Goal: Task Accomplishment & Management: Manage account settings

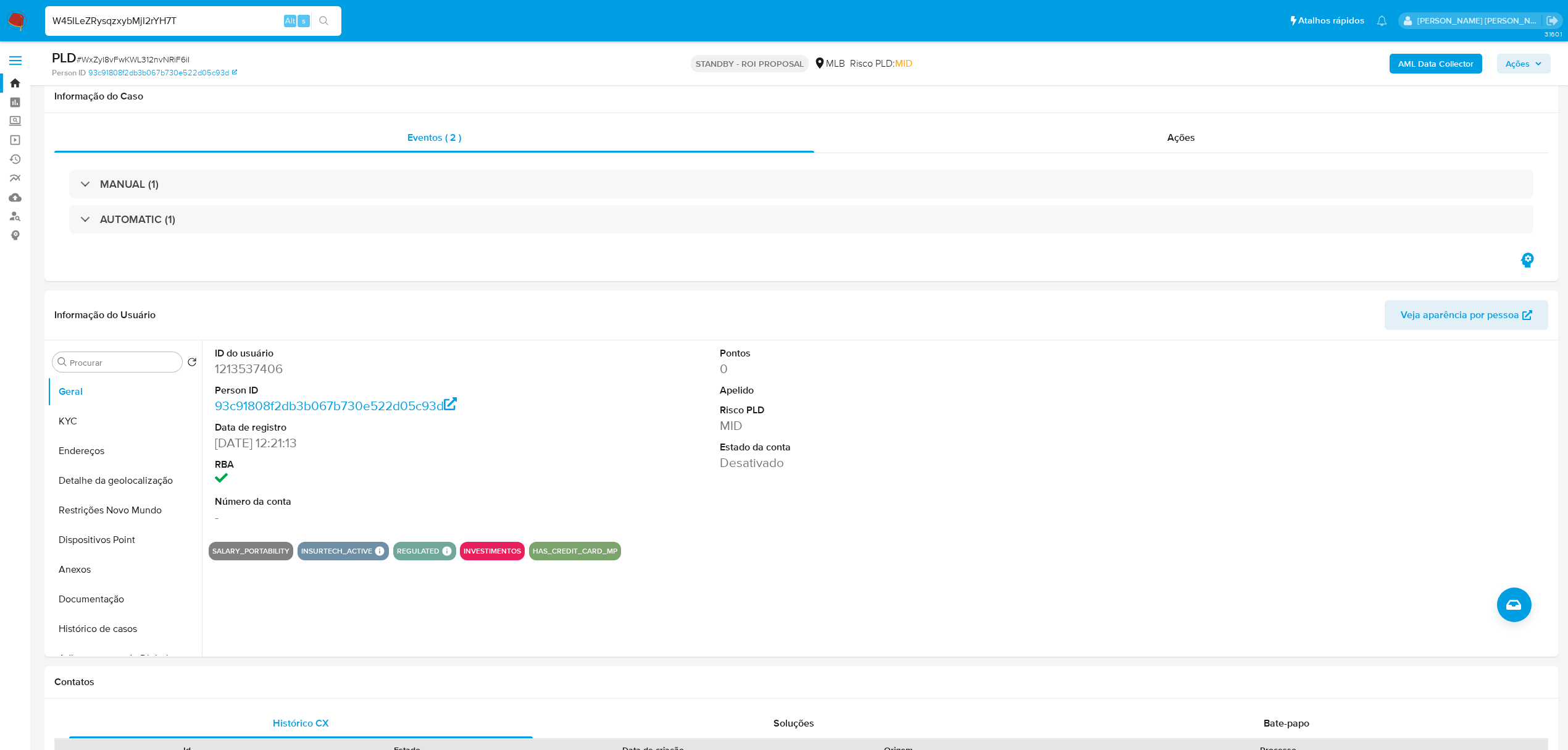
select select "10"
type input "W45ILeZRysqzxybMjI2rYH7T"
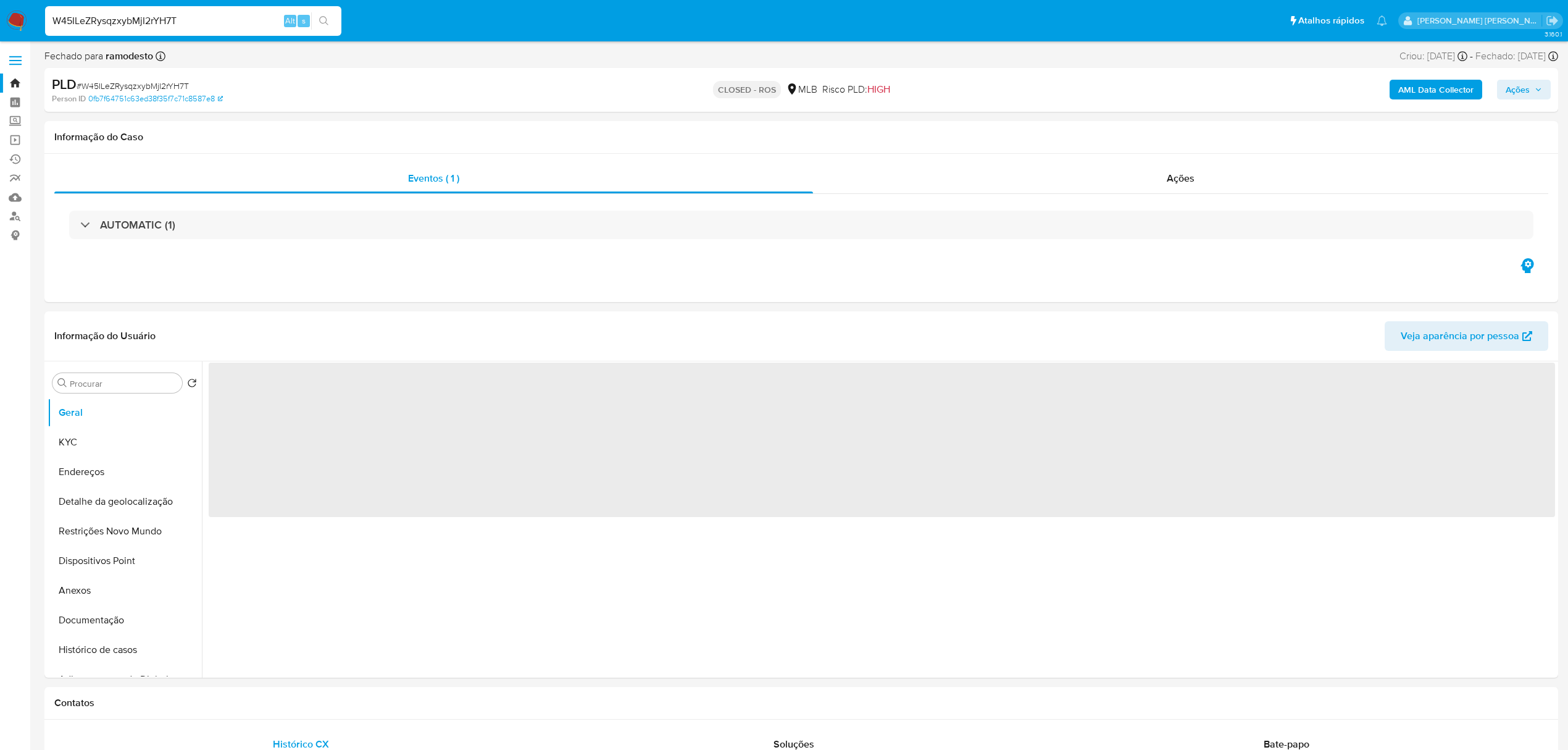
select select "10"
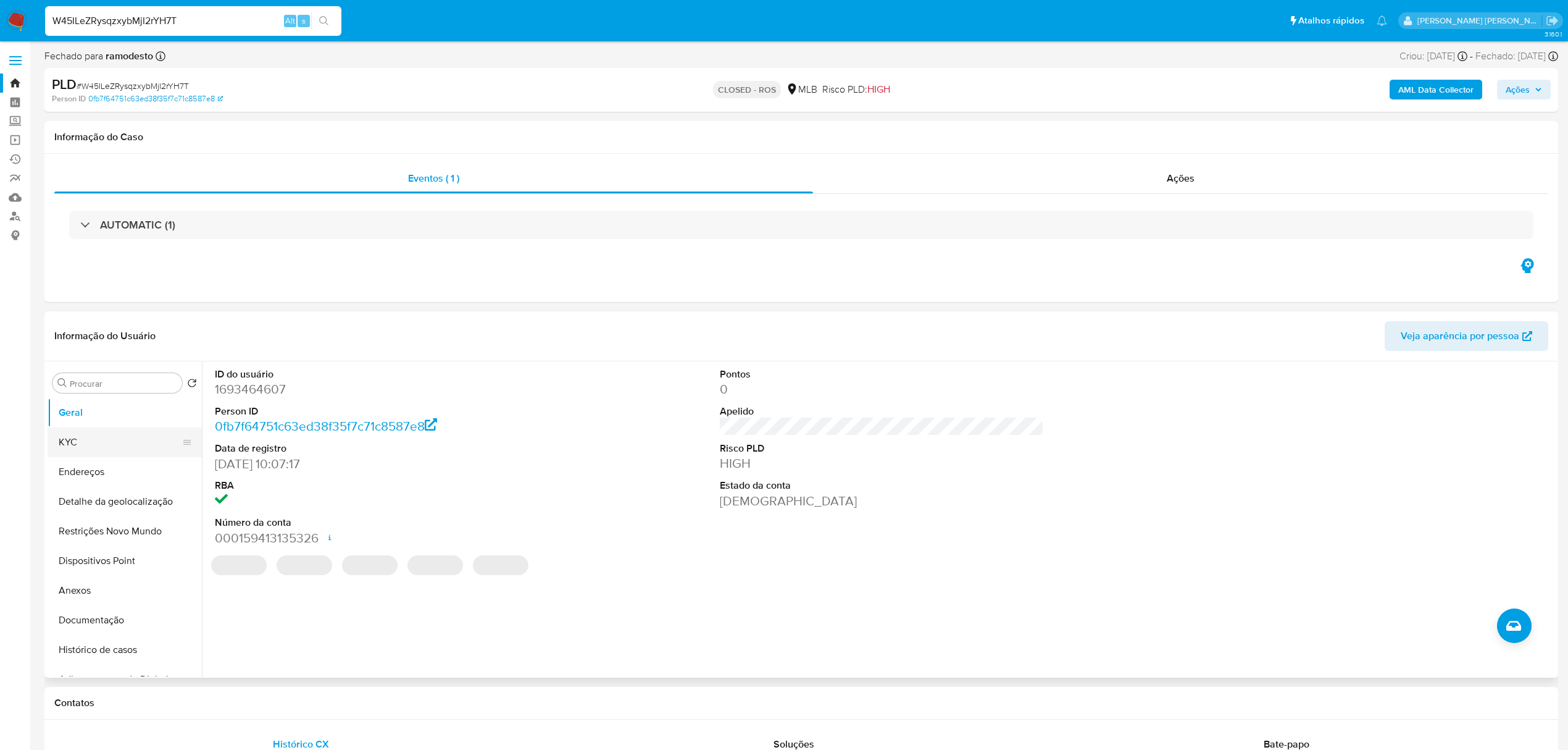
click at [93, 440] on button "KYC" at bounding box center [119, 442] width 145 height 30
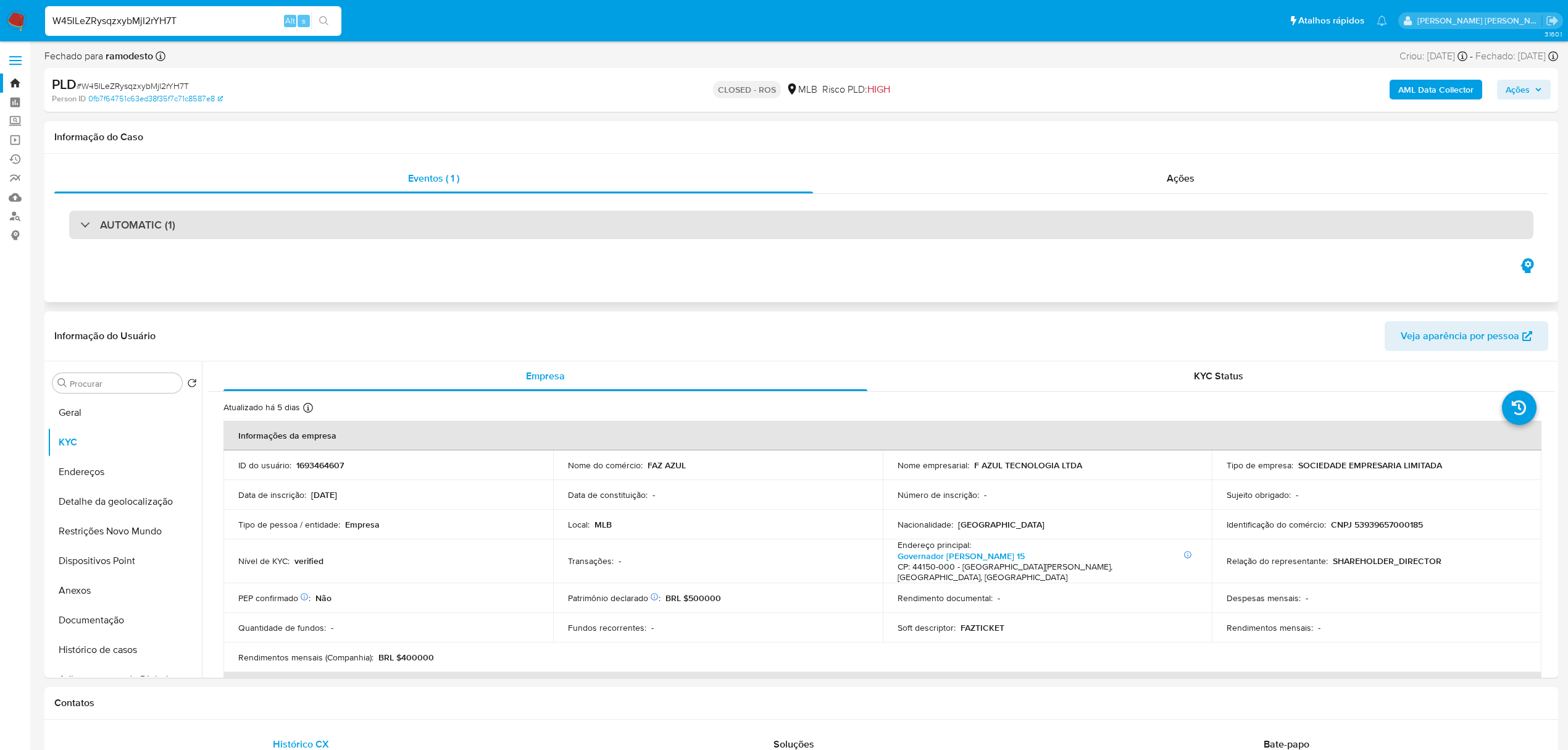
click at [720, 218] on div "AUTOMATIC (1)" at bounding box center [801, 224] width 1465 height 29
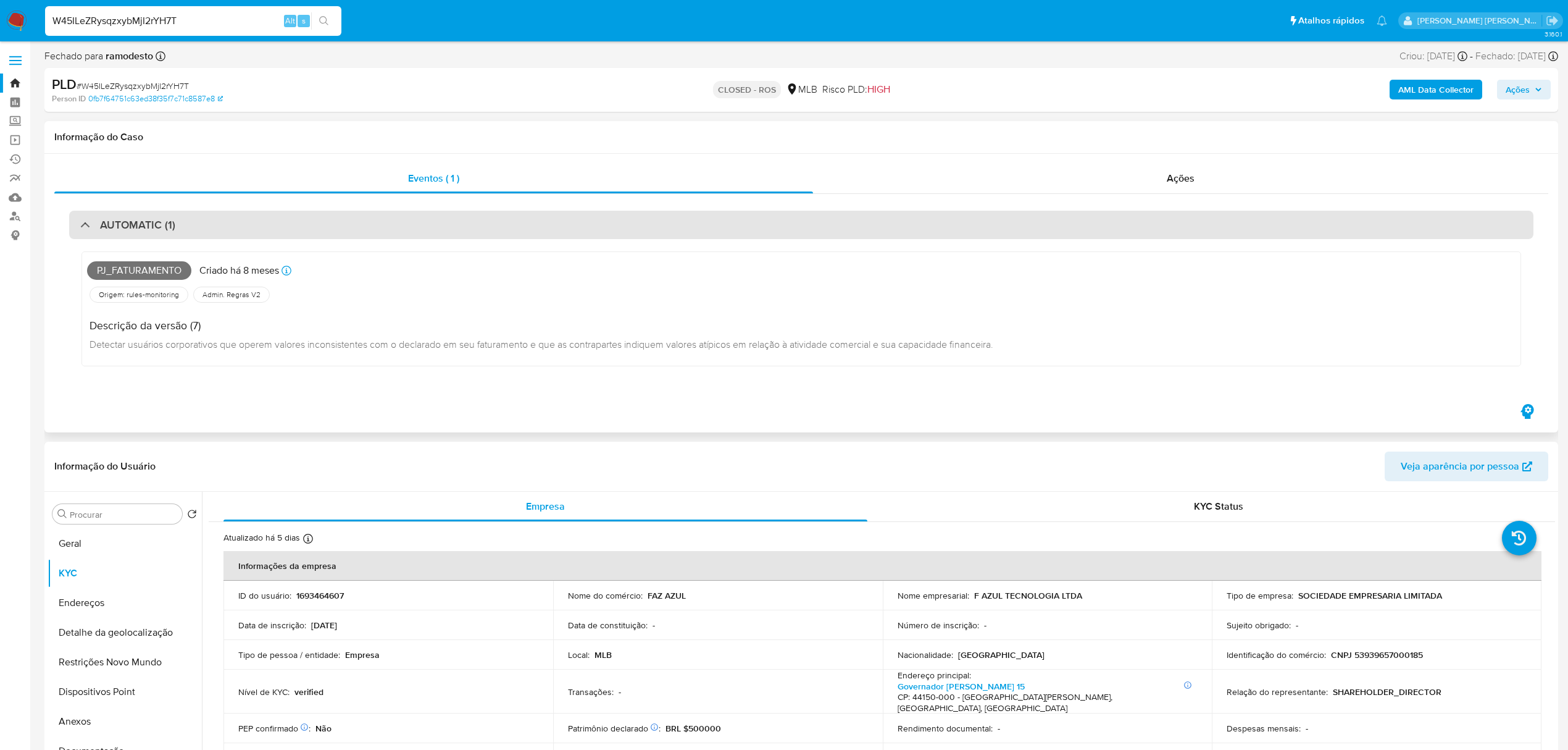
click at [720, 218] on div "AUTOMATIC (1)" at bounding box center [801, 224] width 1465 height 29
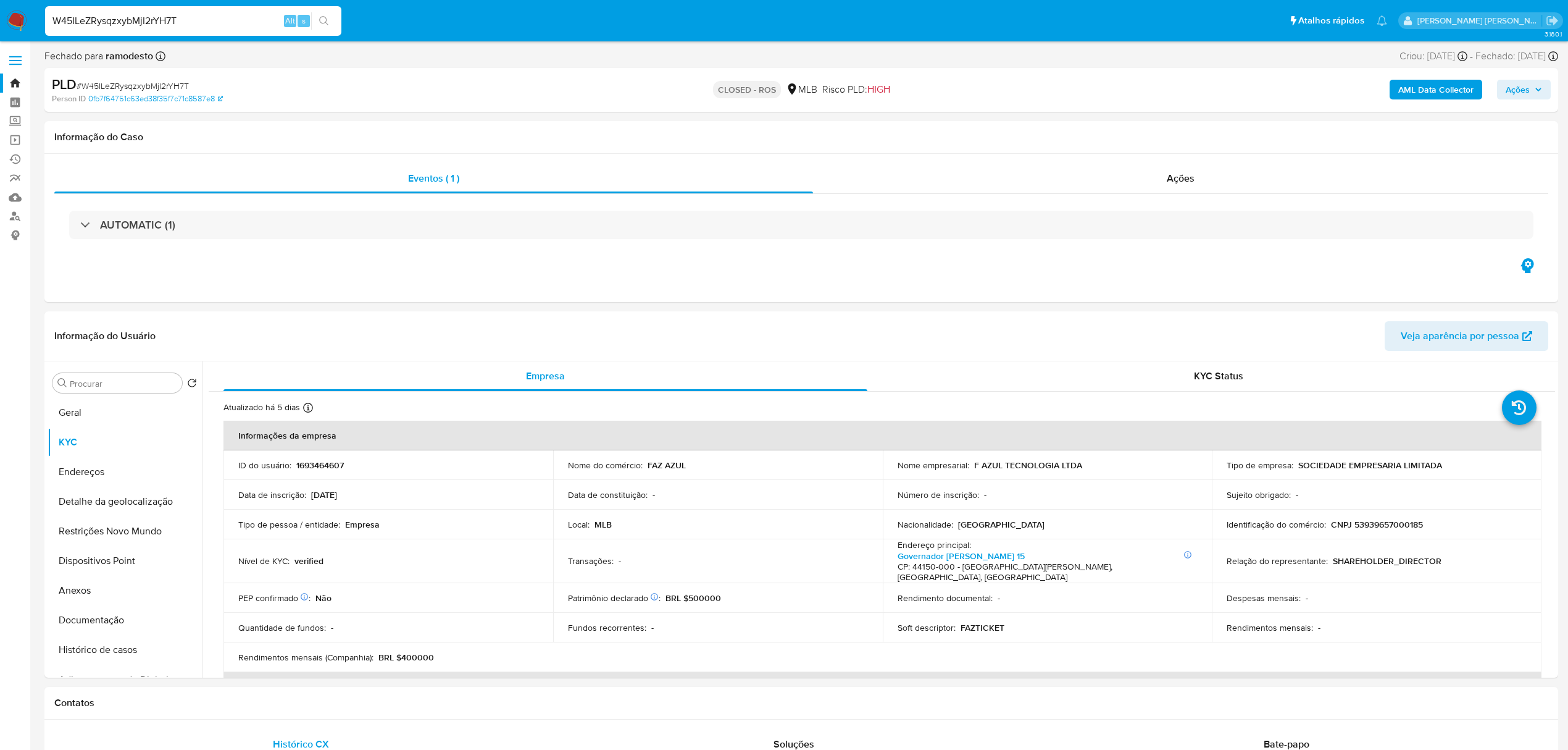
drag, startPoint x: 188, startPoint y: 28, endPoint x: -30, endPoint y: 26, distance: 218.0
paste input "NOQ8D0wI9jJDJkXFqL1HyTyv"
type input "NOQ8D0wI9jJDJkXFqL1HyTyv"
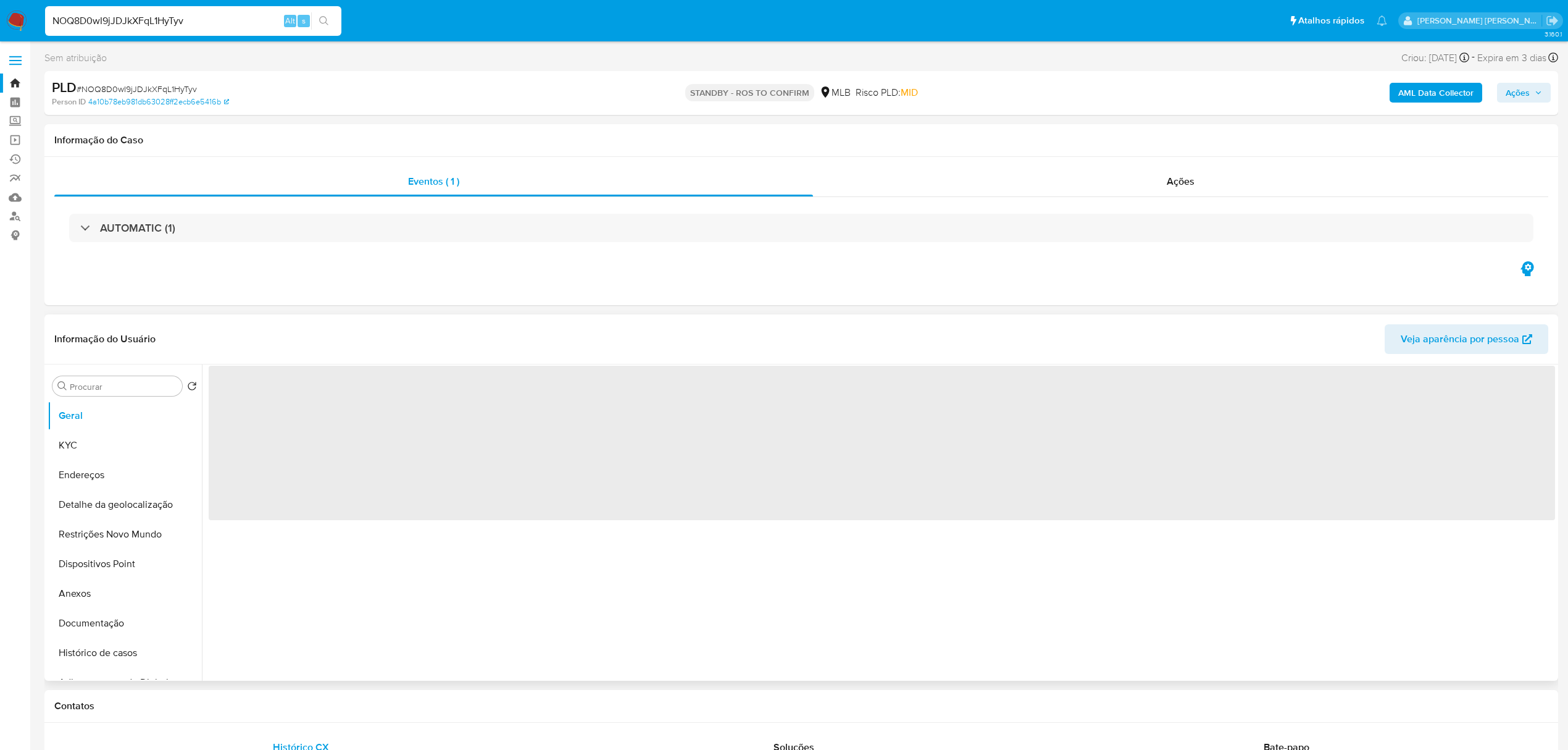
select select "10"
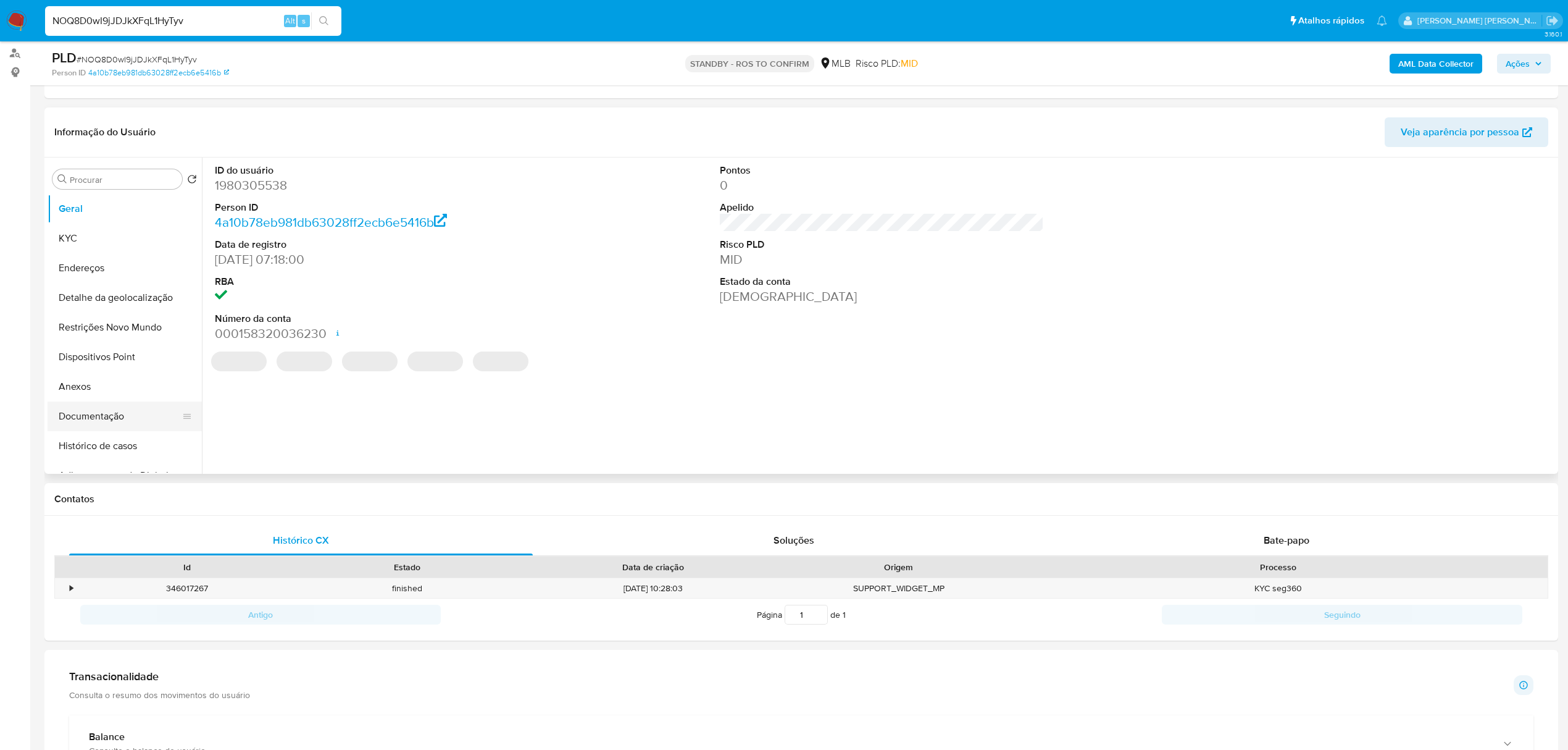
scroll to position [164, 0]
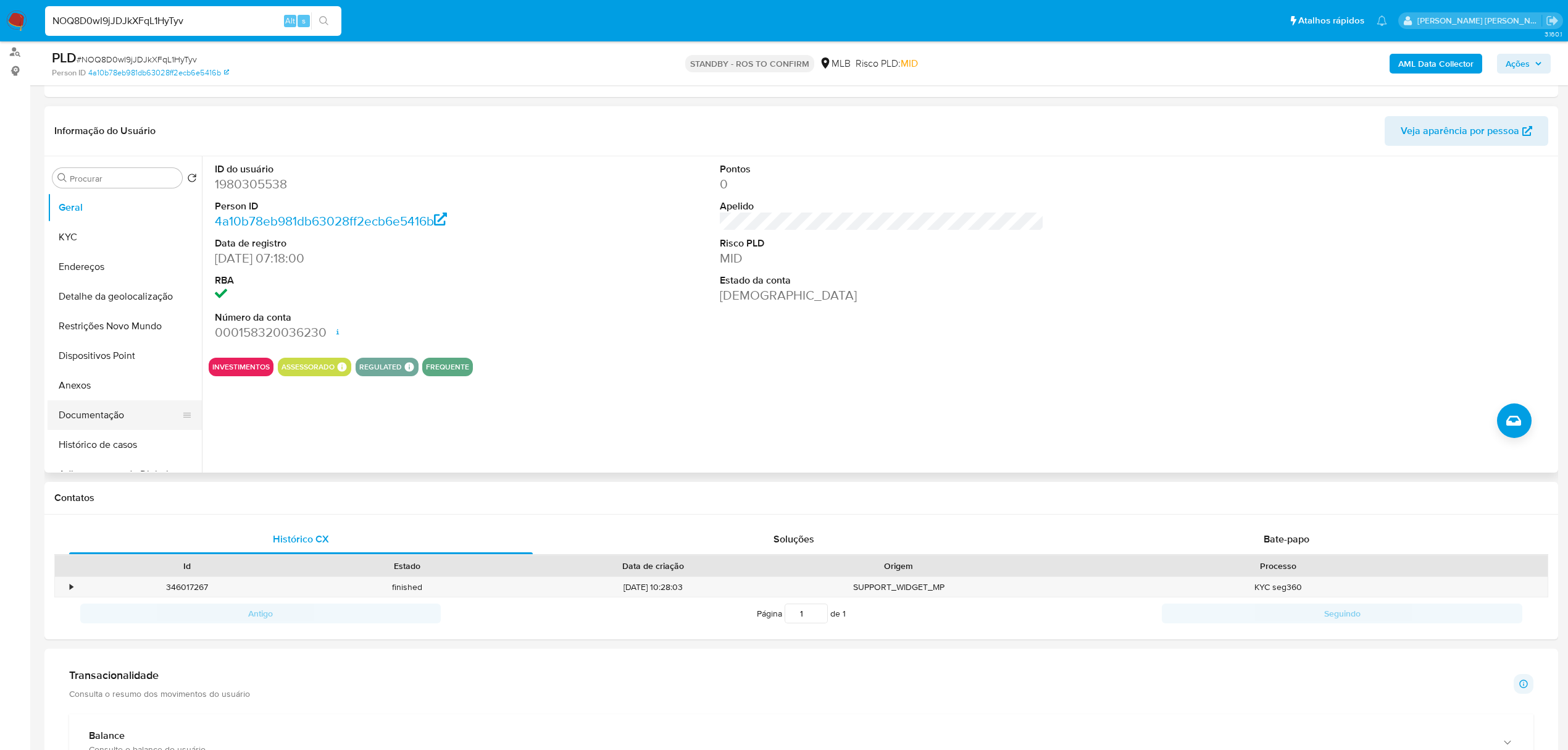
click at [80, 408] on button "Documentação" at bounding box center [119, 414] width 145 height 30
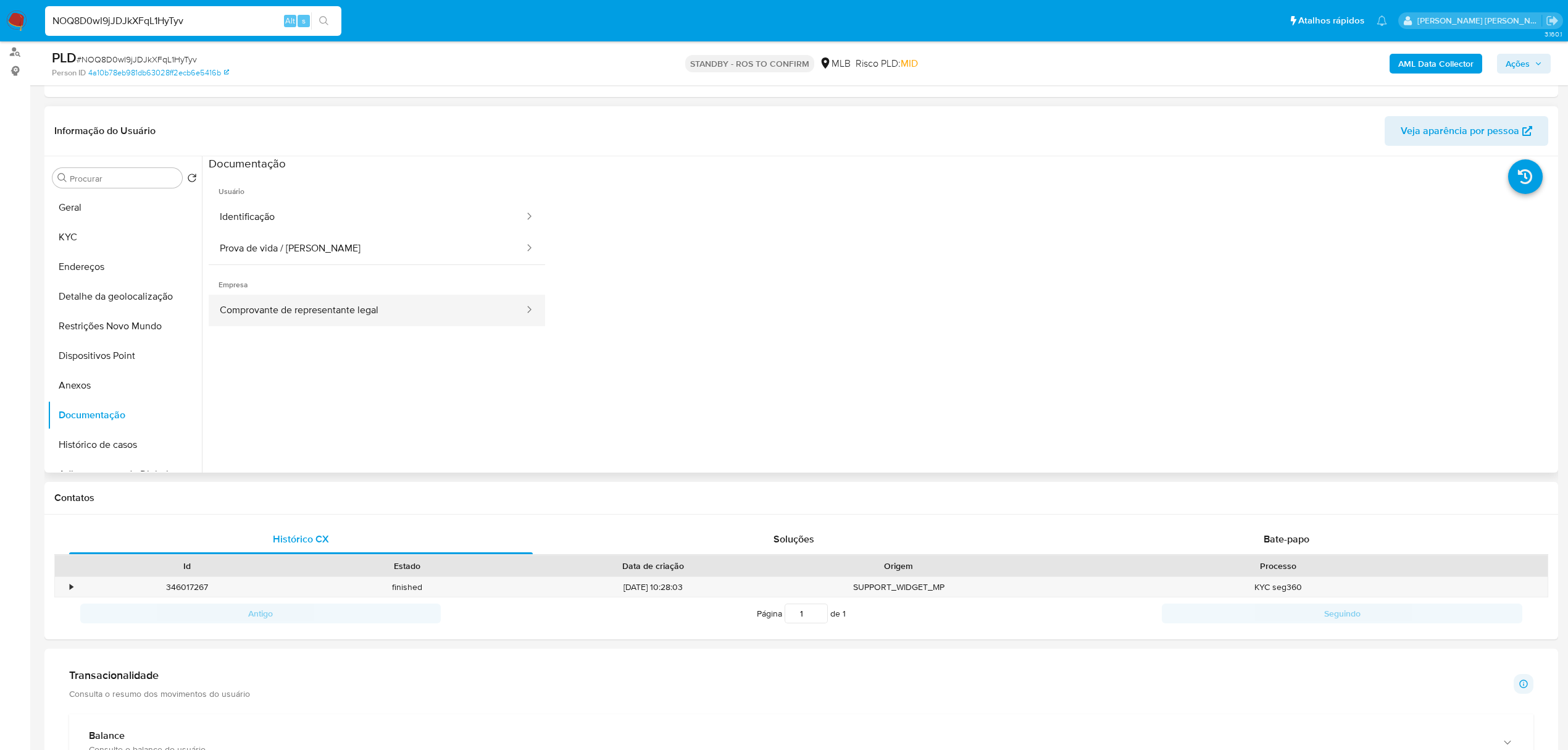
click at [344, 314] on button "Comprovante de representante legal" at bounding box center [367, 310] width 317 height 31
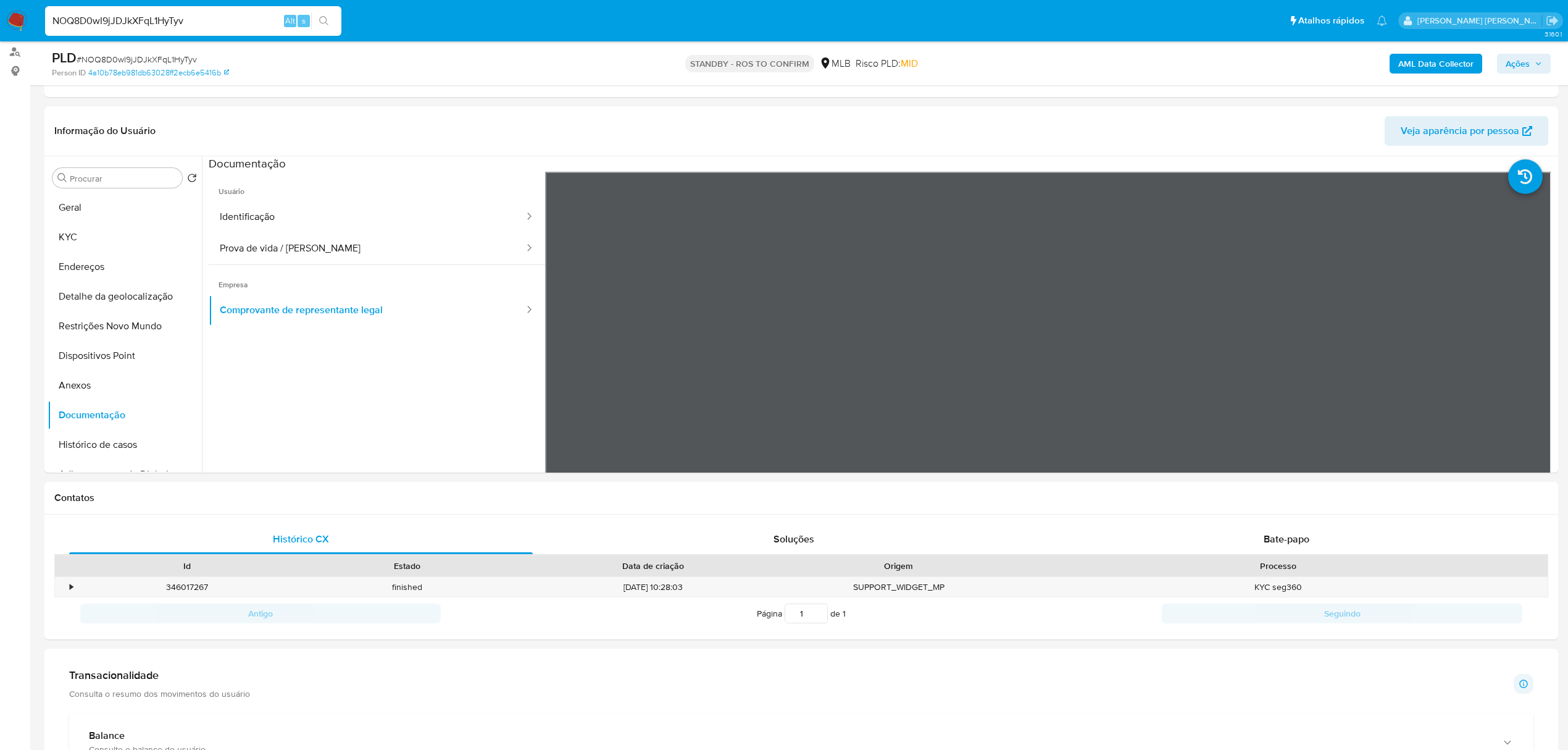
click at [184, 13] on input "NOQ8D0wI9jJDJkXFqL1HyTyv" at bounding box center [193, 21] width 296 height 16
paste input "wpvipamNgcMEwDlHCpt2a5a4"
type input "wpvipamNgcMEwDlHCpt2a5a4"
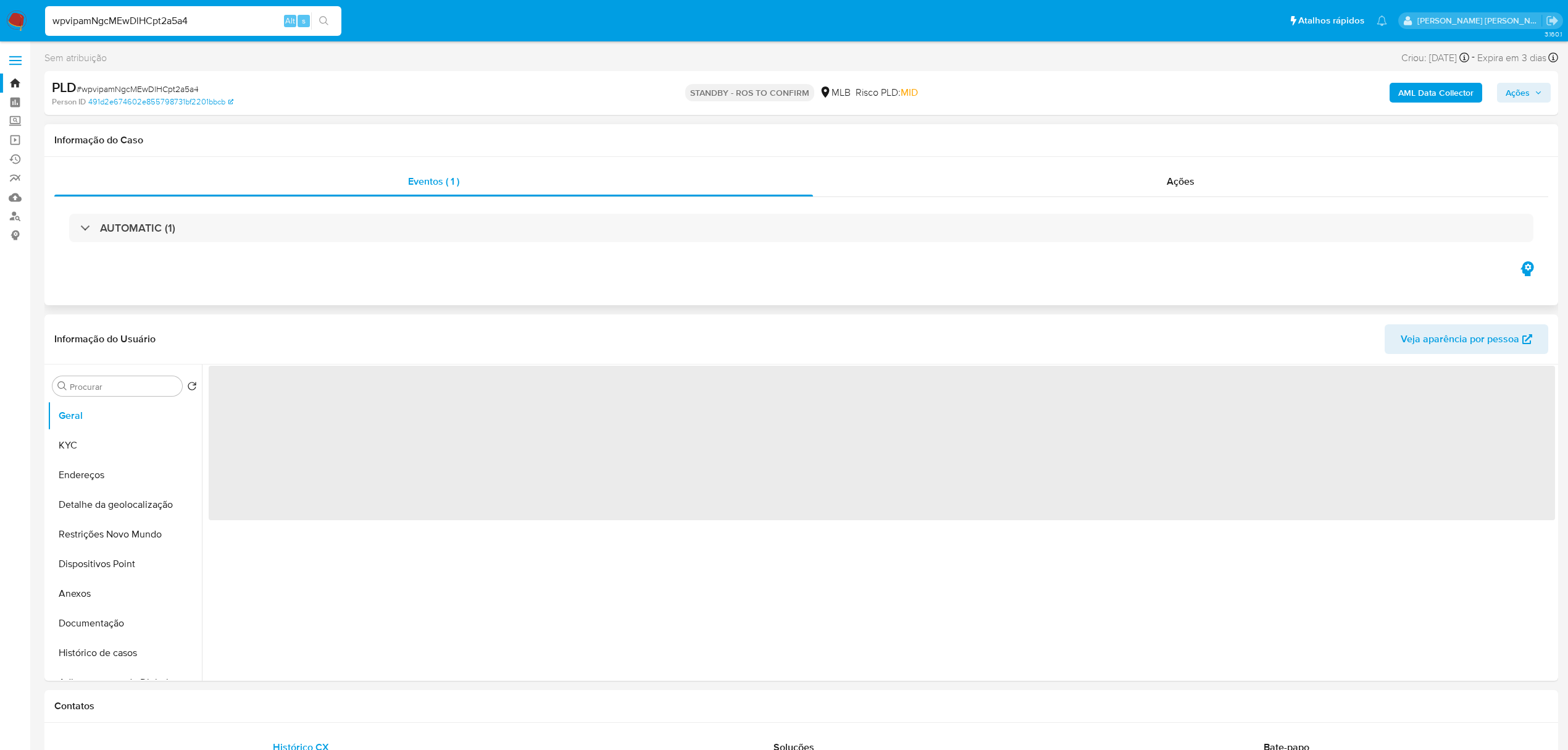
select select "10"
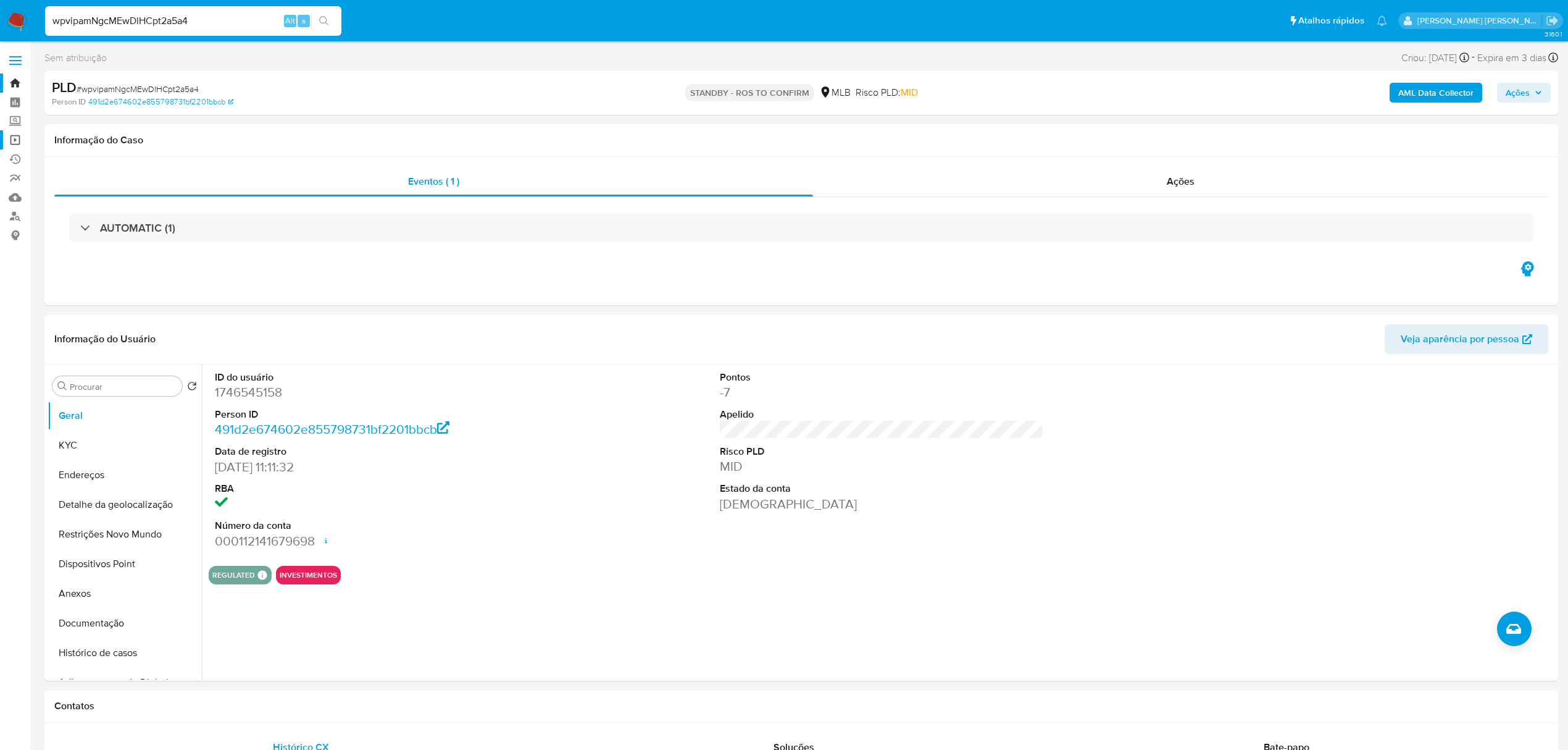
click at [18, 144] on link "Operações em massa" at bounding box center [73, 139] width 147 height 19
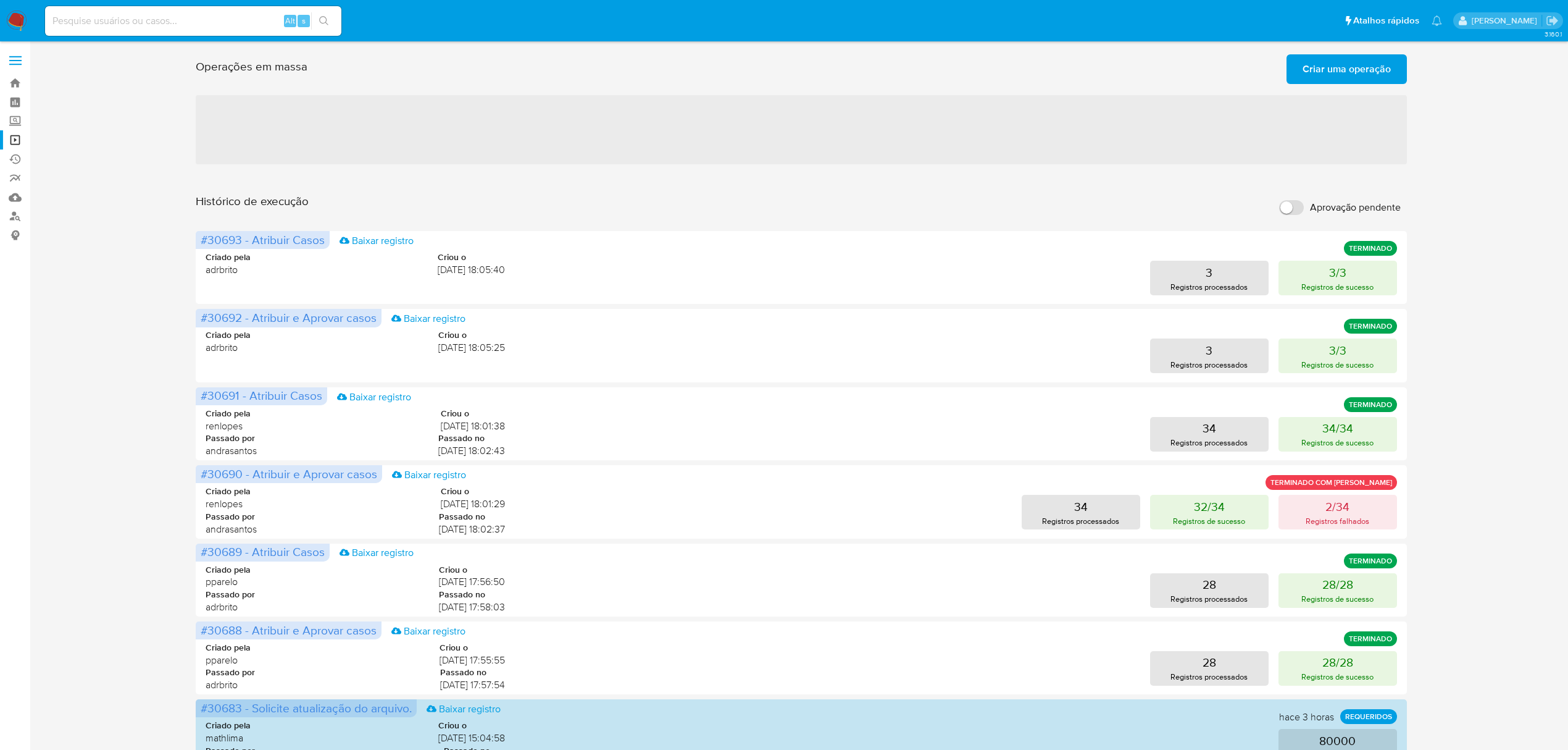
click at [1364, 62] on span "Criar uma operação" at bounding box center [1348, 69] width 89 height 28
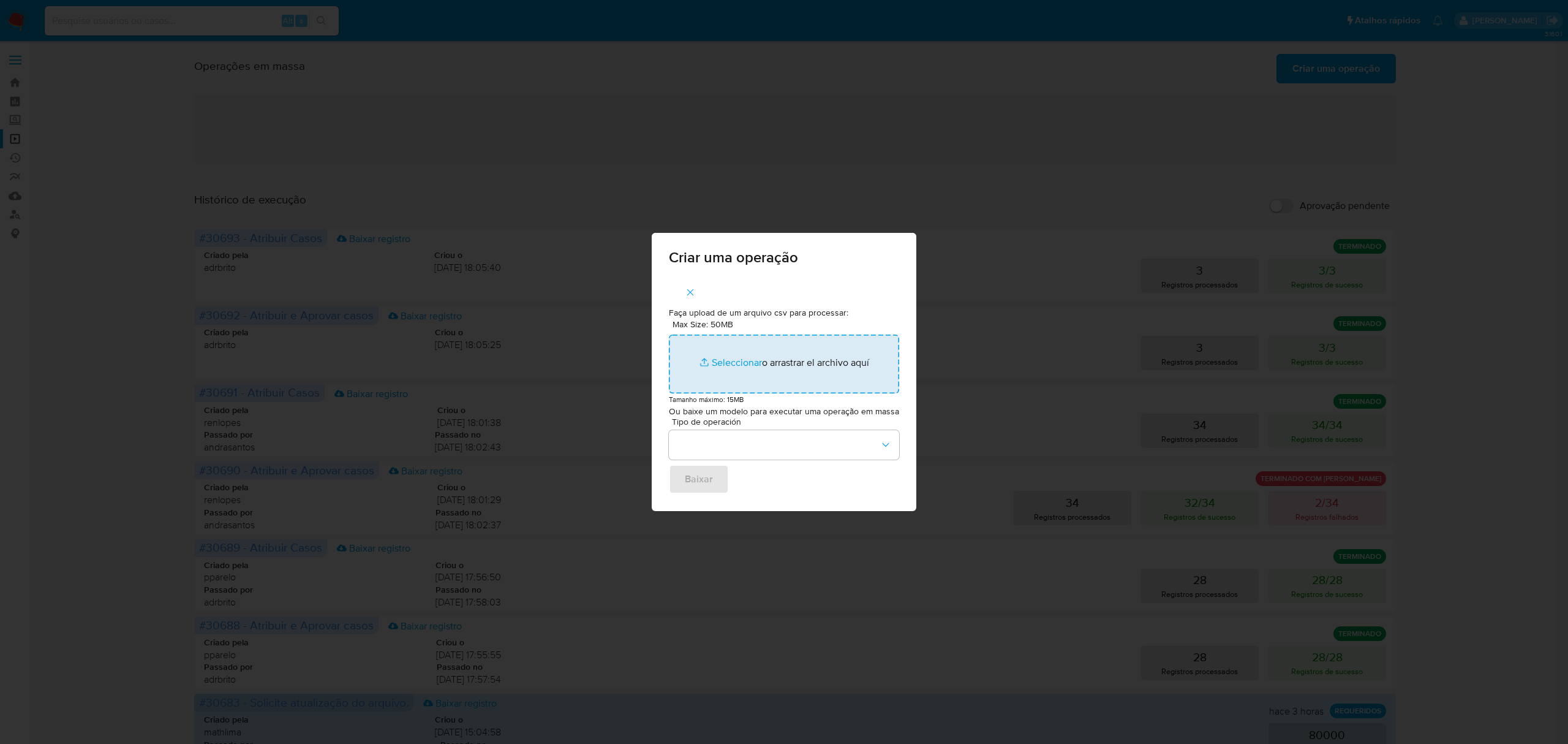
click at [722, 368] on input "Max Size: 50MB Seleccionar archivos" at bounding box center [784, 364] width 230 height 59
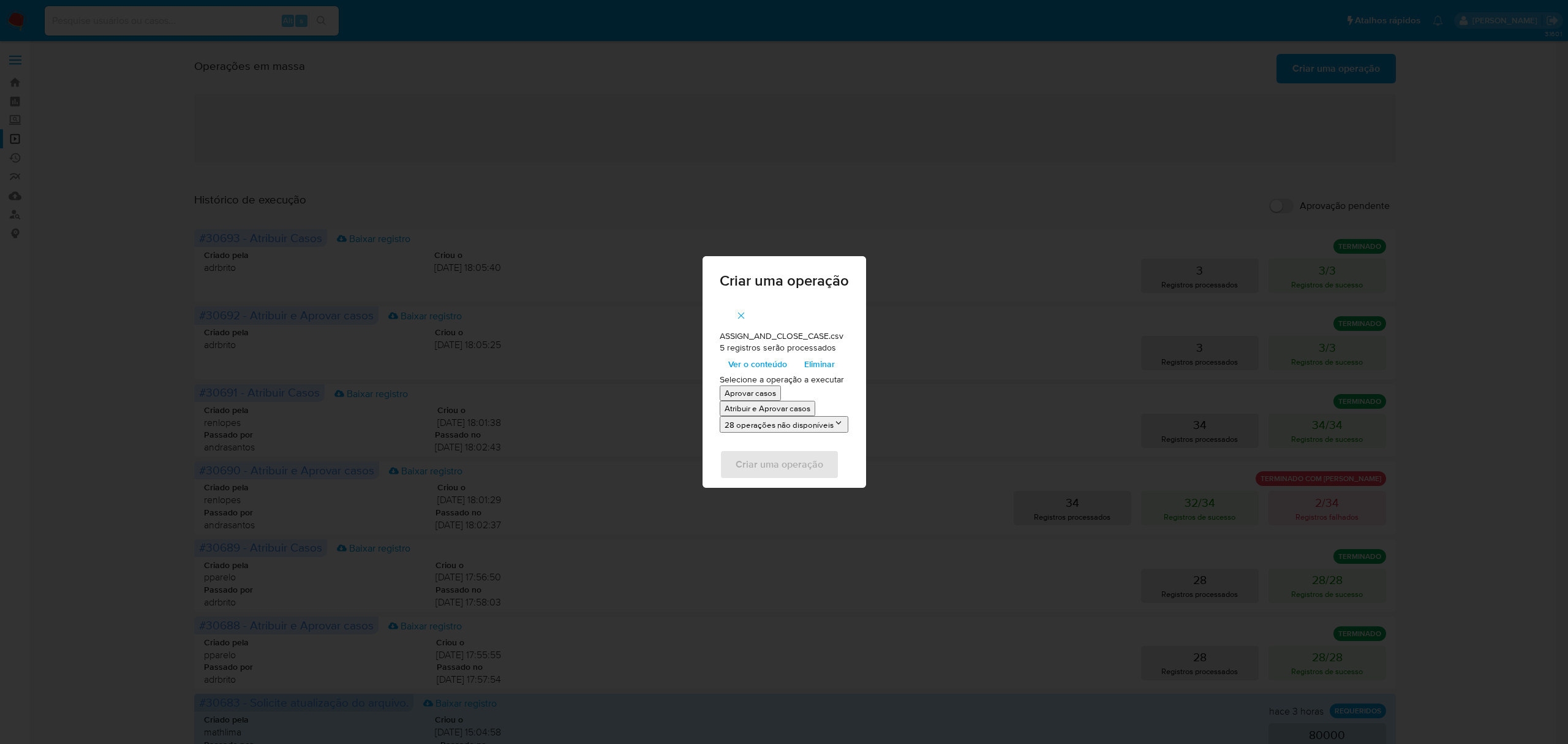
click at [785, 410] on p "Atribuir e Aprovar casos" at bounding box center [767, 408] width 86 height 12
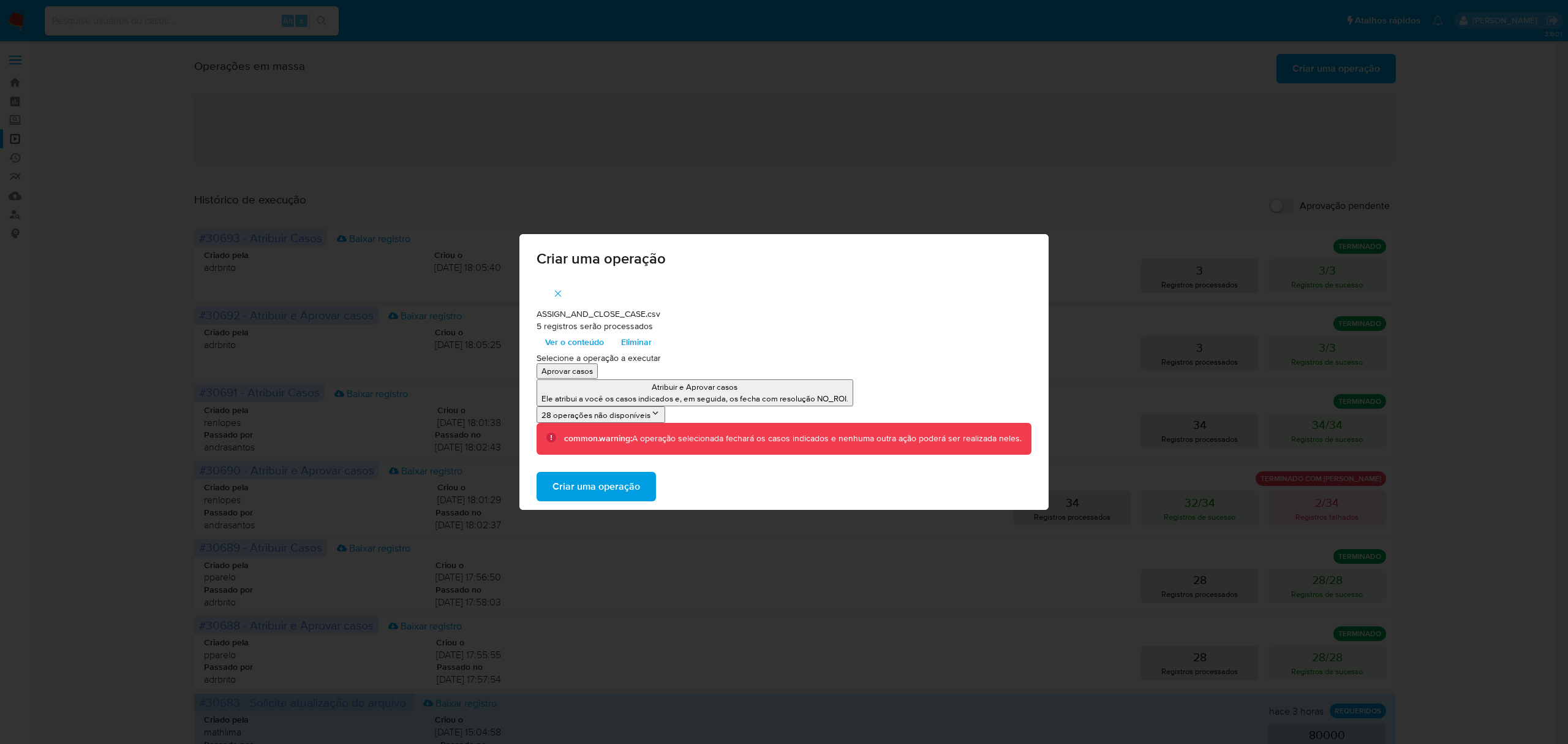
click at [615, 491] on span "Criar uma operação" at bounding box center [597, 486] width 88 height 27
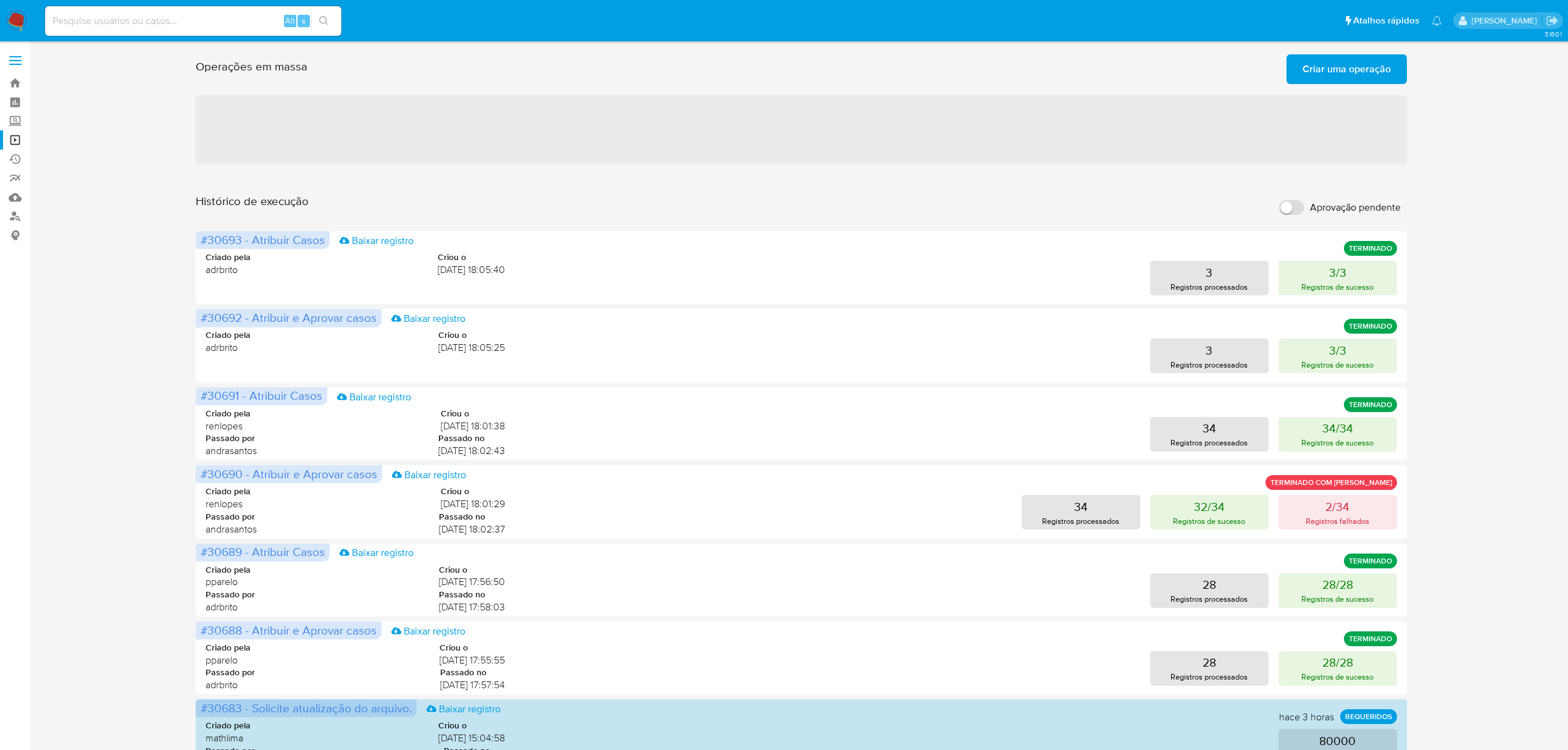
click at [1373, 72] on span "Criar uma operação" at bounding box center [1348, 69] width 89 height 28
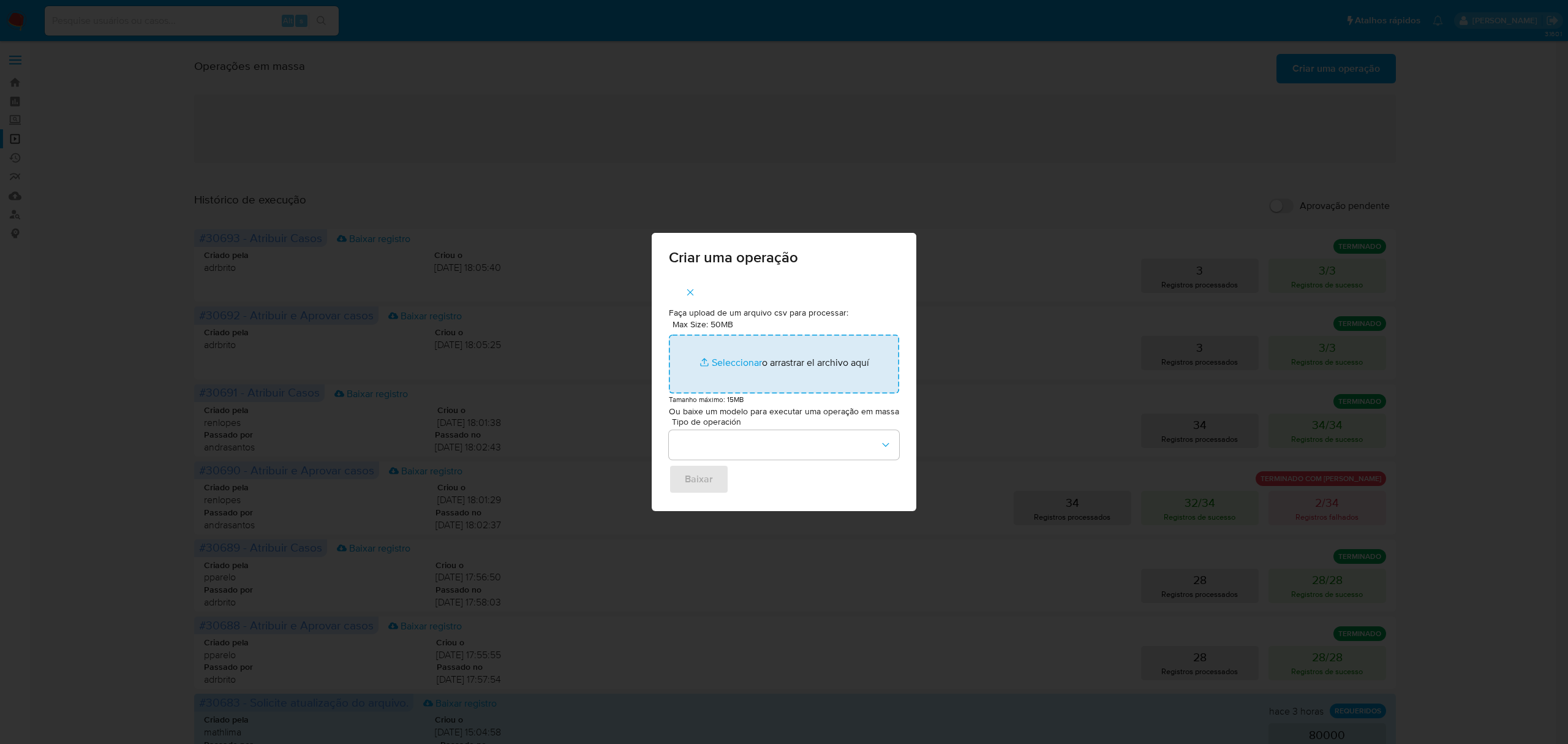
click at [746, 368] on input "Max Size: 50MB Seleccionar archivos" at bounding box center [784, 364] width 230 height 59
type input "C:\fakepath\ASSIGN_CASE (9).csv"
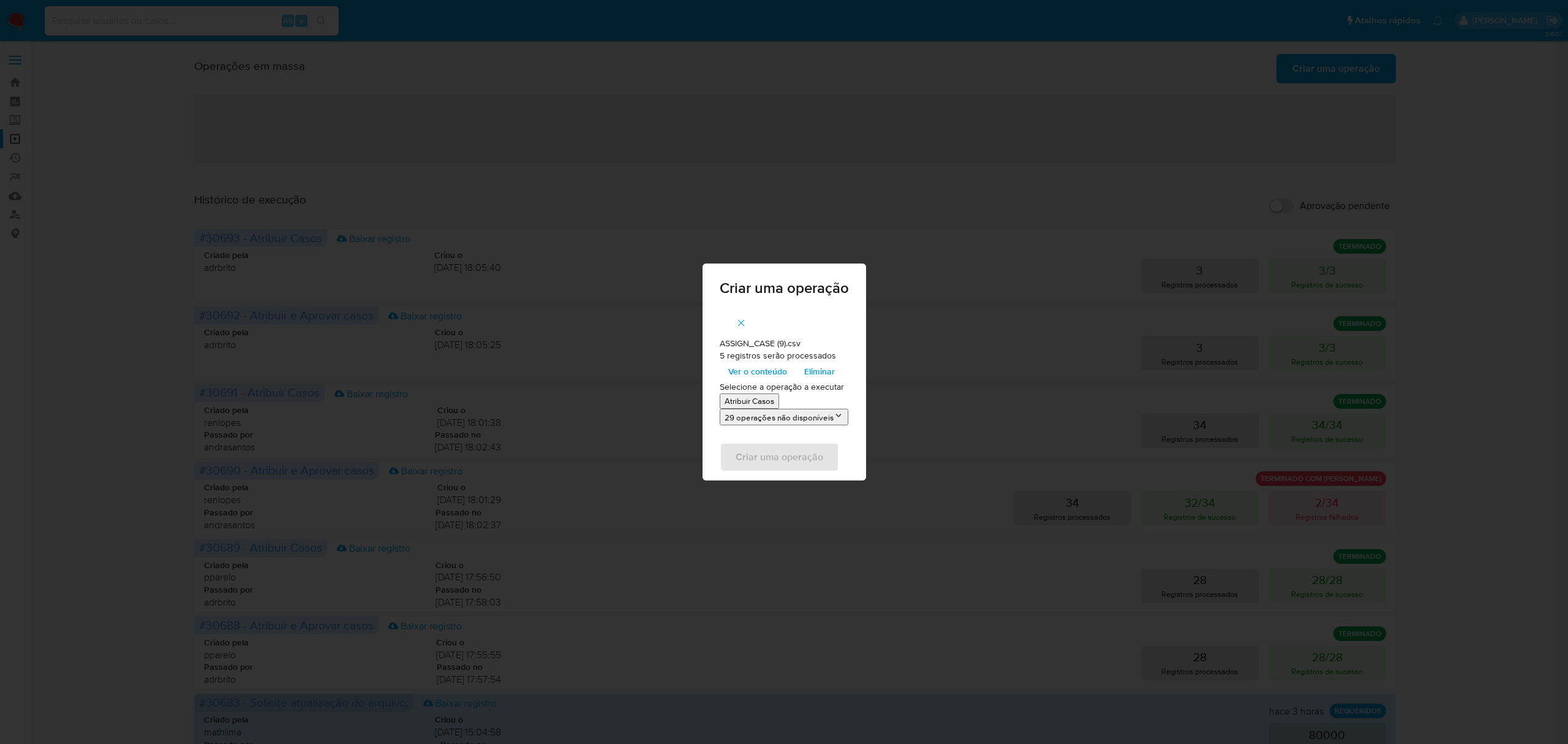
click at [745, 395] on p "Atribuir Casos" at bounding box center [749, 401] width 50 height 12
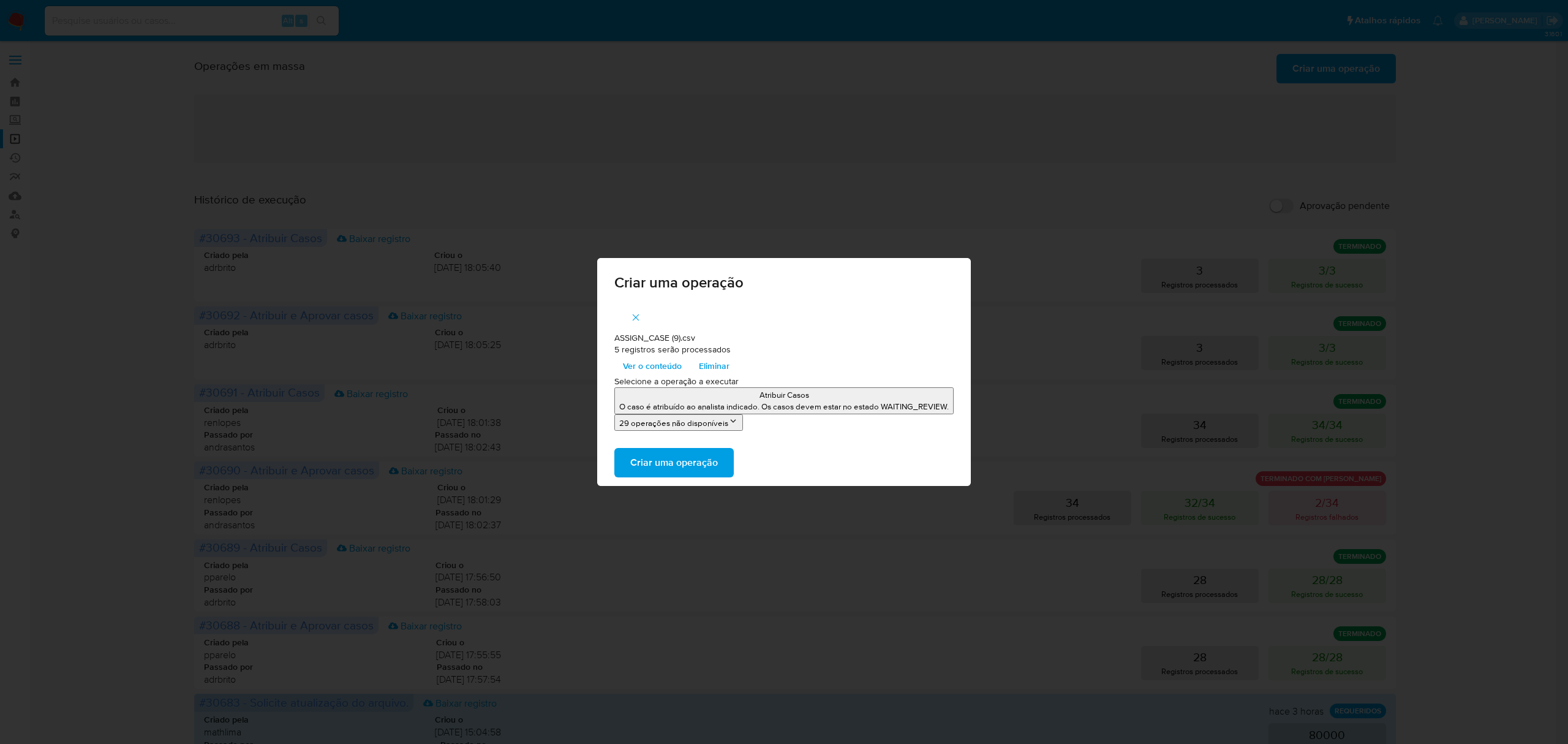
click at [658, 457] on span "Criar uma operação" at bounding box center [675, 463] width 88 height 27
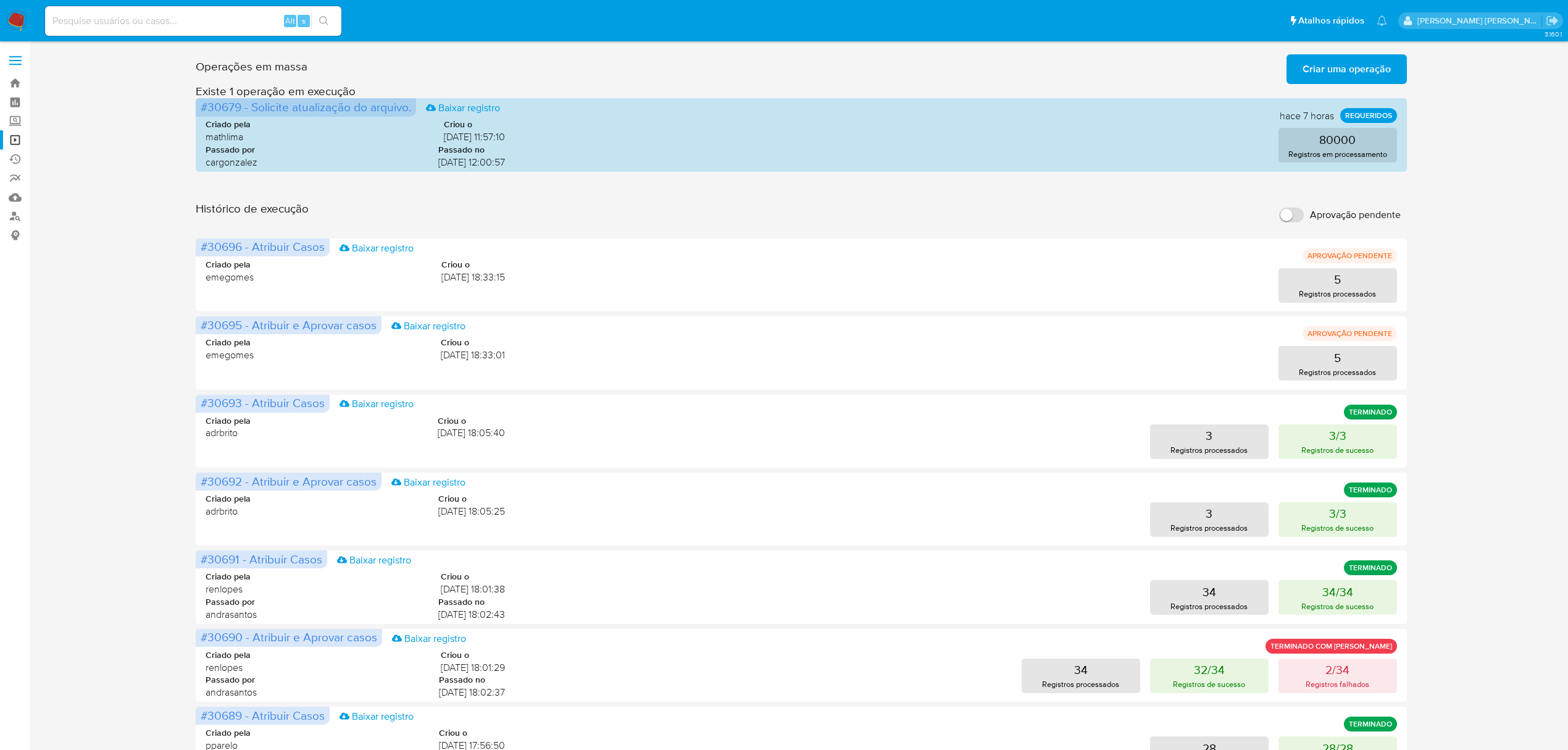
click at [178, 32] on div "Alt s" at bounding box center [193, 21] width 296 height 30
click at [179, 26] on input at bounding box center [193, 21] width 296 height 16
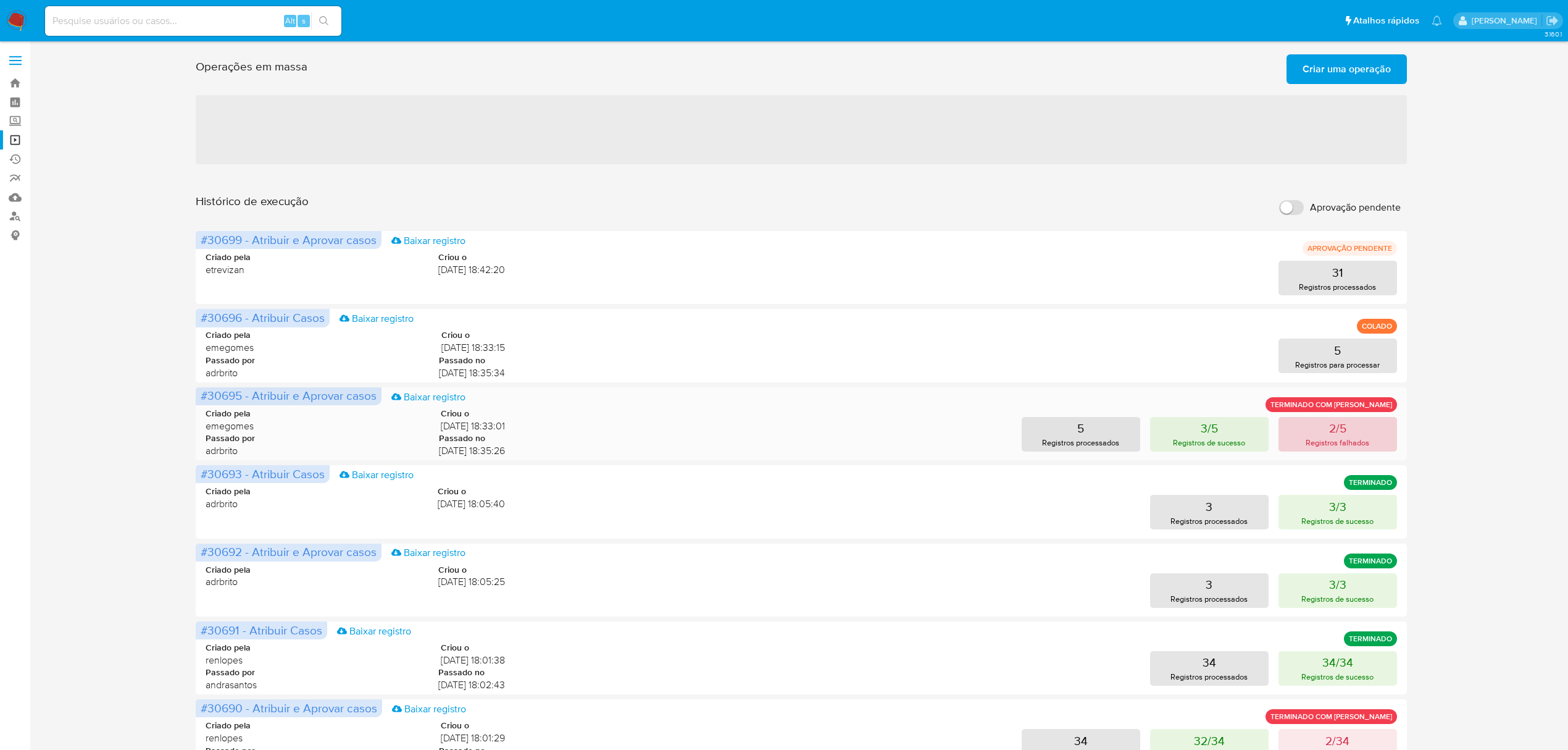
click at [1339, 431] on p "2/5" at bounding box center [1339, 428] width 18 height 18
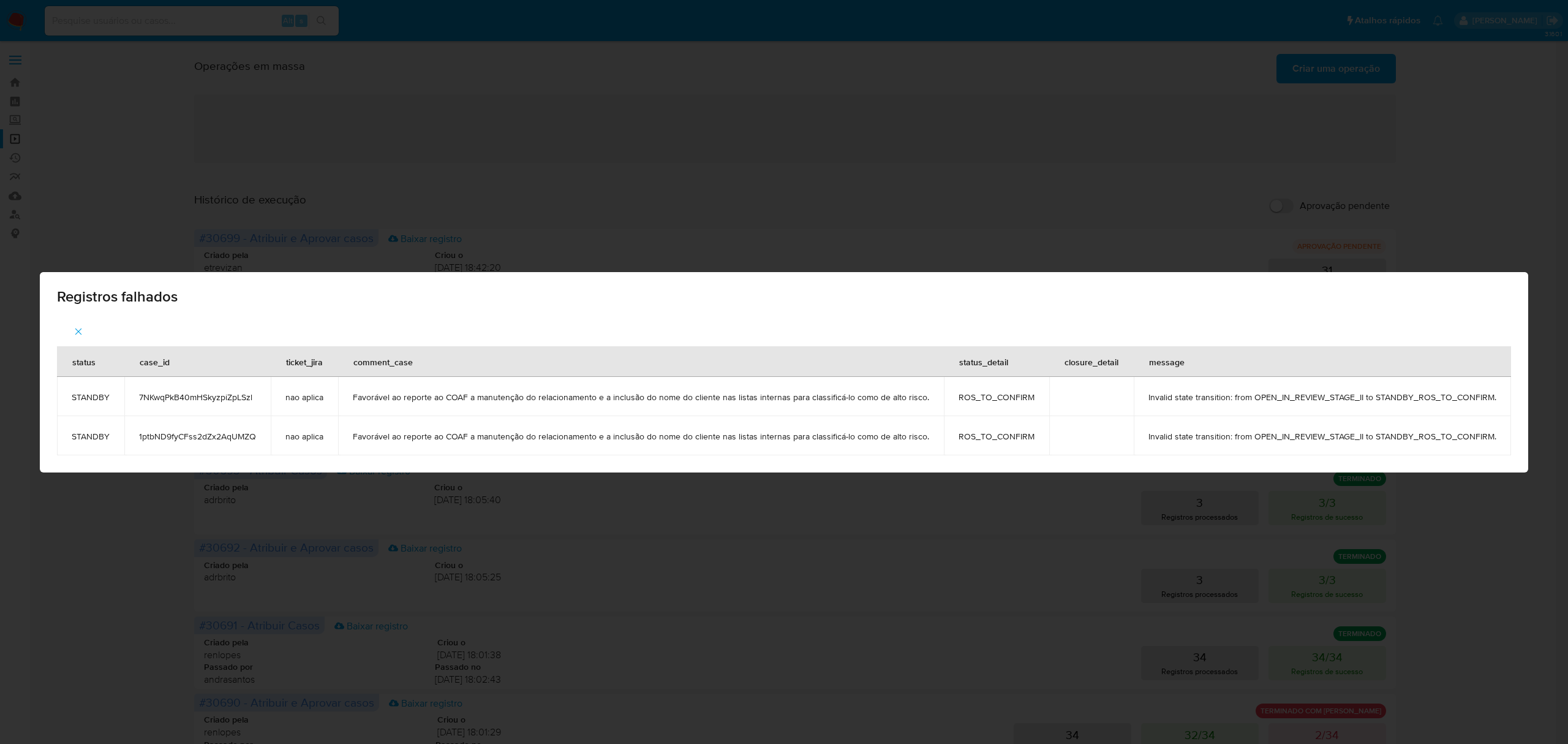
click at [1503, 242] on div "Registros falhados status case_id ticket_jira comment_case status_detail closur…" at bounding box center [784, 372] width 1568 height 744
click at [79, 329] on icon "button" at bounding box center [78, 331] width 11 height 11
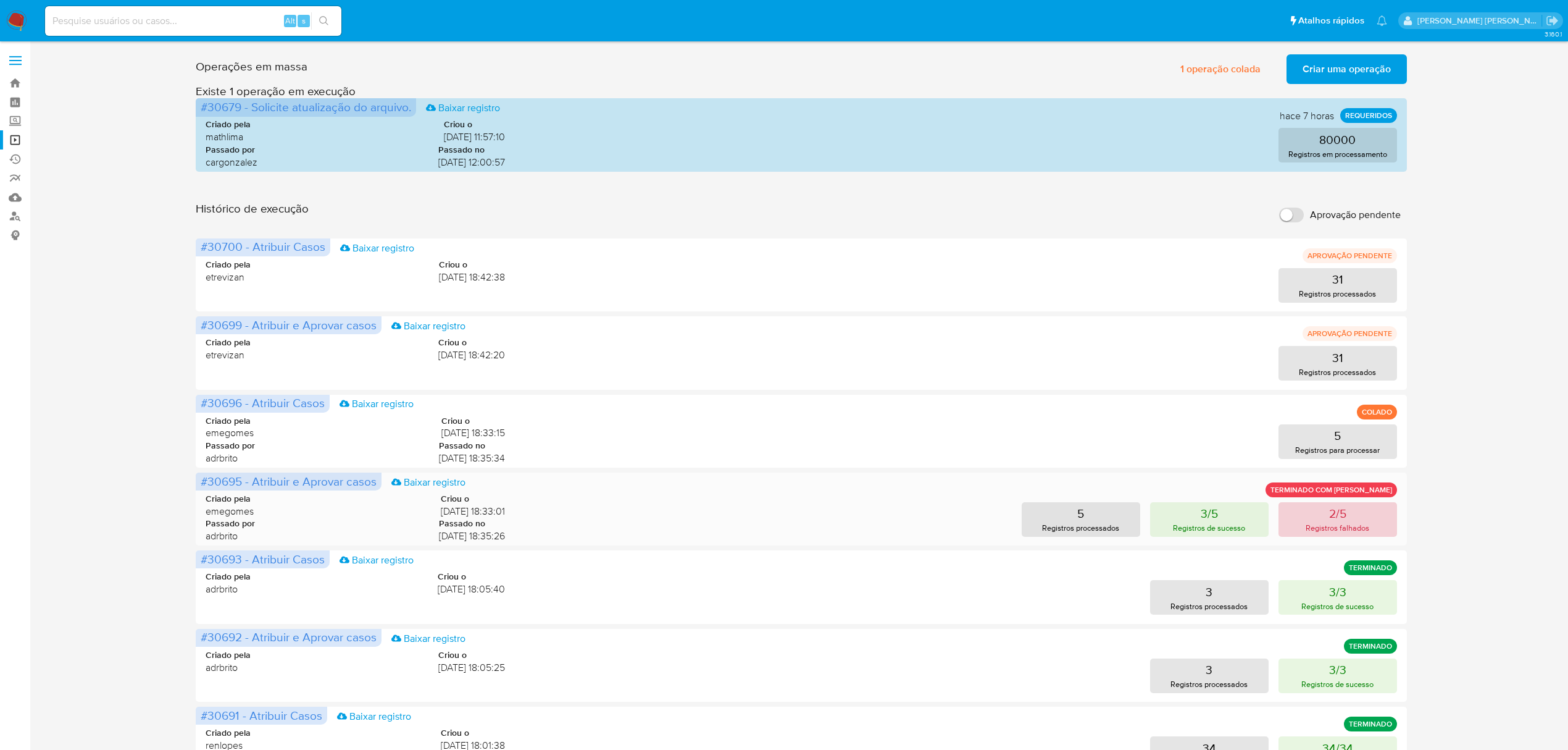
click at [1347, 516] on p "2/5" at bounding box center [1339, 514] width 18 height 18
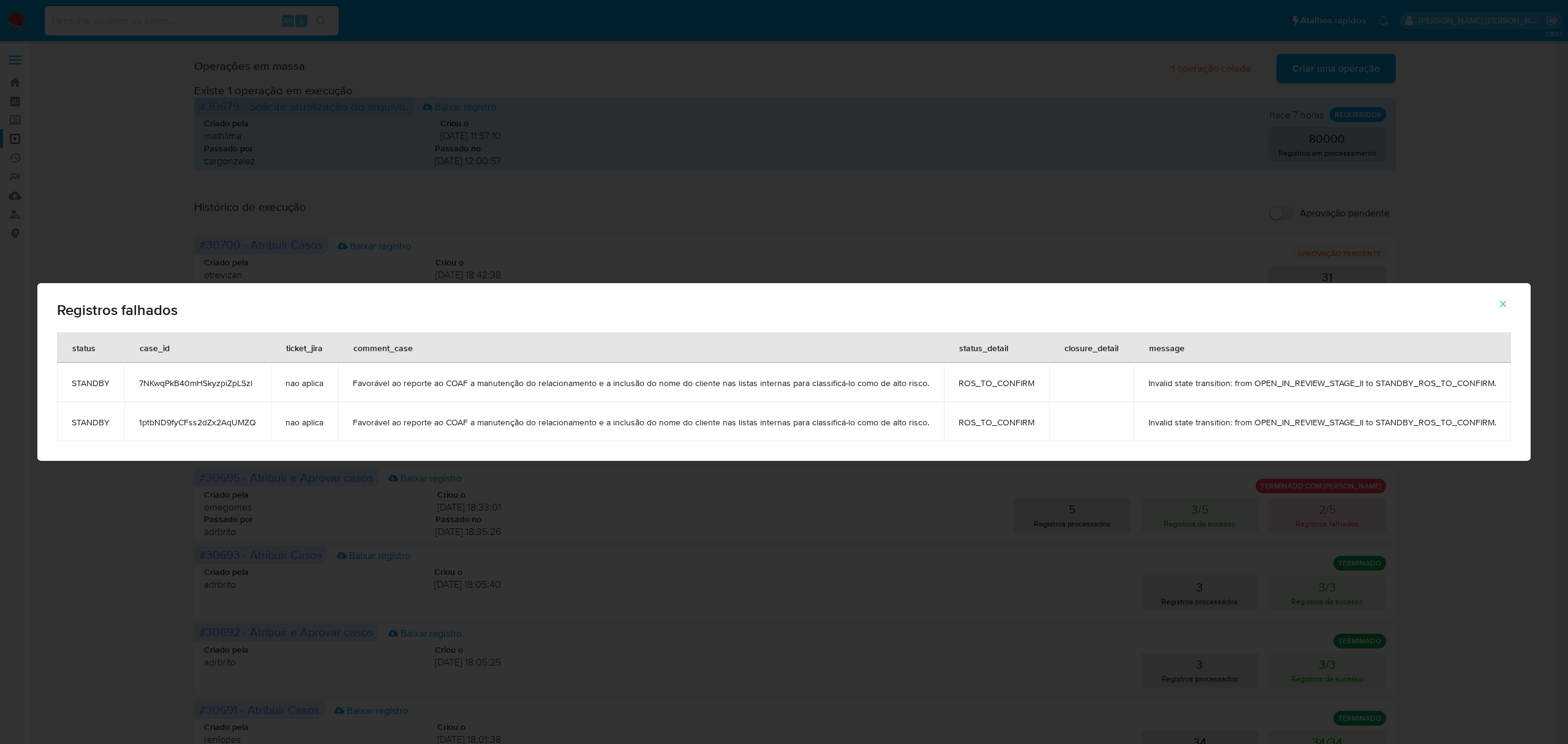
drag, startPoint x: 263, startPoint y: 383, endPoint x: 139, endPoint y: 384, distance: 124.0
click at [139, 384] on td "7NKwqPkB40mHSkyzpiZpLSzl" at bounding box center [197, 382] width 146 height 39
click at [1498, 307] on icon "button" at bounding box center [1503, 304] width 11 height 11
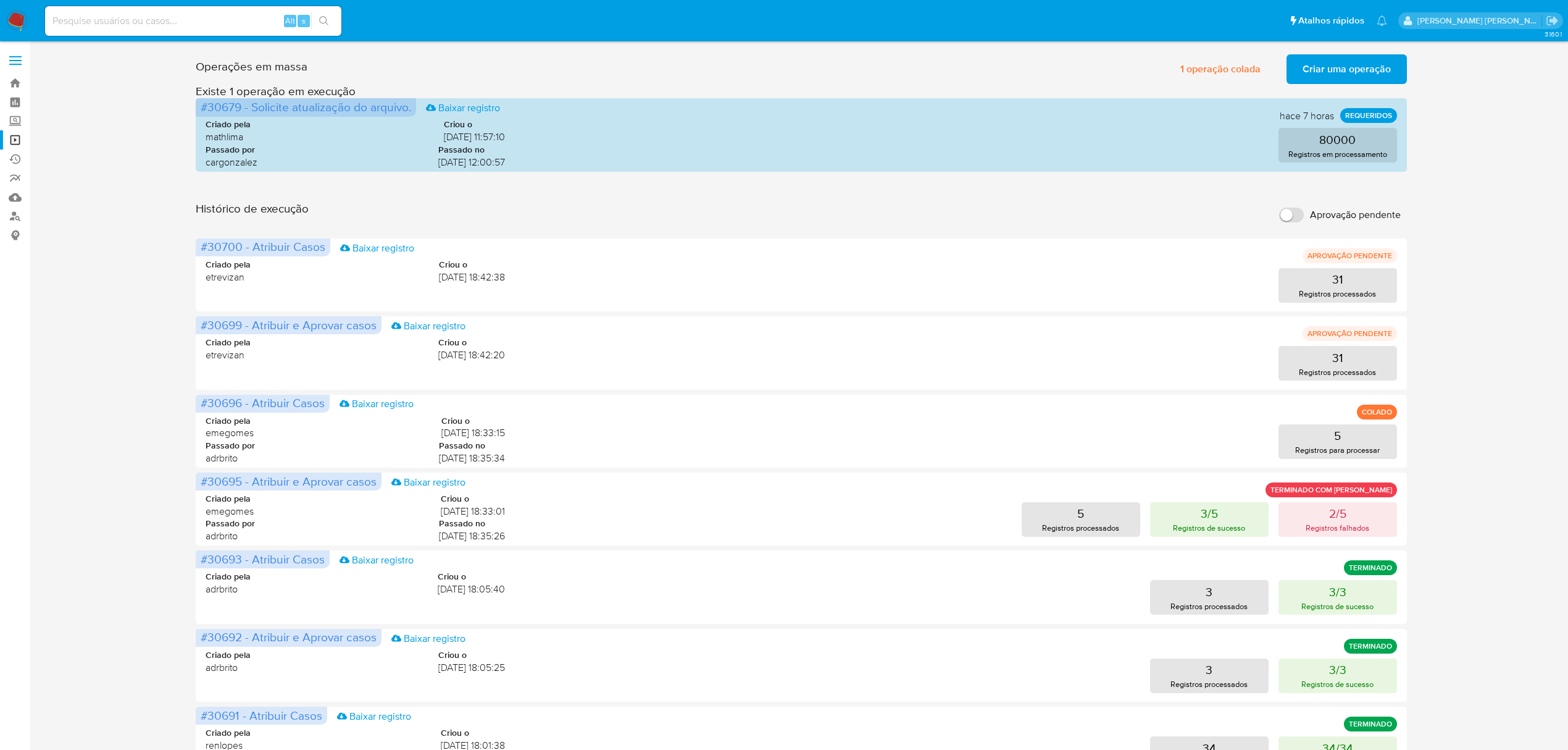
click at [210, 18] on input at bounding box center [193, 21] width 296 height 16
paste input "oSzxlTvaY3uKamfcsCCYSYFo"
type input "oSzxlTvaY3uKamfcsCCYSYFo"
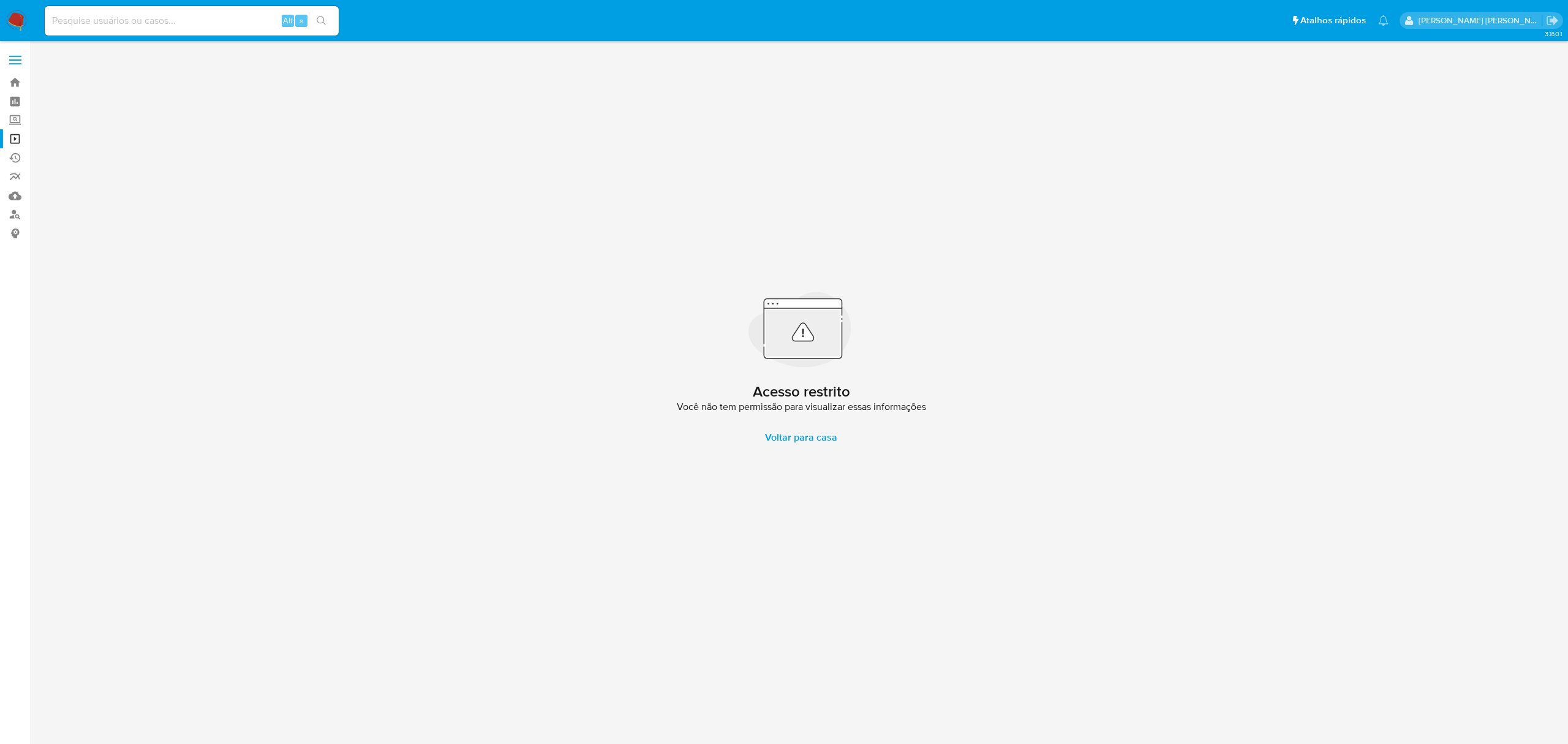
click at [152, 28] on div "Alt s" at bounding box center [191, 21] width 294 height 29
click at [162, 16] on input at bounding box center [191, 21] width 294 height 16
paste input "oSzxlTvaY3uKamfcsCCYSYFo"
type input "oSzxlTvaY3uKamfcsCCYSYFo"
click at [217, 25] on input "oSzxlTvaY3uKamfcsCCYSYFo" at bounding box center [191, 21] width 294 height 16
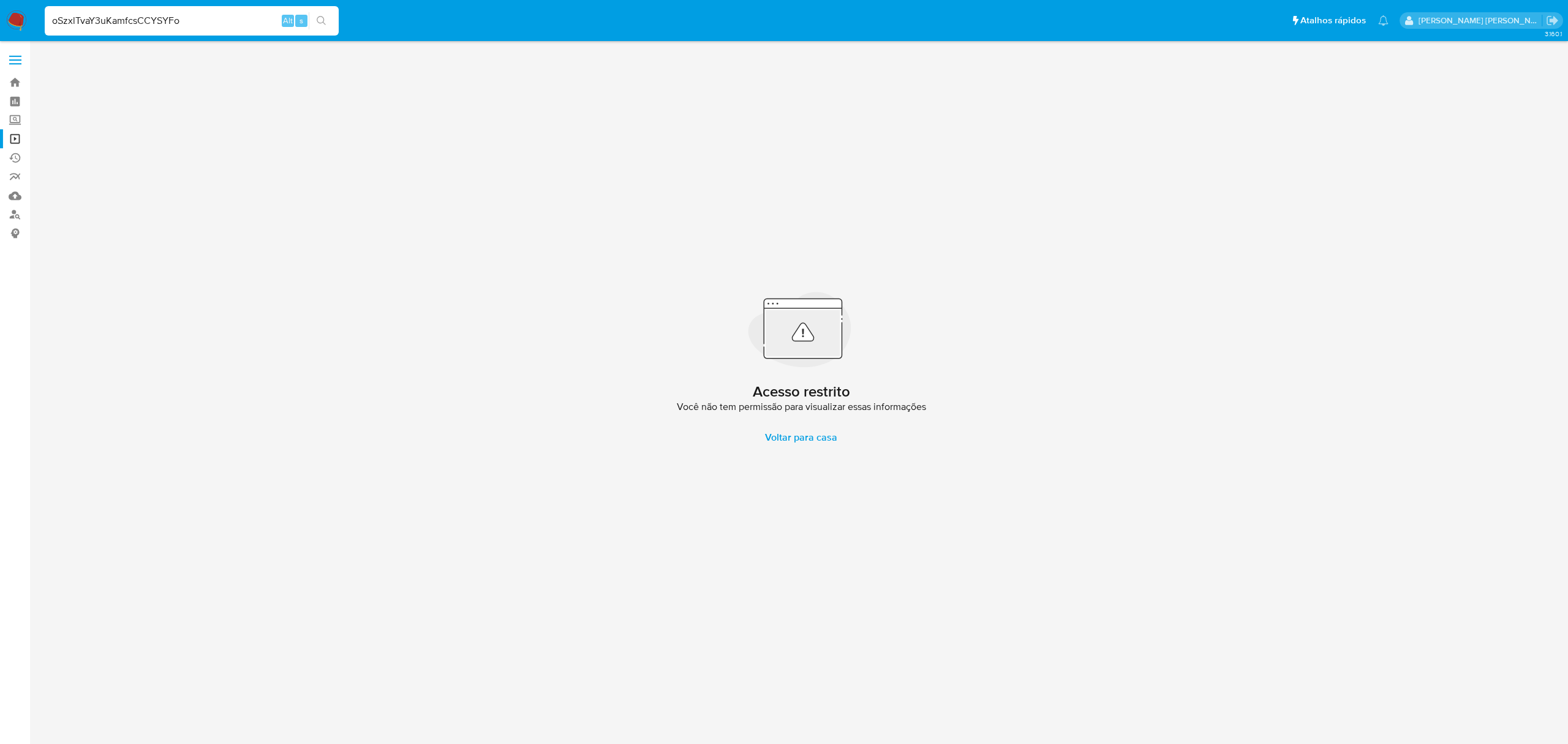
click at [217, 25] on input "oSzxlTvaY3uKamfcsCCYSYFo" at bounding box center [191, 21] width 294 height 16
paste input "oSzxlTvaY3uKamfcsCCYSYFo"
type input "oSzxlTvaY3uKamfcsCCYSYFo"
click at [221, 22] on input "oSzxlTvaY3uKamfcsCCYSYFo" at bounding box center [191, 21] width 294 height 16
click at [5, 62] on label at bounding box center [15, 60] width 30 height 25
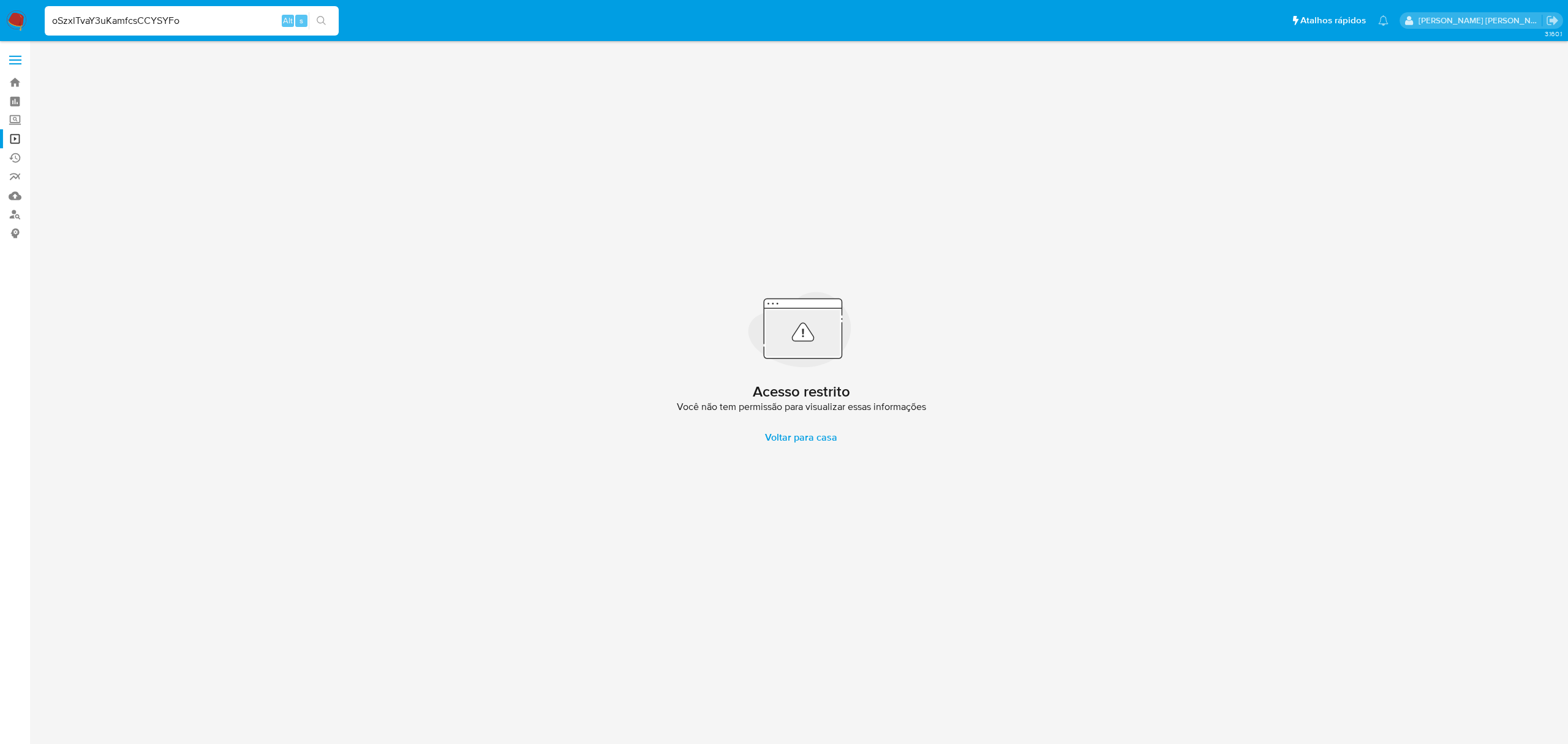
click at [0, 0] on input "checkbox" at bounding box center [0, 0] width 0 height 0
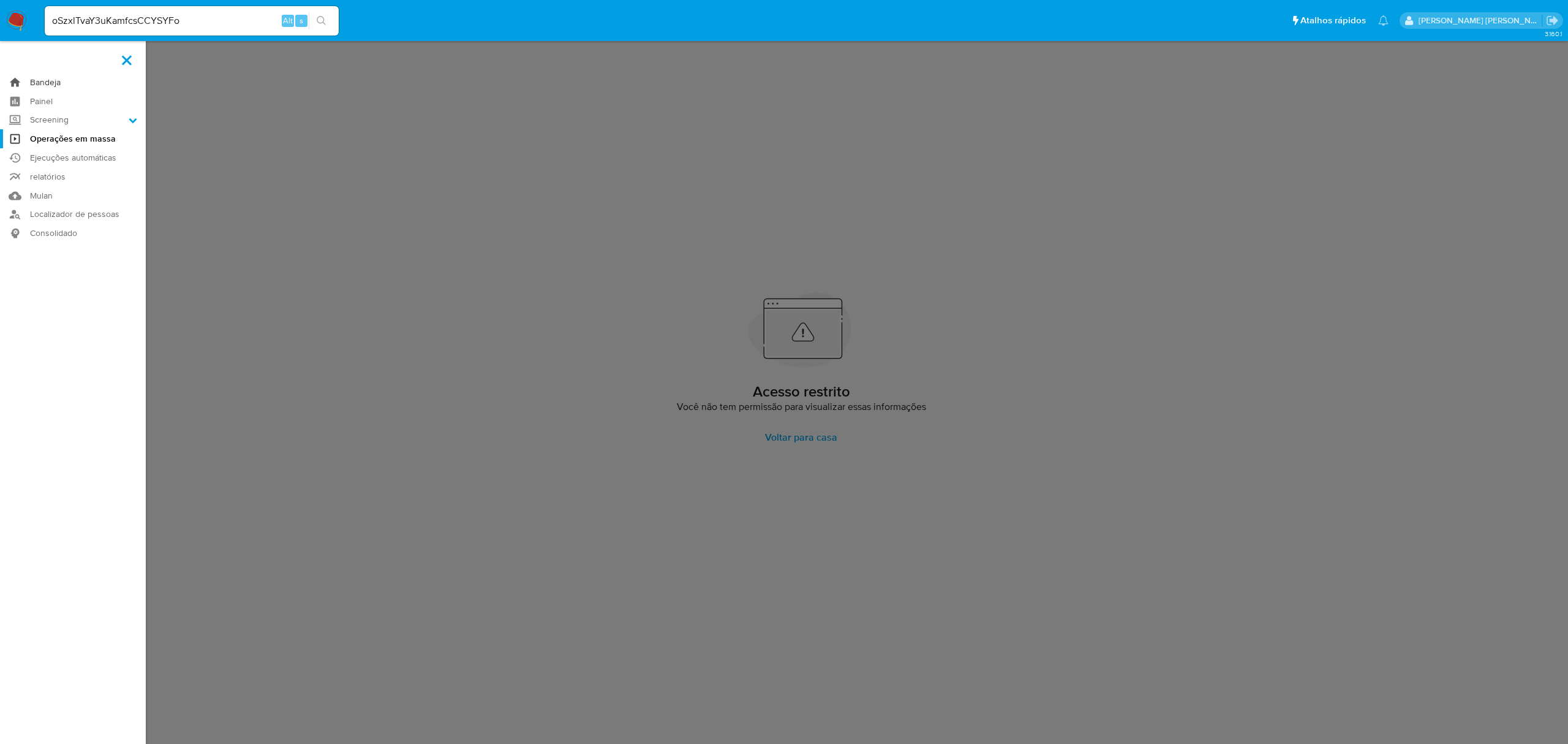
click at [54, 81] on link "Bandeja" at bounding box center [72, 82] width 145 height 19
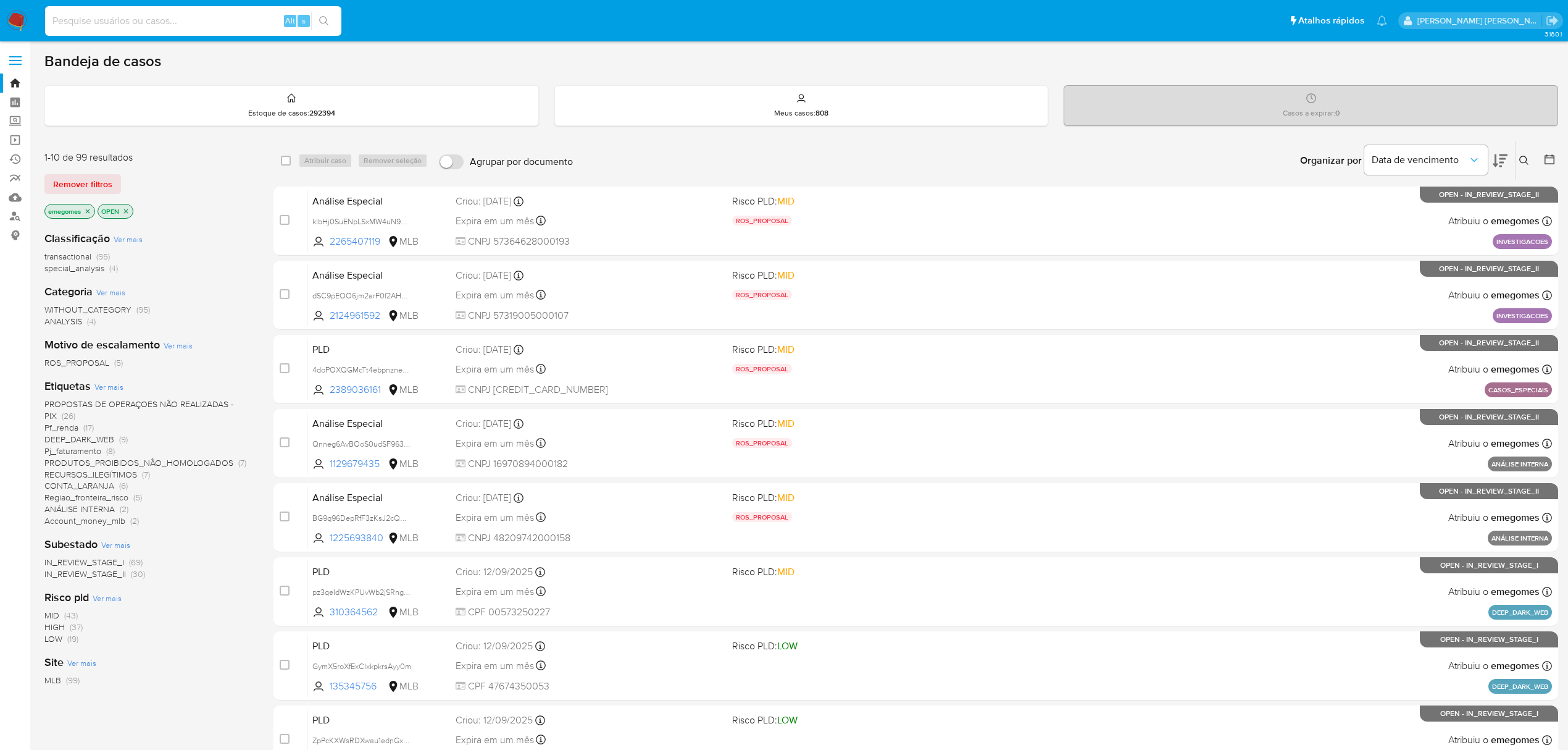
click at [176, 21] on input at bounding box center [193, 21] width 296 height 16
paste input "oSzxlTvaY3uKamfcsCCYSYFo"
type input "oSzxlTvaY3uKamfcsCCYSYFo"
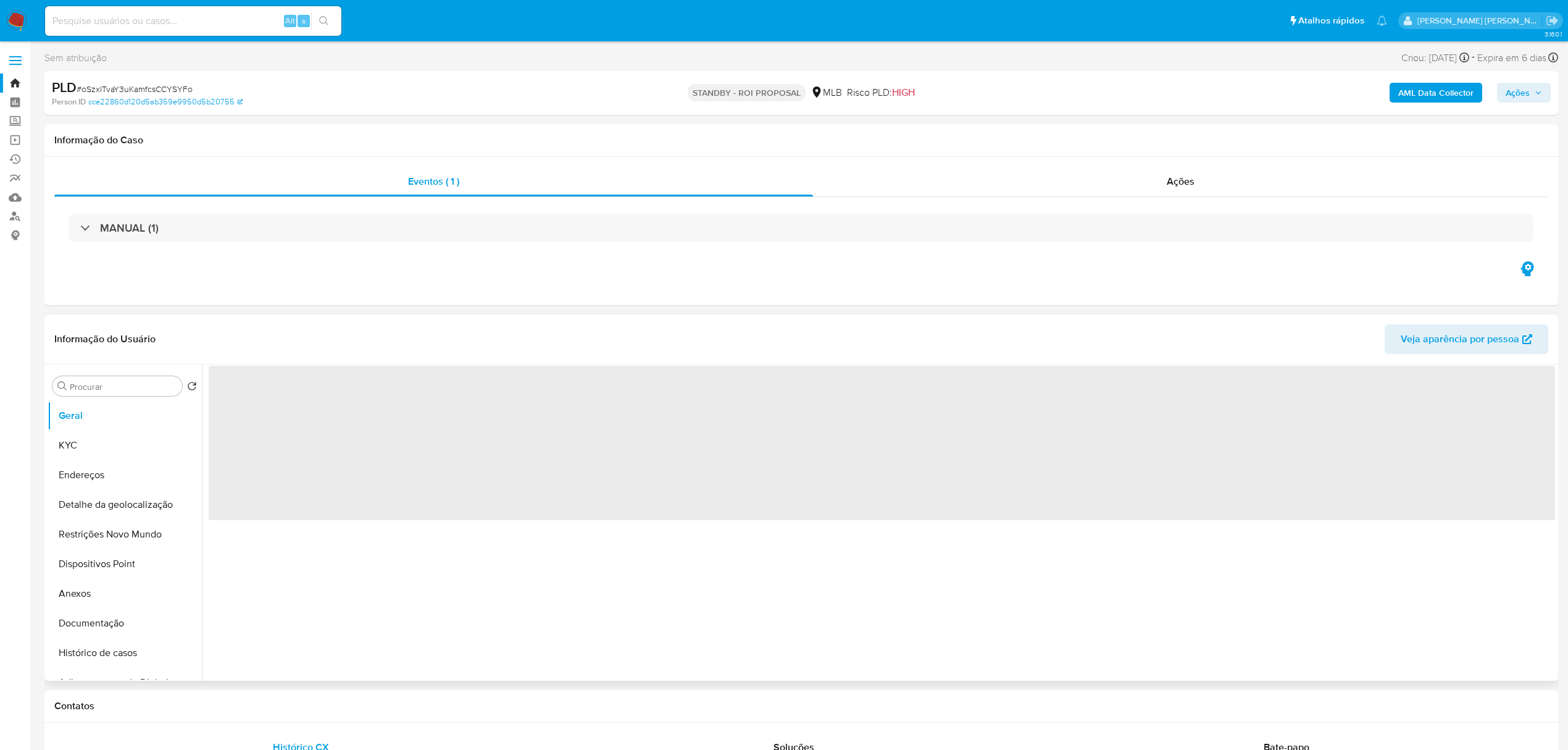
select select "10"
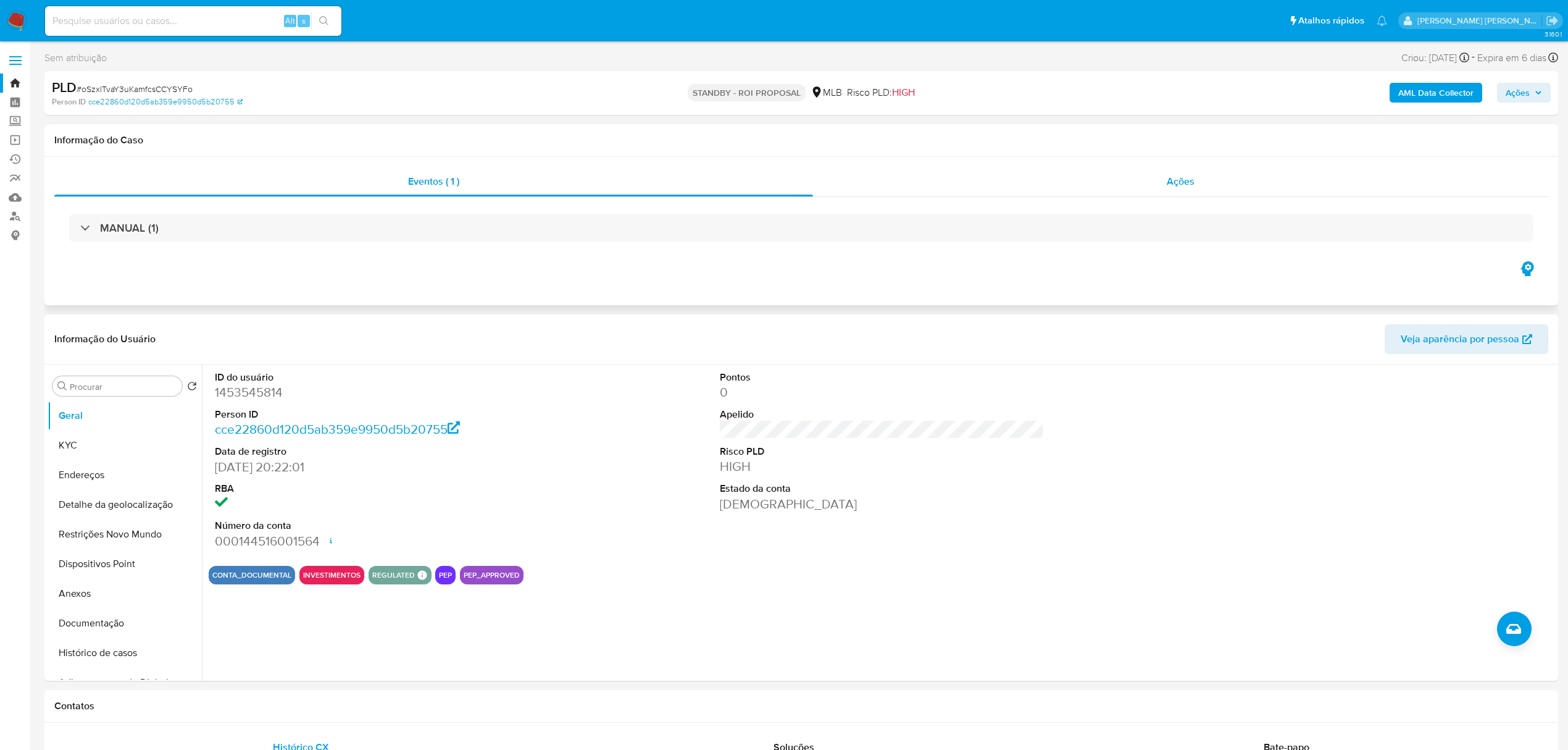
click at [1175, 184] on span "Ações" at bounding box center [1181, 181] width 28 height 14
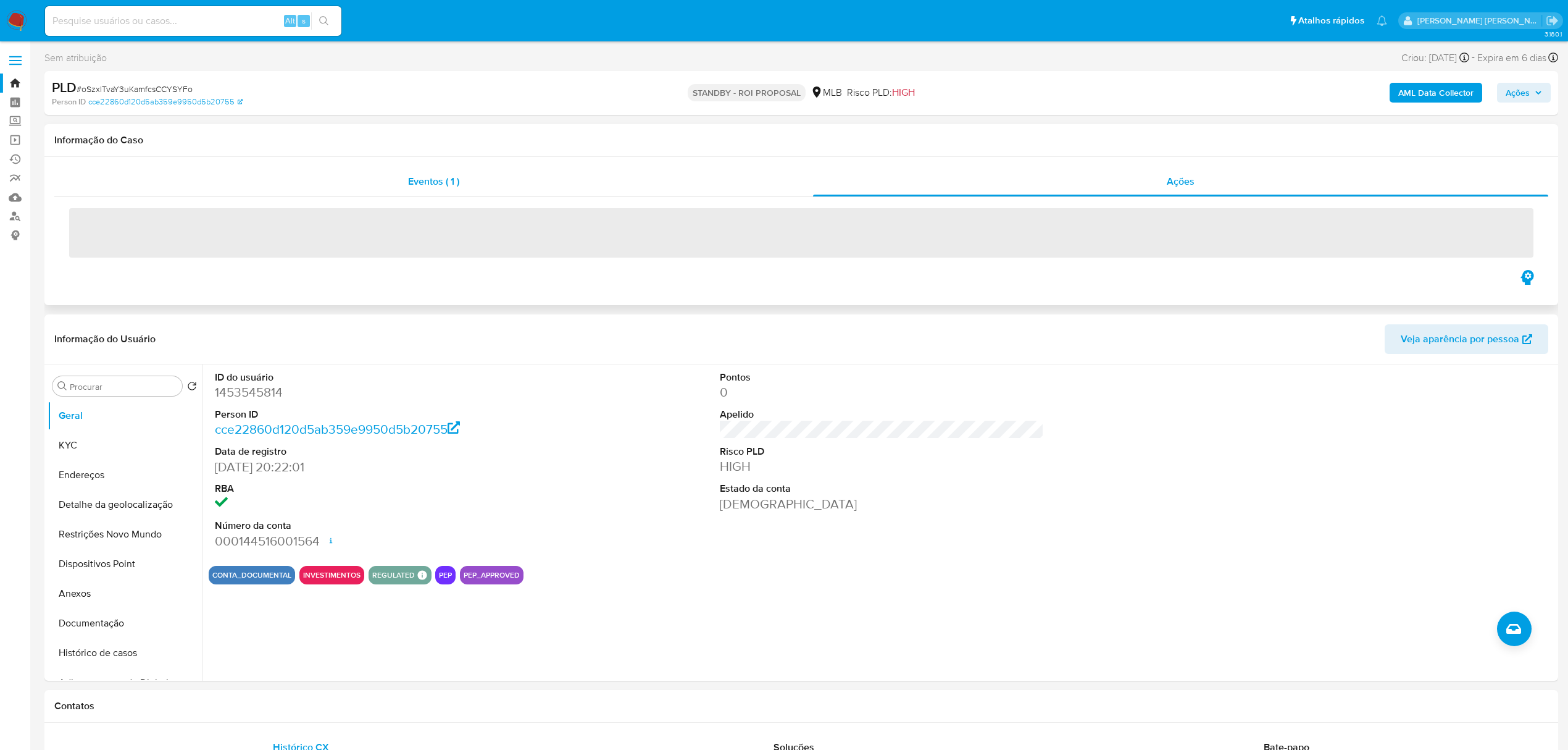
click at [445, 181] on span "Eventos ( 1 )" at bounding box center [434, 181] width 51 height 14
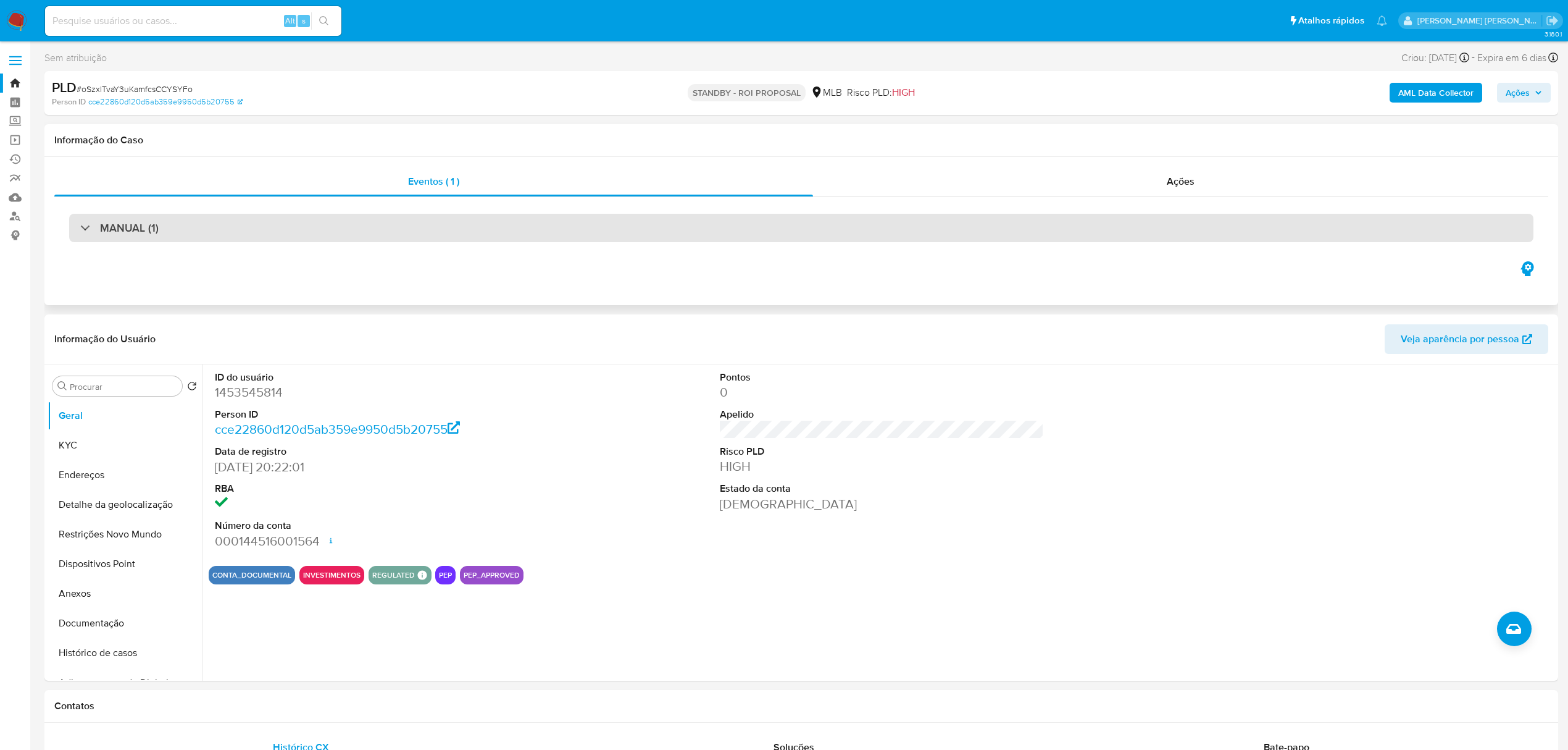
click at [185, 222] on div "MANUAL (1)" at bounding box center [801, 227] width 1465 height 29
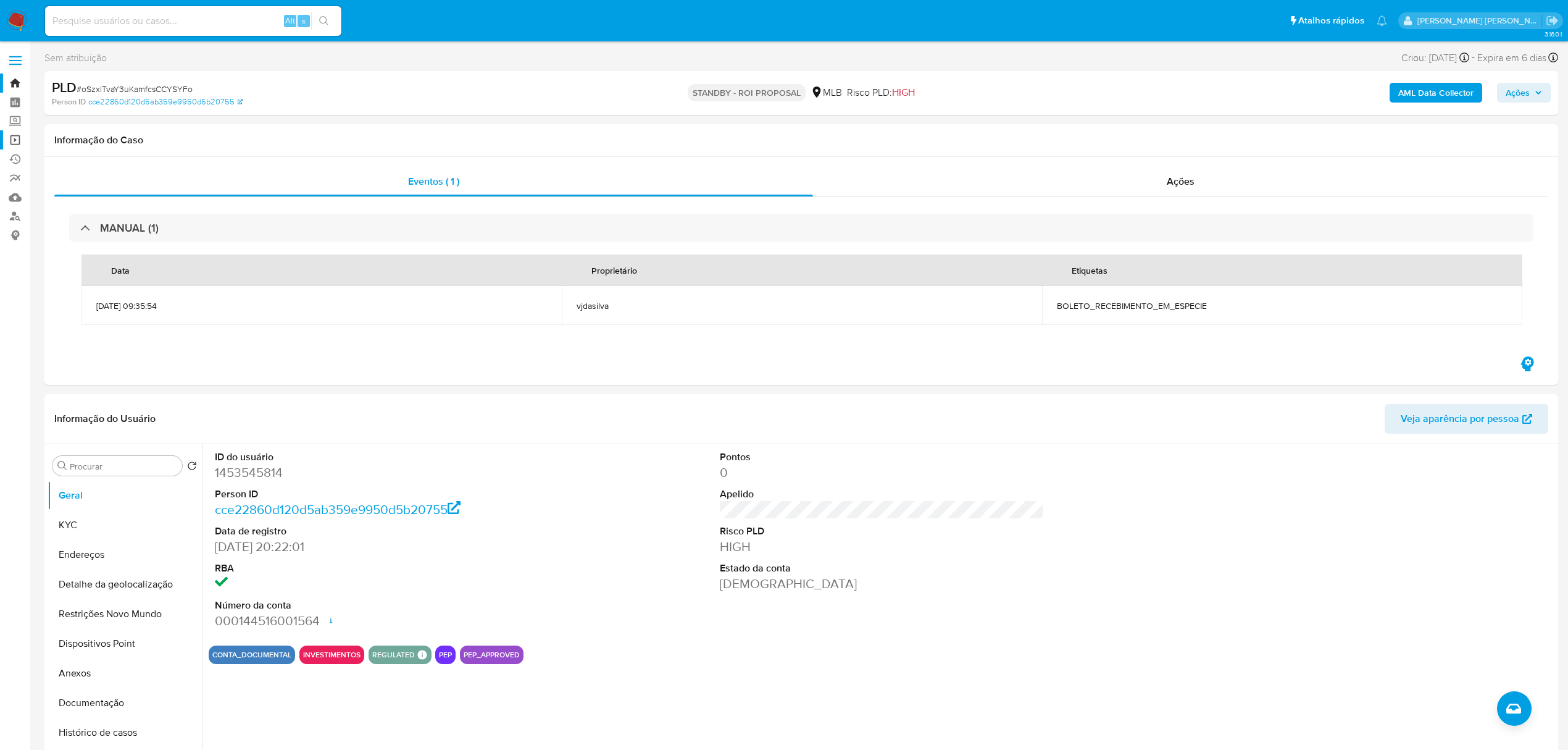
click at [16, 142] on link "Operações em massa" at bounding box center [73, 139] width 147 height 19
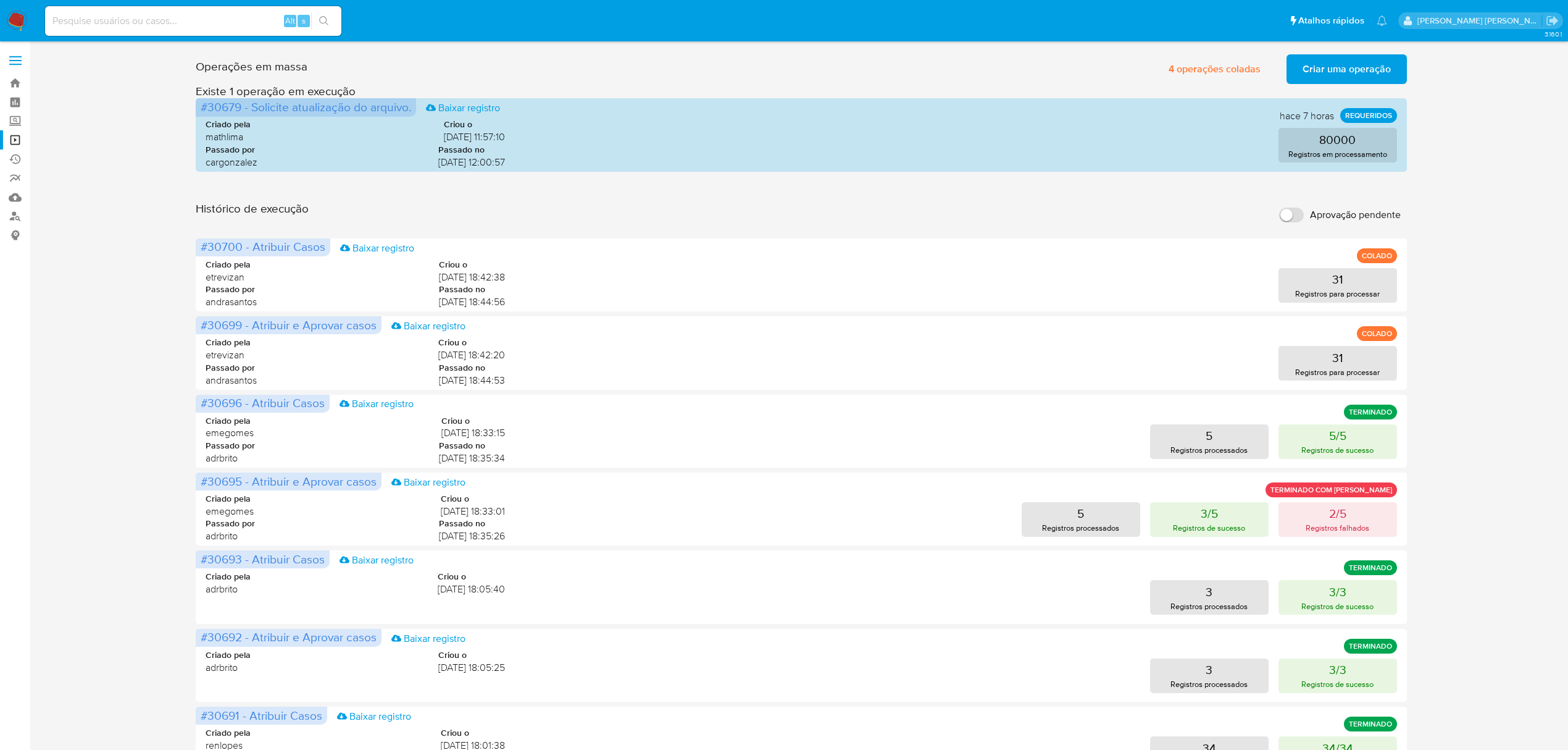
click at [186, 15] on input at bounding box center [193, 21] width 296 height 16
paste input "wrUqBnfvxsNn7C6X0YRusOYR"
type input "wrUqBnfvxsNn7C6X0YRusOYR"
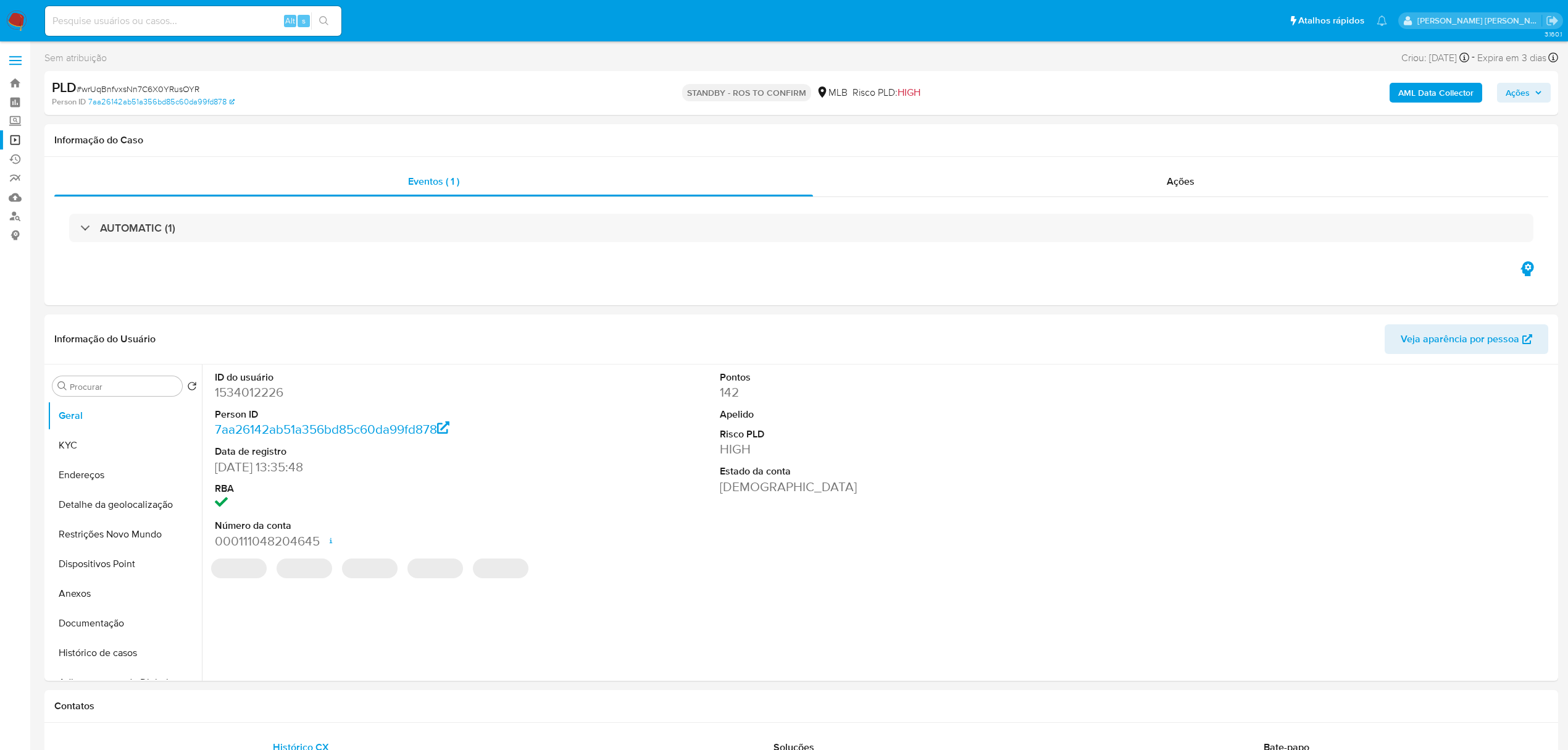
select select "10"
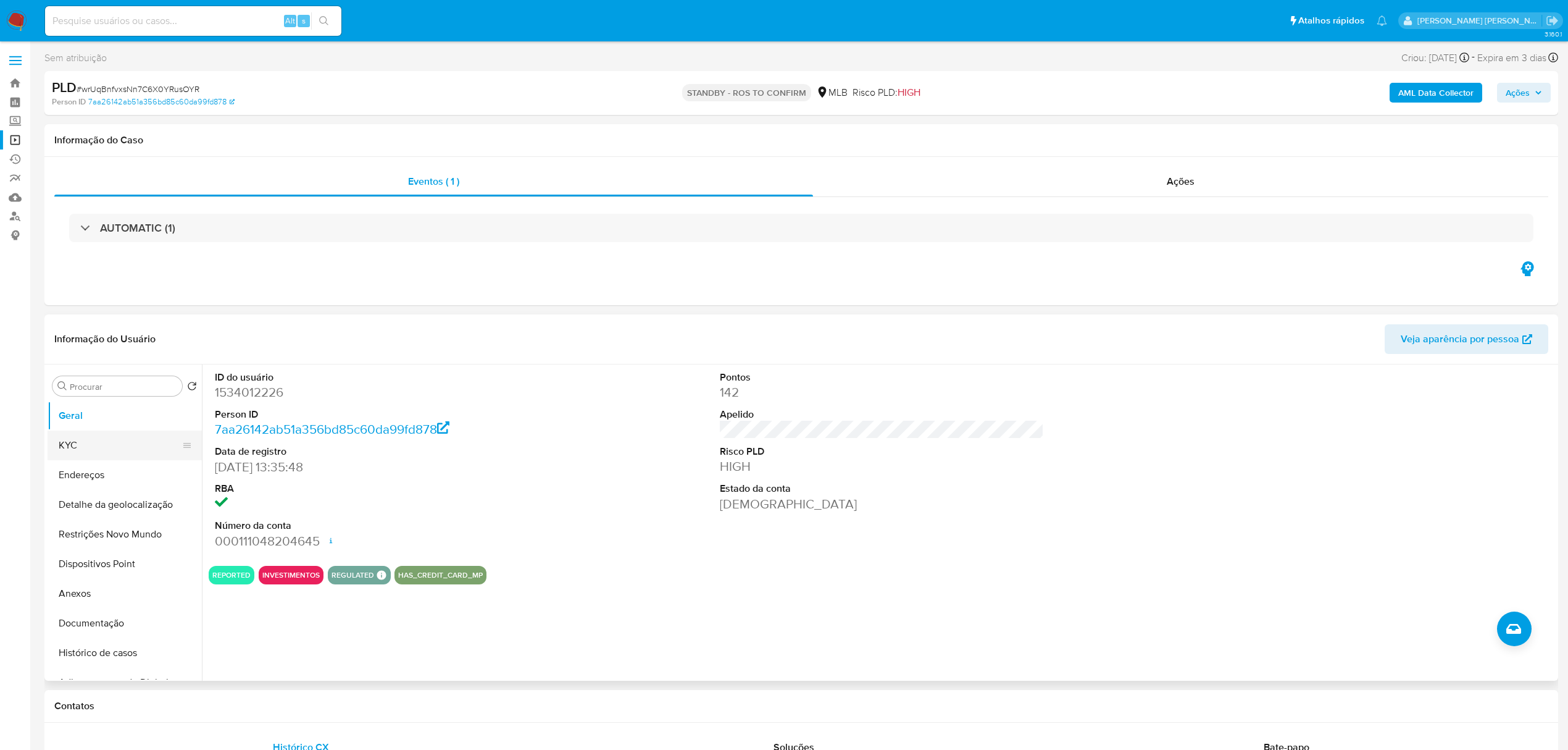
click at [92, 438] on button "KYC" at bounding box center [119, 445] width 145 height 30
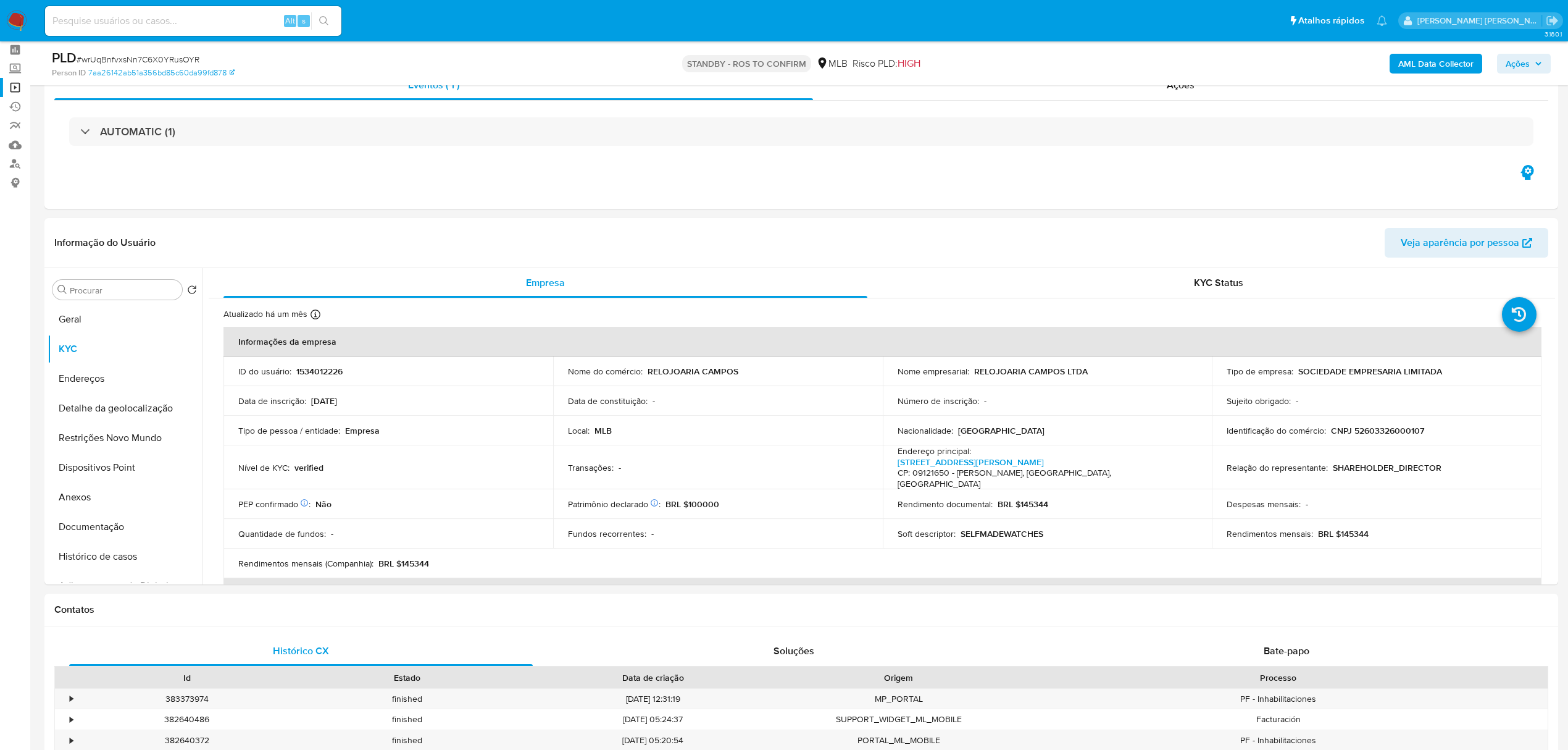
scroll to position [82, 0]
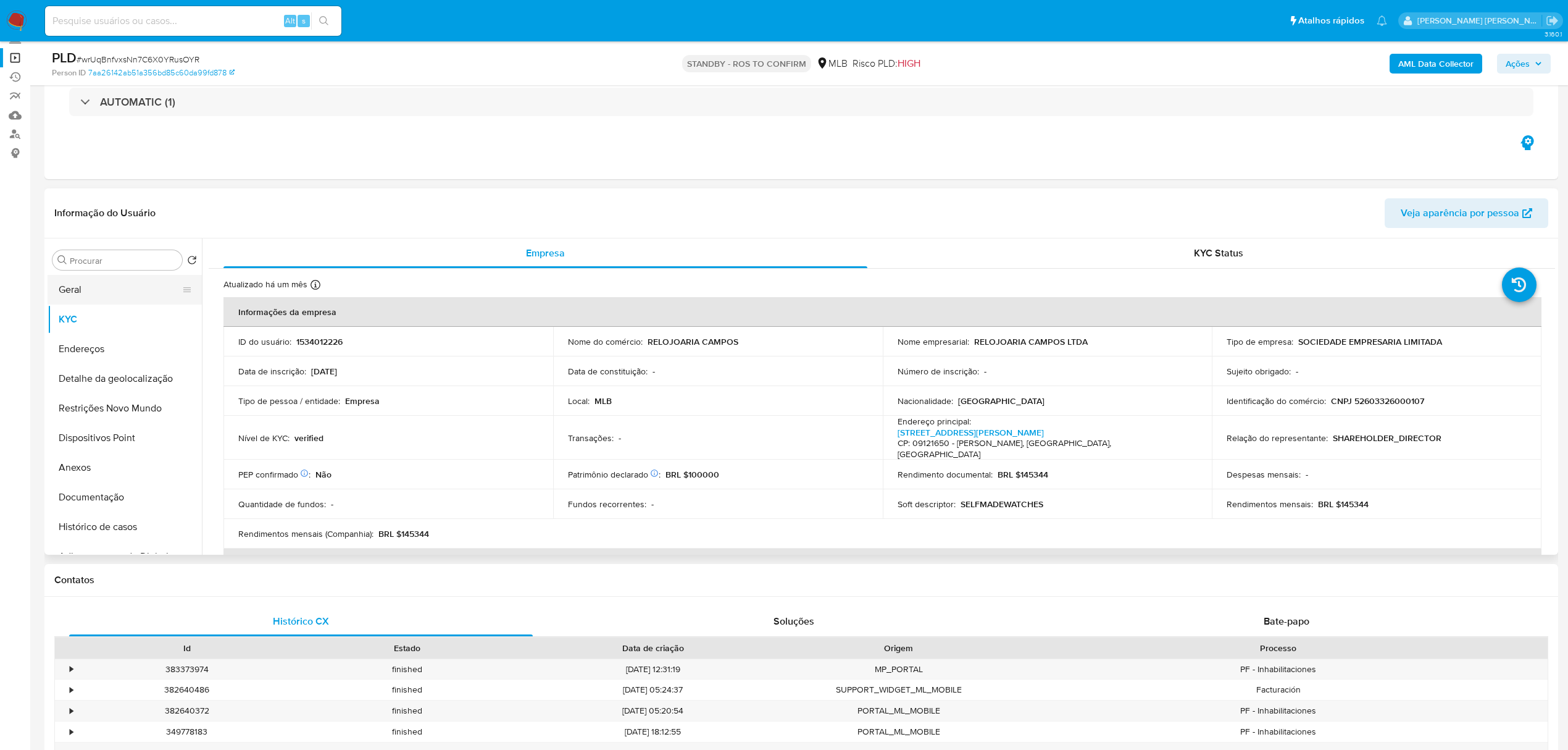
click at [126, 299] on button "Geral" at bounding box center [119, 289] width 145 height 30
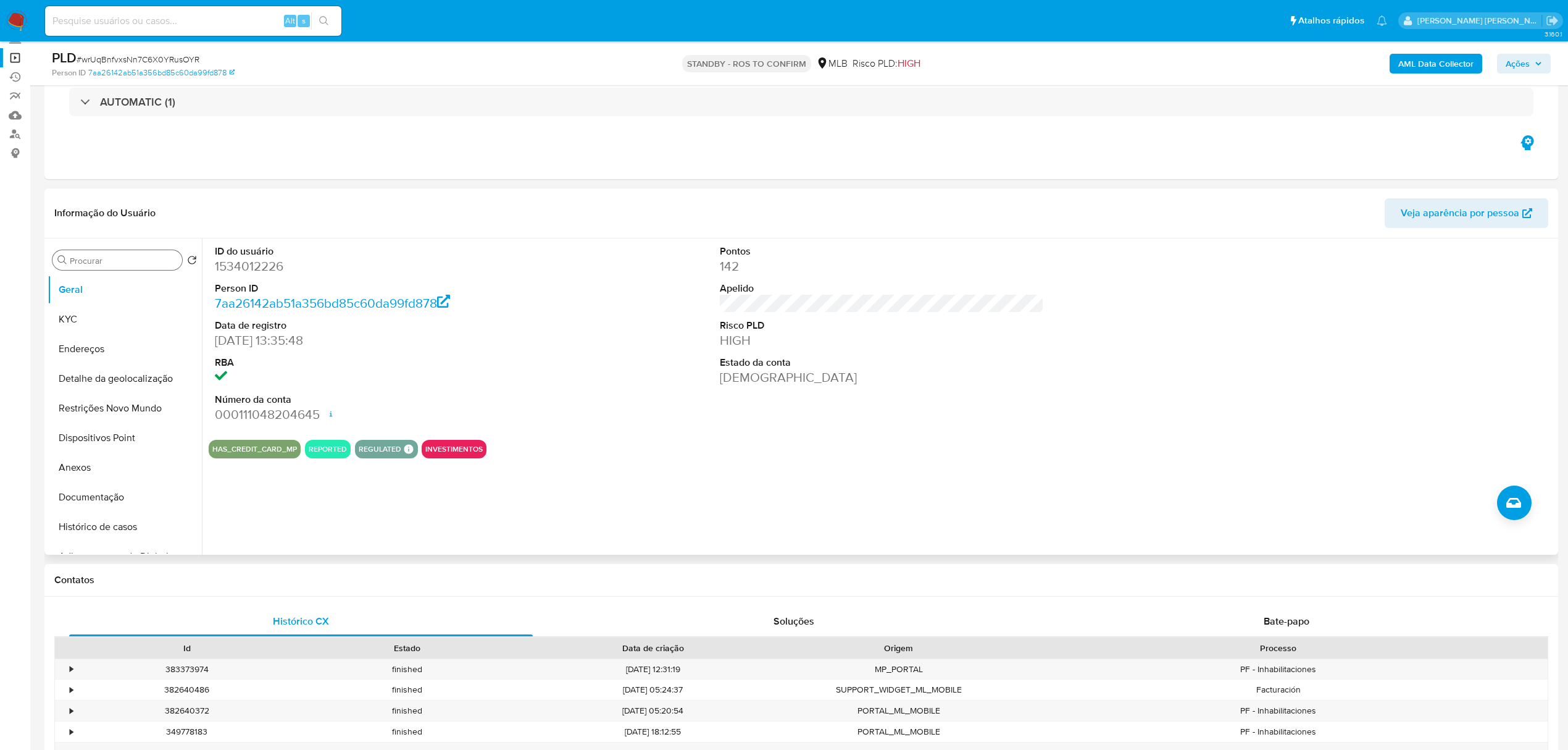
click at [141, 250] on div "Procurar" at bounding box center [117, 260] width 130 height 20
click at [137, 253] on div "Procurar" at bounding box center [117, 260] width 130 height 20
click at [127, 258] on input "Procurar" at bounding box center [123, 260] width 107 height 11
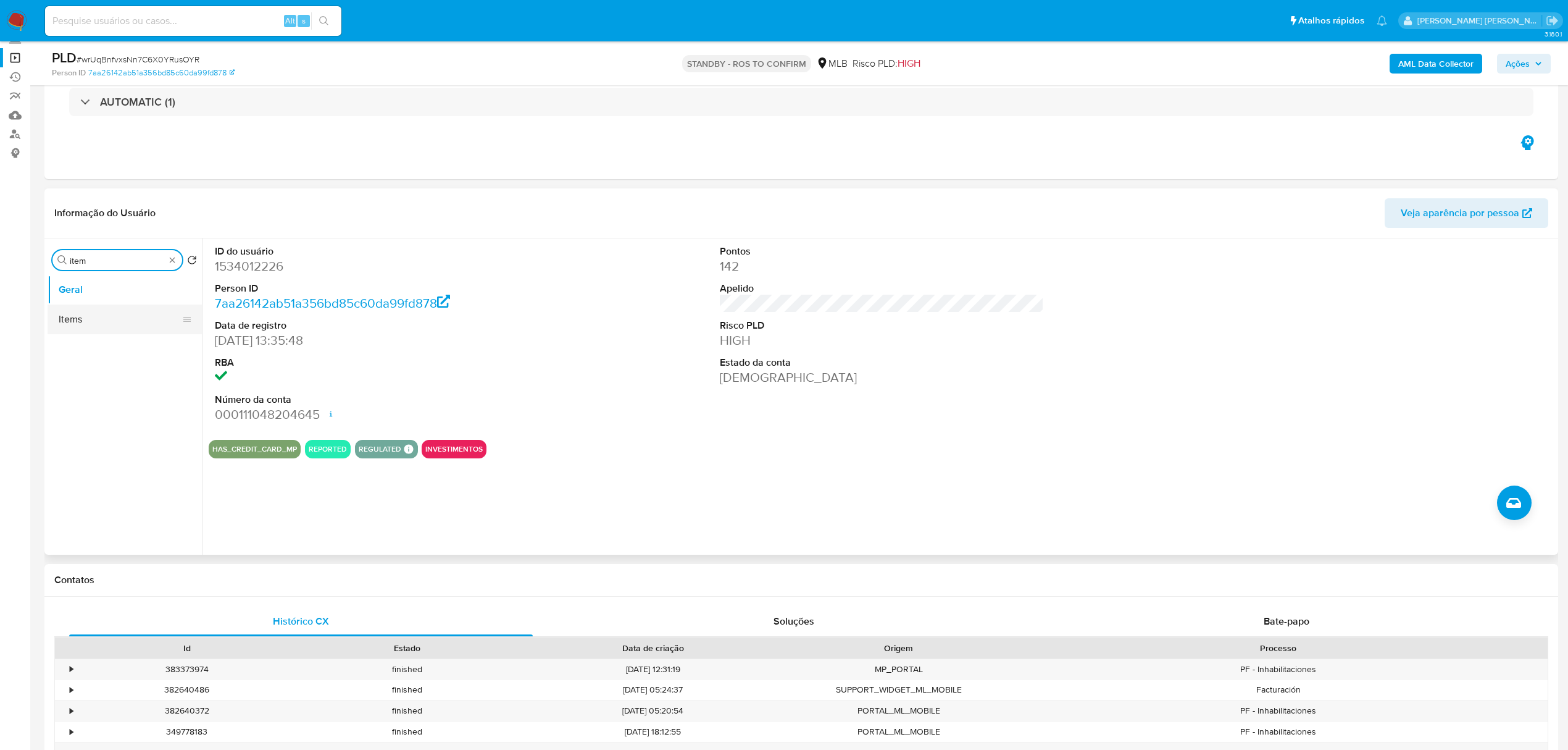
type input "item"
click at [79, 320] on button "Items" at bounding box center [119, 319] width 145 height 30
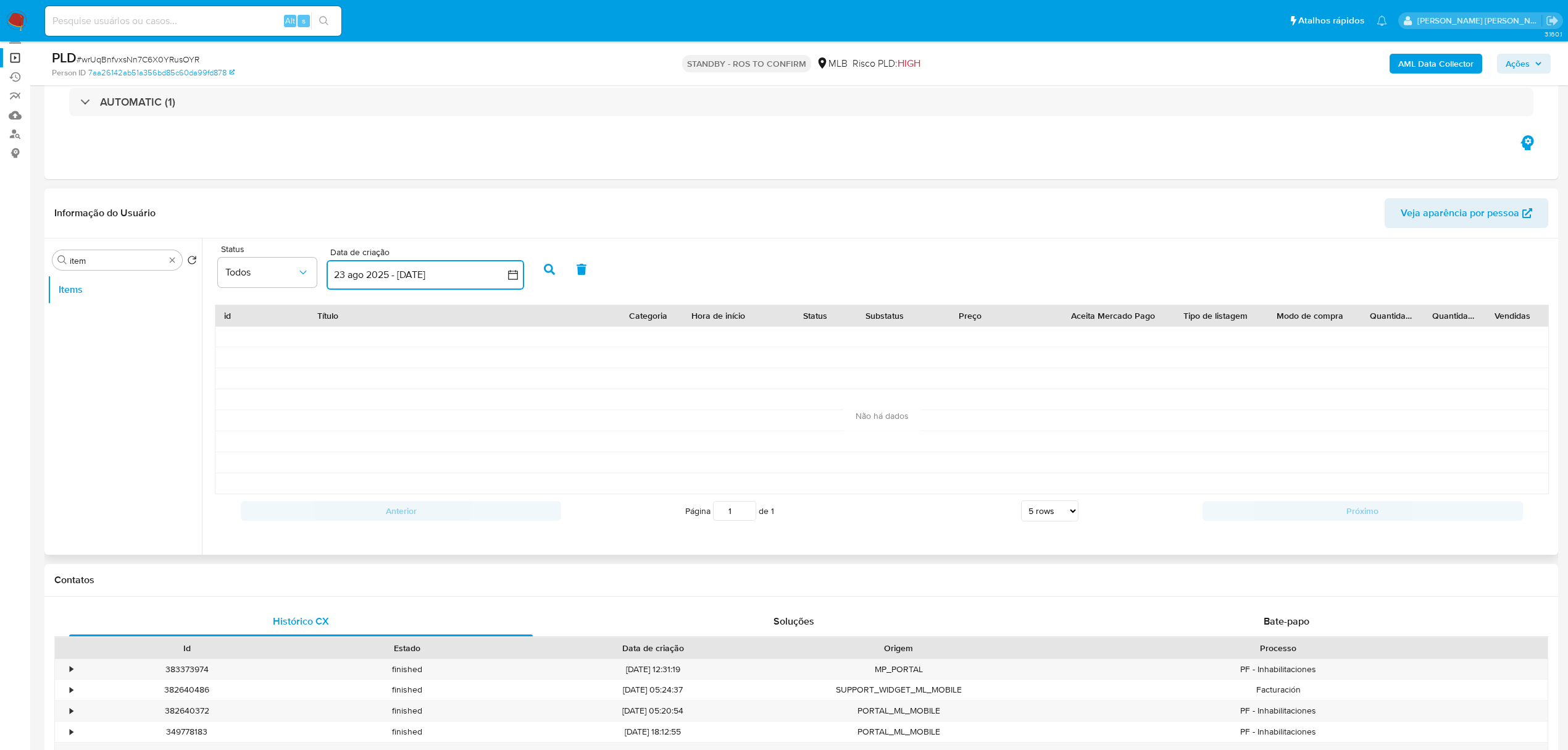
click at [514, 271] on icon "button" at bounding box center [513, 275] width 10 height 10
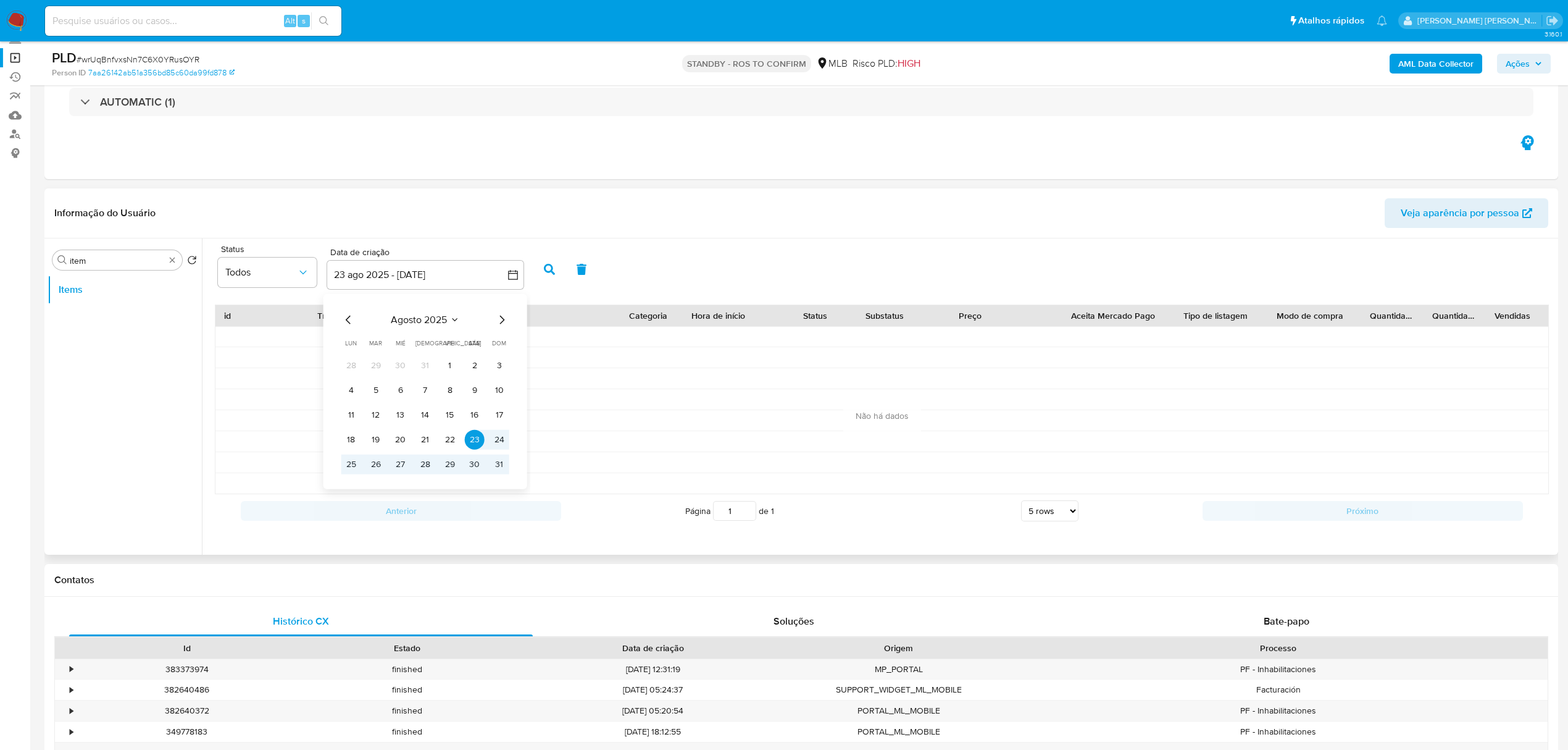
click at [349, 317] on icon "Mes anterior" at bounding box center [348, 319] width 15 height 15
click at [494, 321] on icon "Mes siguiente" at bounding box center [501, 319] width 15 height 15
click at [379, 366] on button "1" at bounding box center [376, 365] width 20 height 20
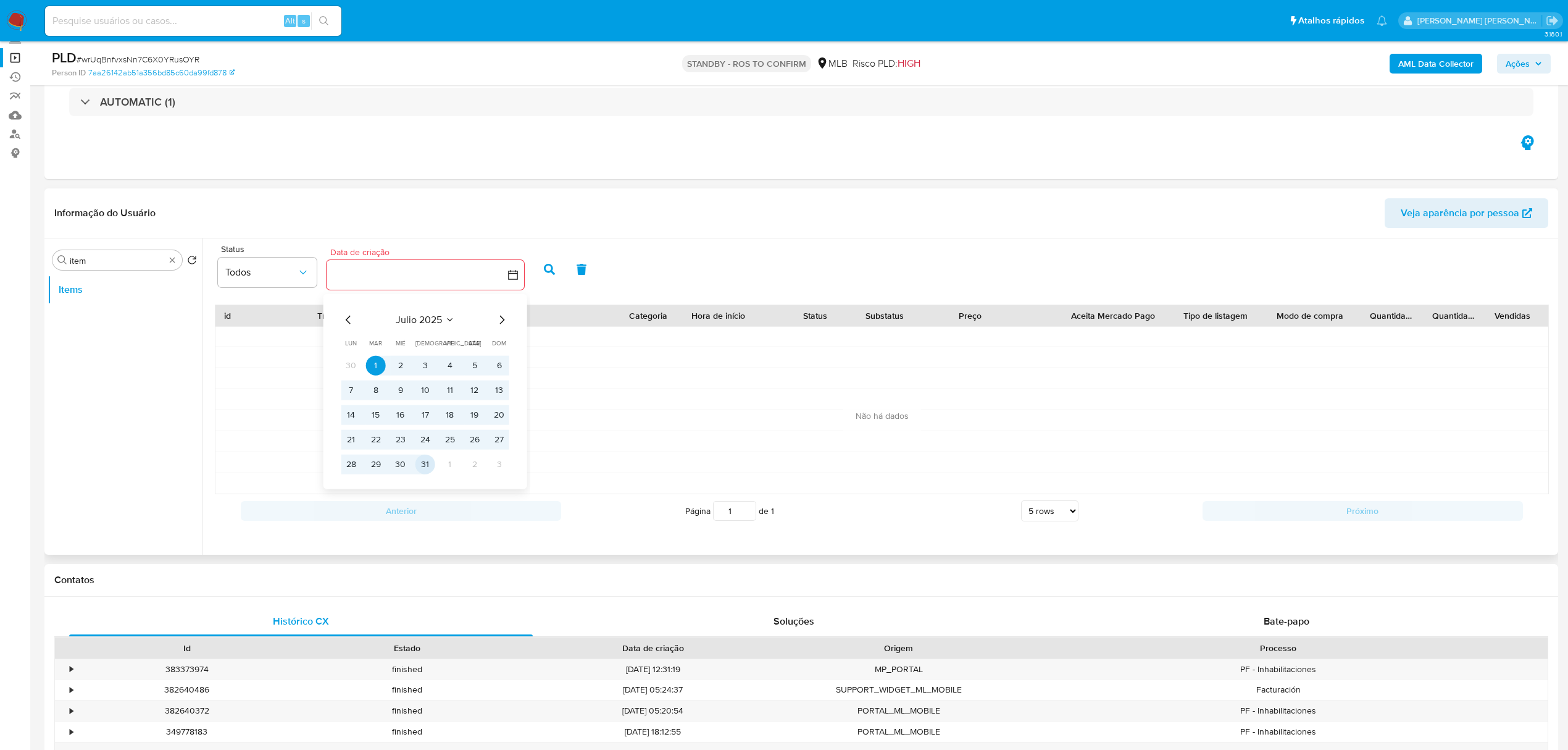
click at [428, 462] on button "31" at bounding box center [425, 464] width 20 height 20
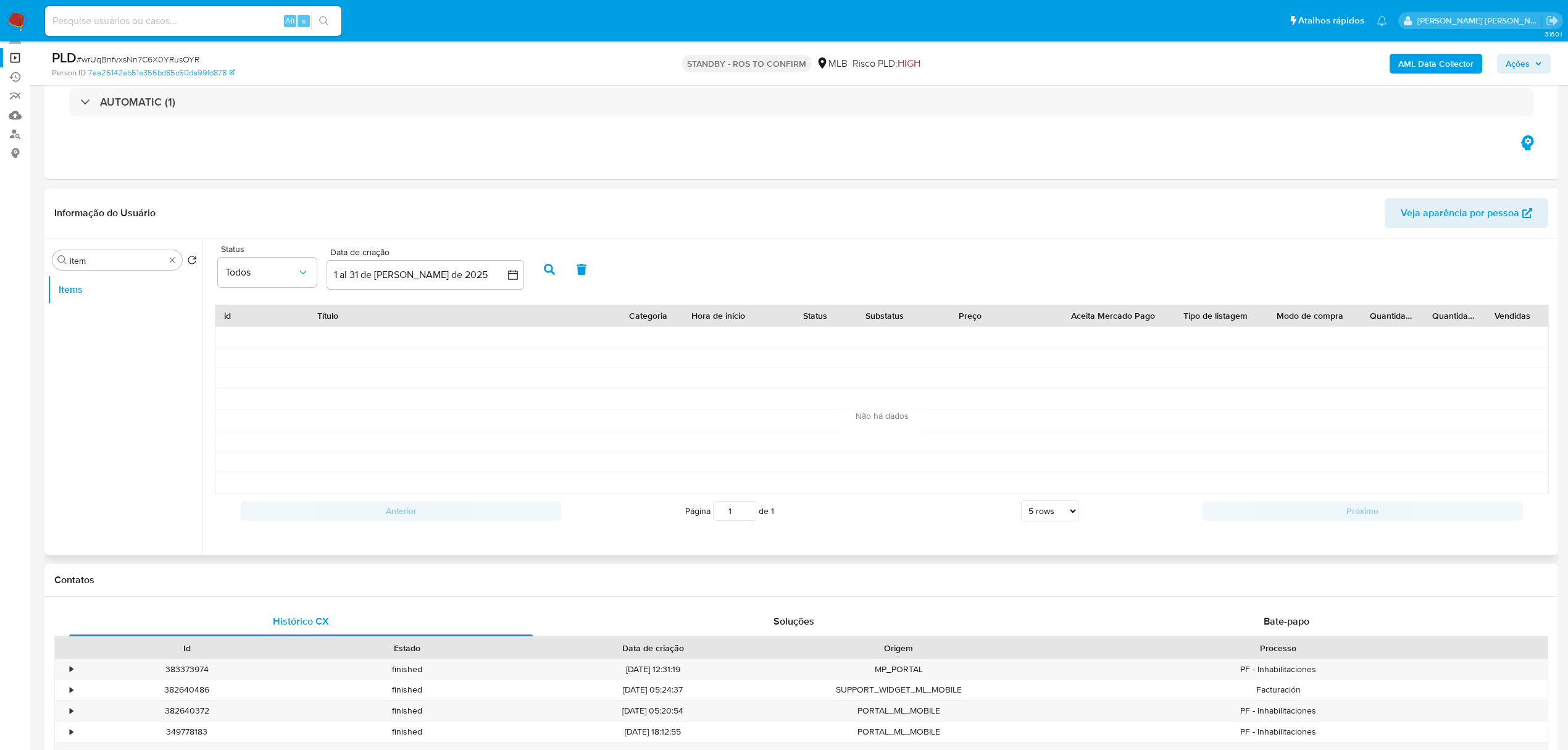
click at [544, 264] on icon "button" at bounding box center [549, 269] width 11 height 11
click at [416, 336] on link "Relógio Iwc Petronas Verde Prateado Preto" at bounding box center [399, 337] width 164 height 13
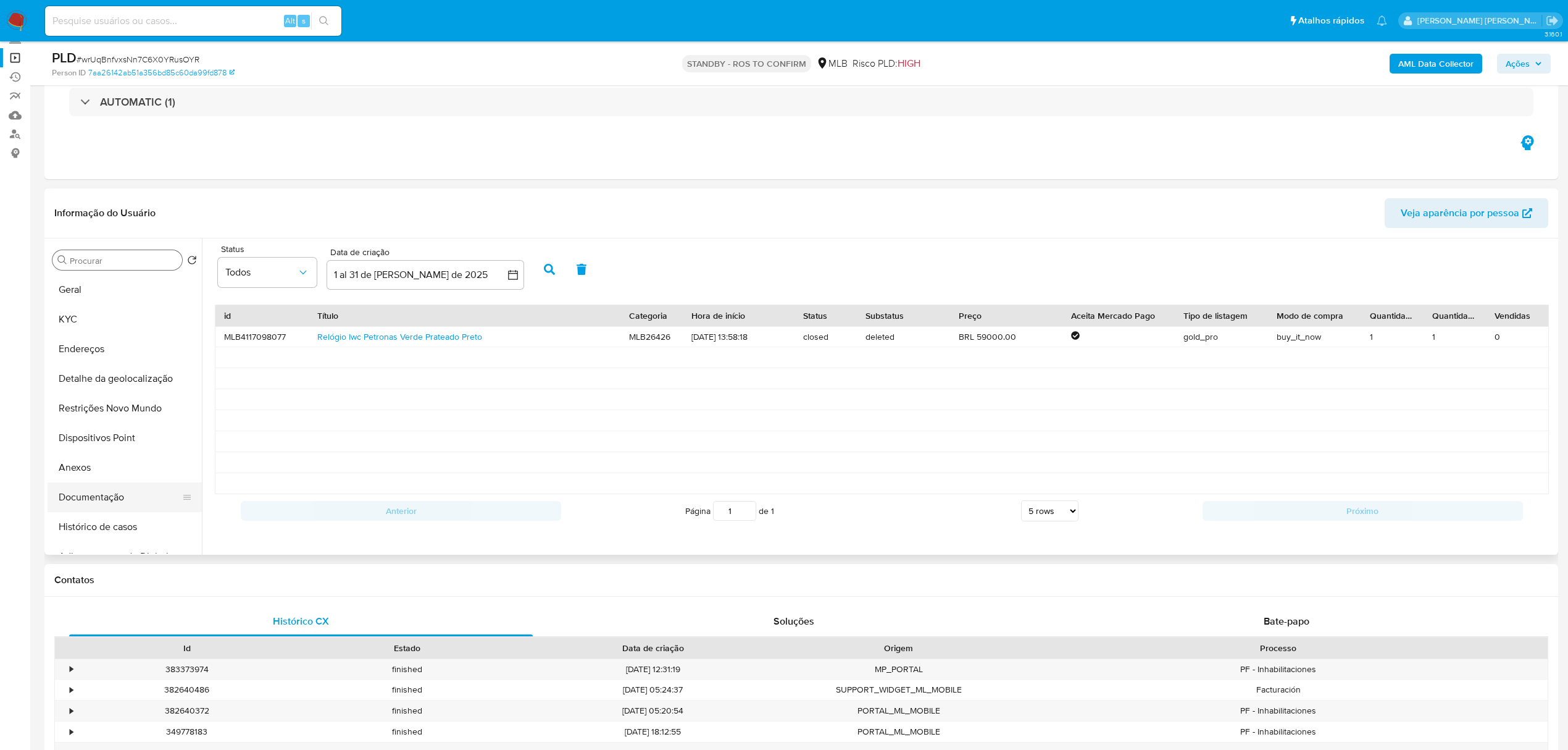
click at [91, 495] on button "Documentação" at bounding box center [119, 497] width 145 height 30
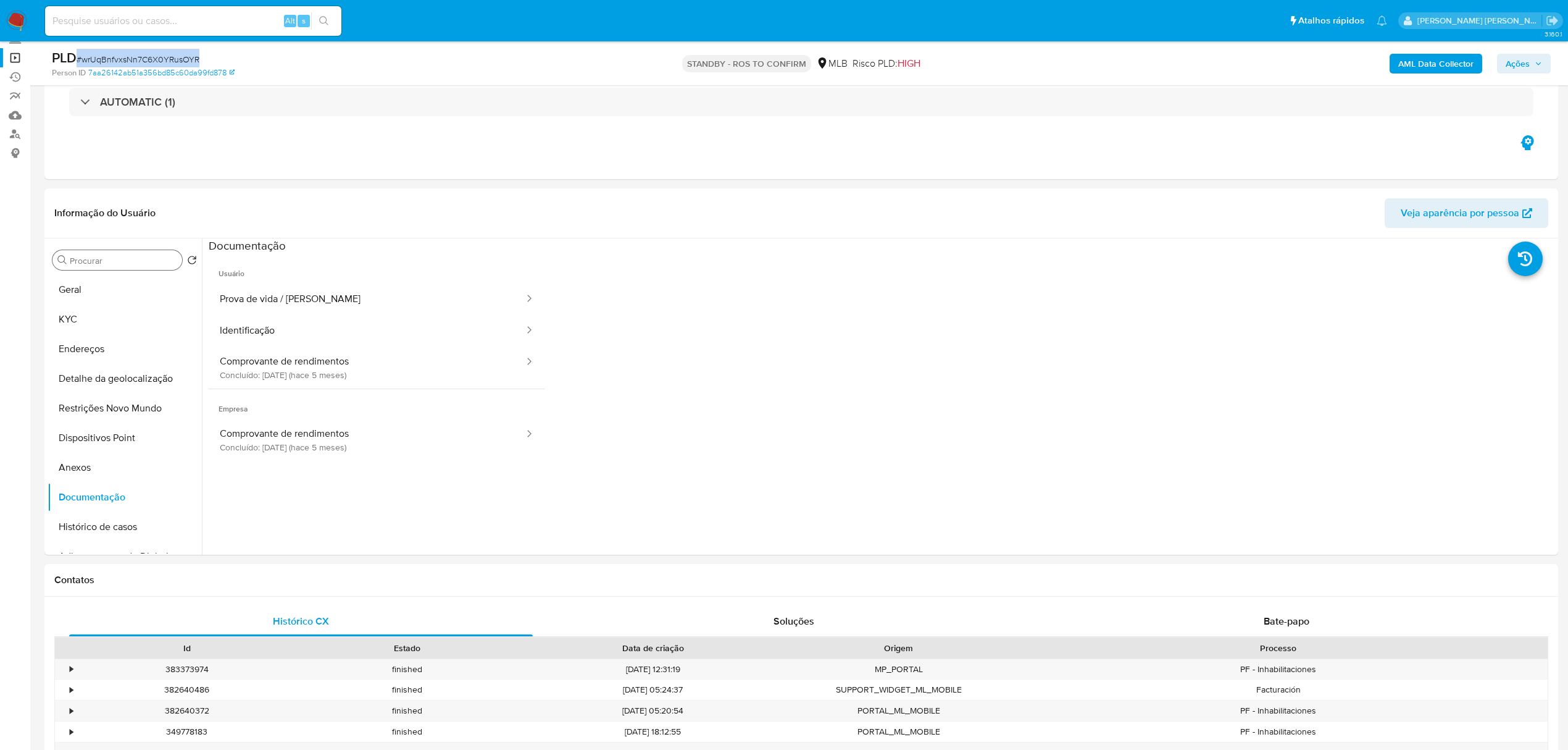
drag, startPoint x: 203, startPoint y: 55, endPoint x: 77, endPoint y: 60, distance: 126.1
click at [77, 60] on div "PLD # wrUqBnfvxsNn7C6X0YRusOYR" at bounding box center [299, 58] width 495 height 19
copy span "# wrUqBnfvxsNn7C6X0YRusOYR"
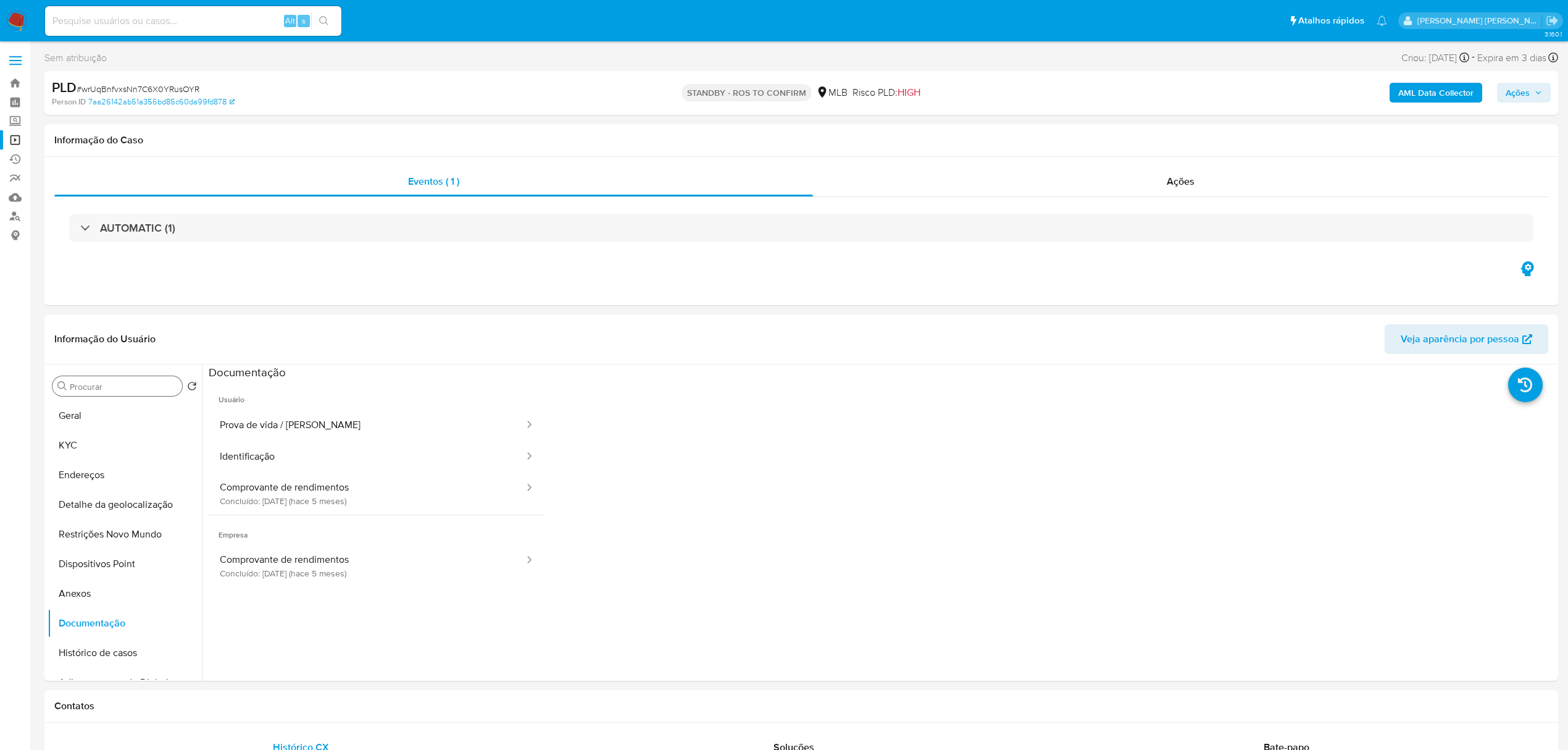
click at [19, 60] on span at bounding box center [15, 61] width 13 height 2
click at [0, 0] on input "checkbox" at bounding box center [0, 0] width 0 height 0
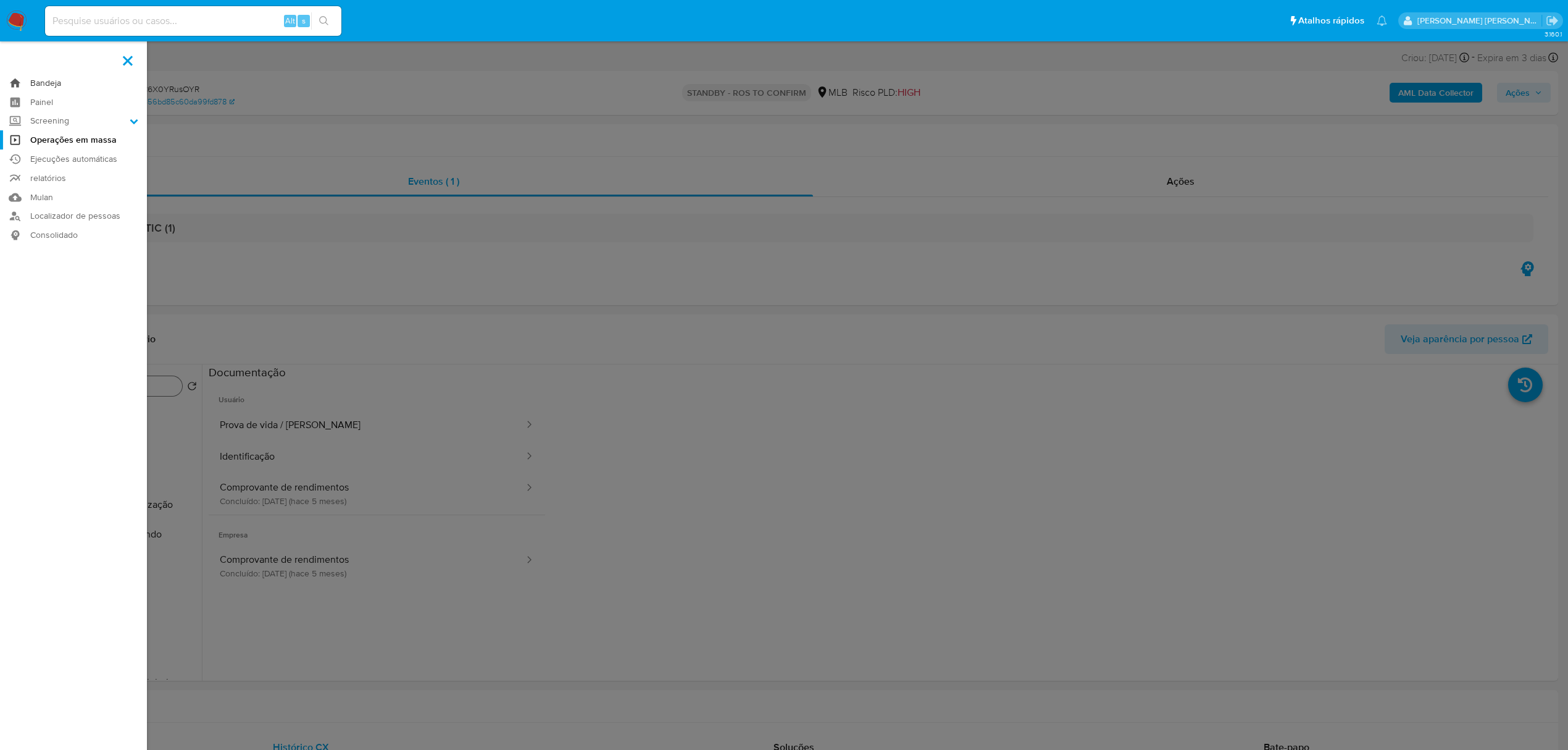
click at [47, 79] on link "Bandeja" at bounding box center [73, 83] width 147 height 19
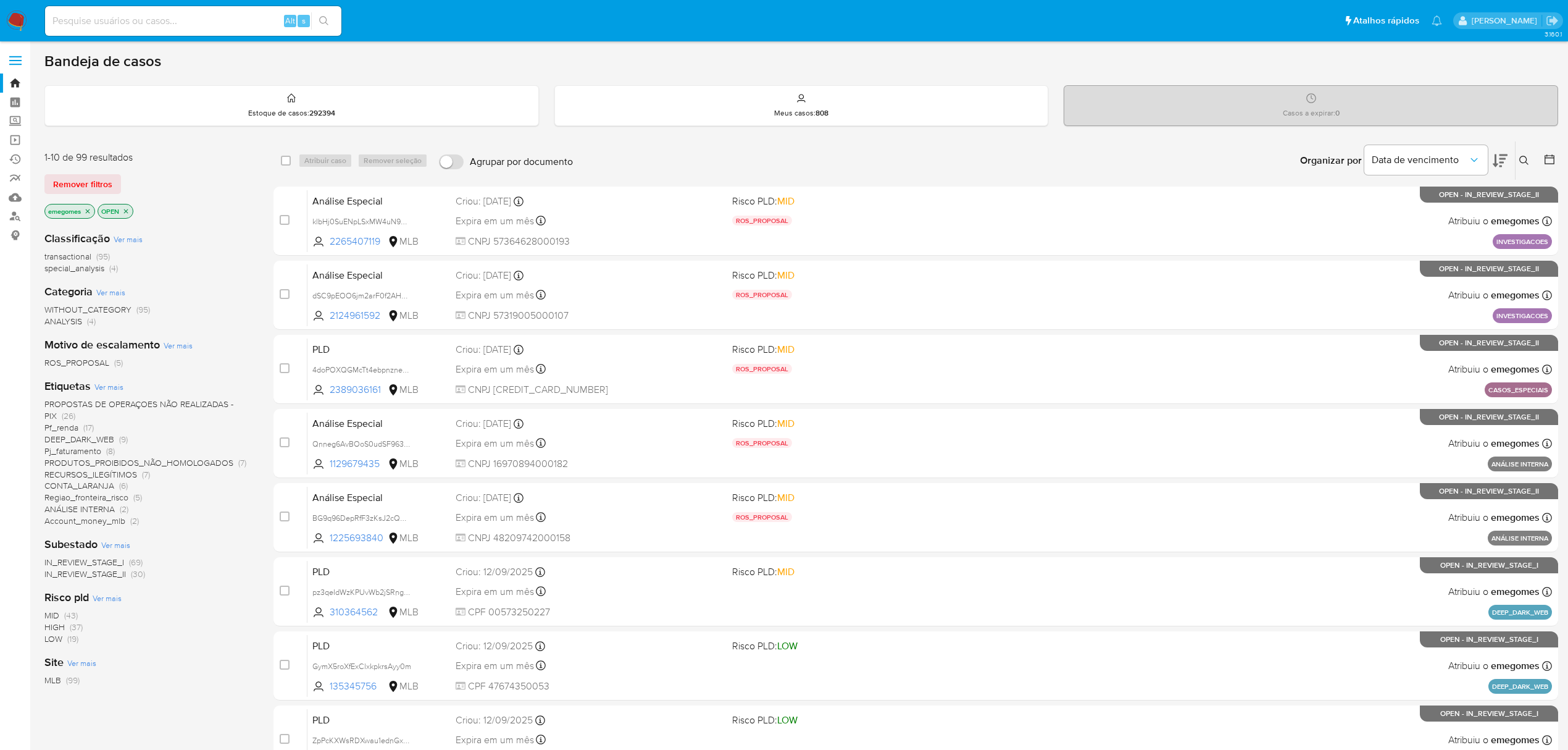
click at [1525, 158] on icon at bounding box center [1525, 160] width 10 height 10
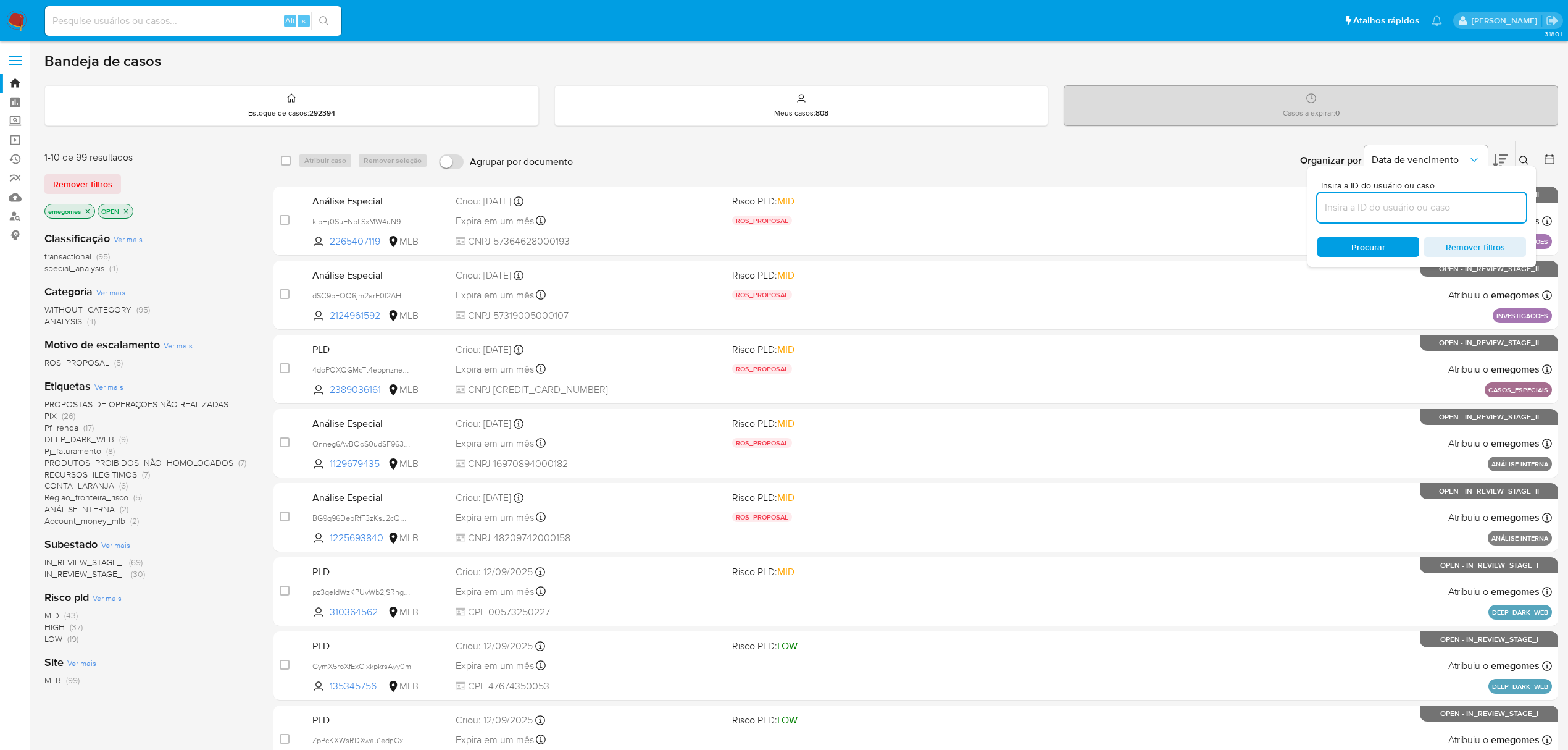
click at [1378, 207] on input at bounding box center [1422, 208] width 209 height 16
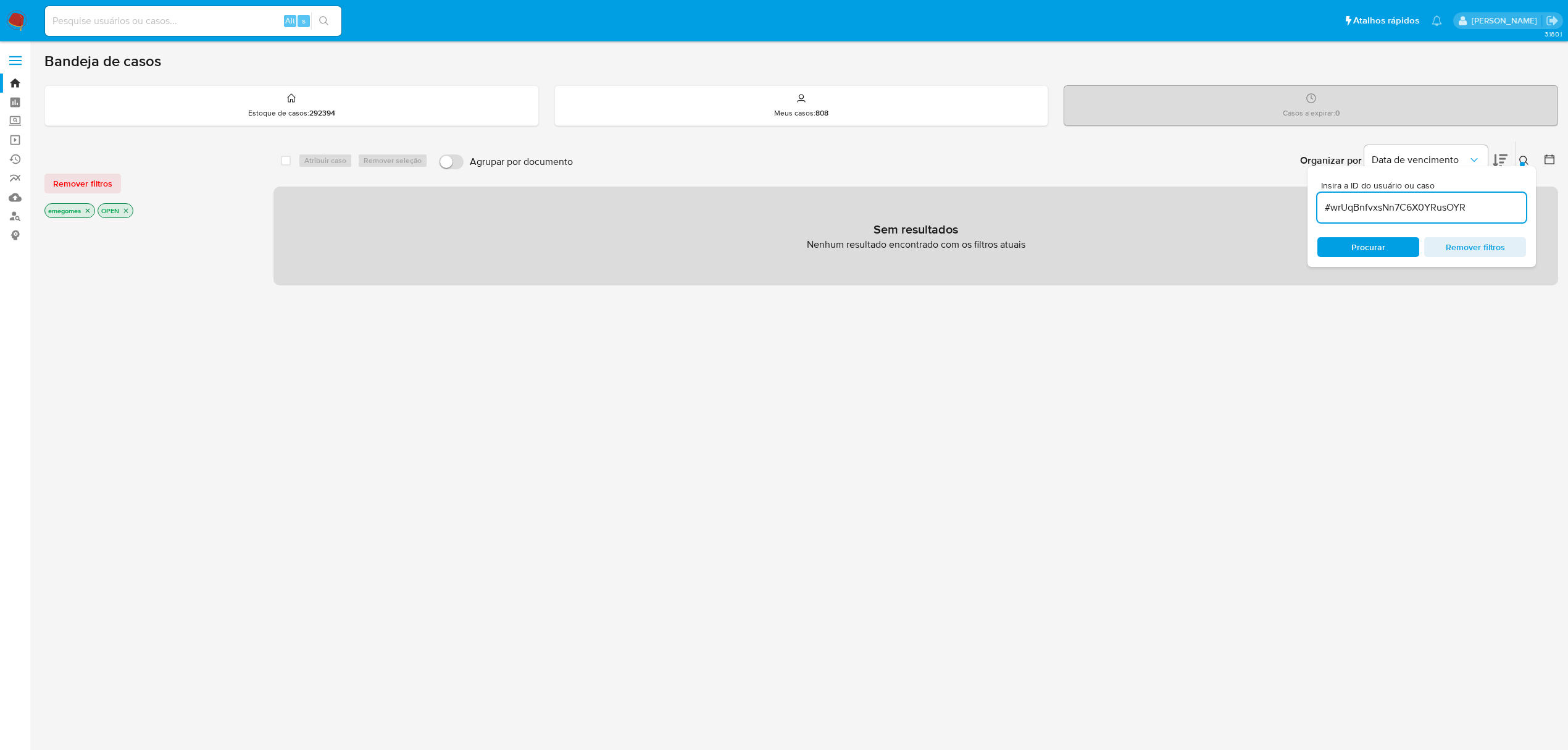
click at [1329, 213] on input "#wrUqBnfvxsNn7C6X0YRusOYR" at bounding box center [1422, 208] width 209 height 16
type input "wrUqBnfvxsNn7C6X0YRusOYR"
click at [89, 208] on icon "close-filter" at bounding box center [88, 211] width 8 height 8
click at [73, 210] on icon "close-filter" at bounding box center [73, 211] width 8 height 8
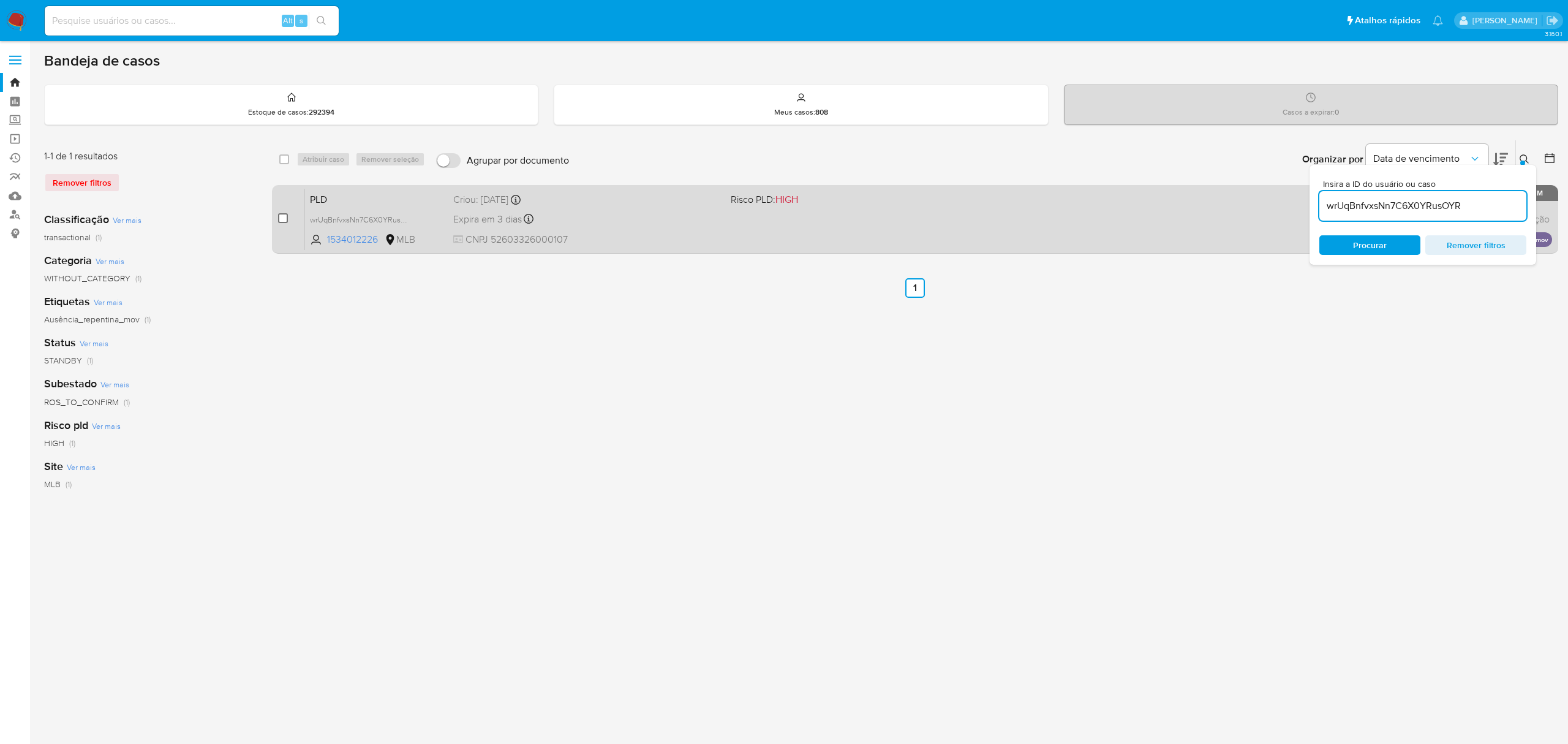
click at [278, 219] on input "checkbox" at bounding box center [283, 218] width 10 height 10
checkbox input "true"
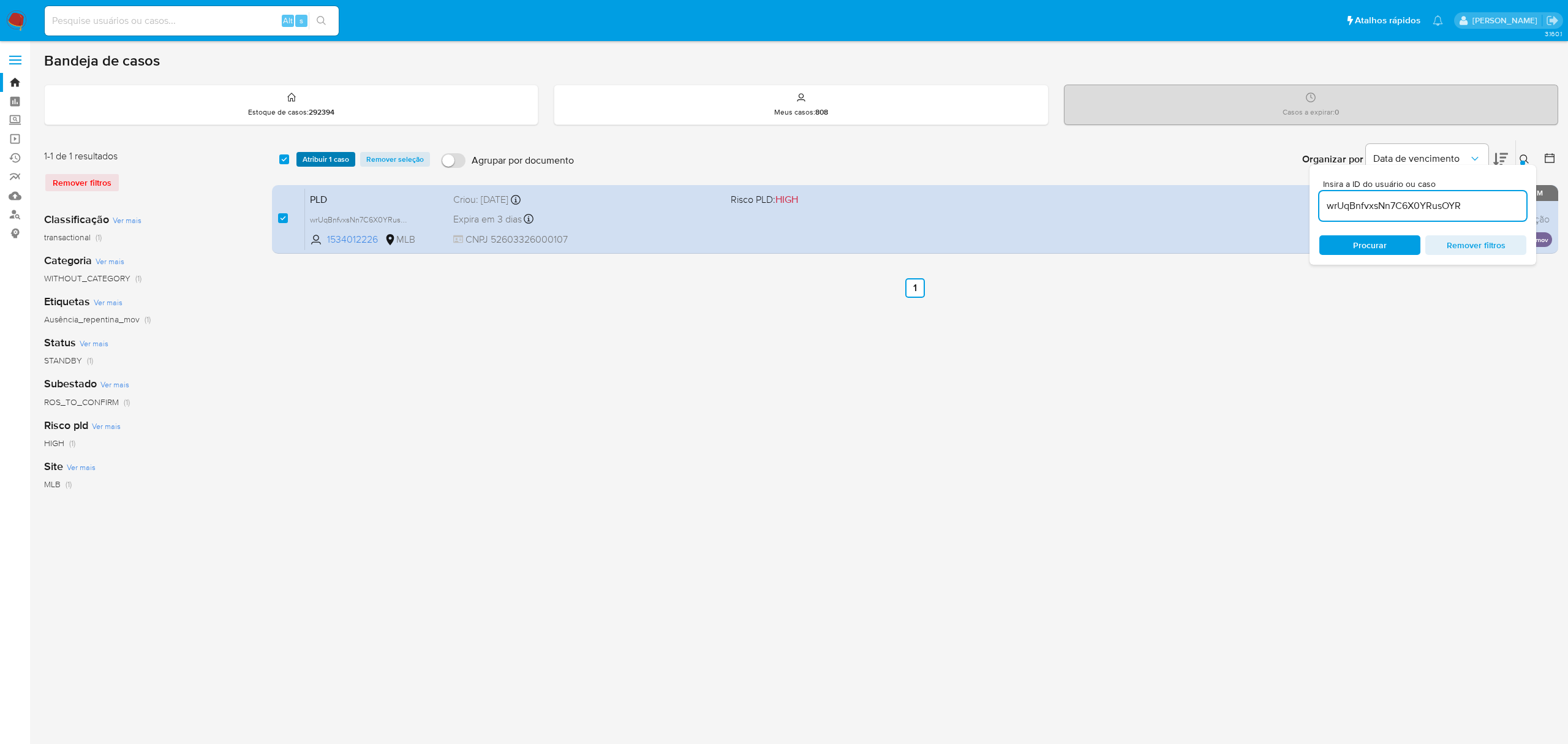
click at [324, 158] on span "Atribuir 1 caso" at bounding box center [326, 159] width 47 height 13
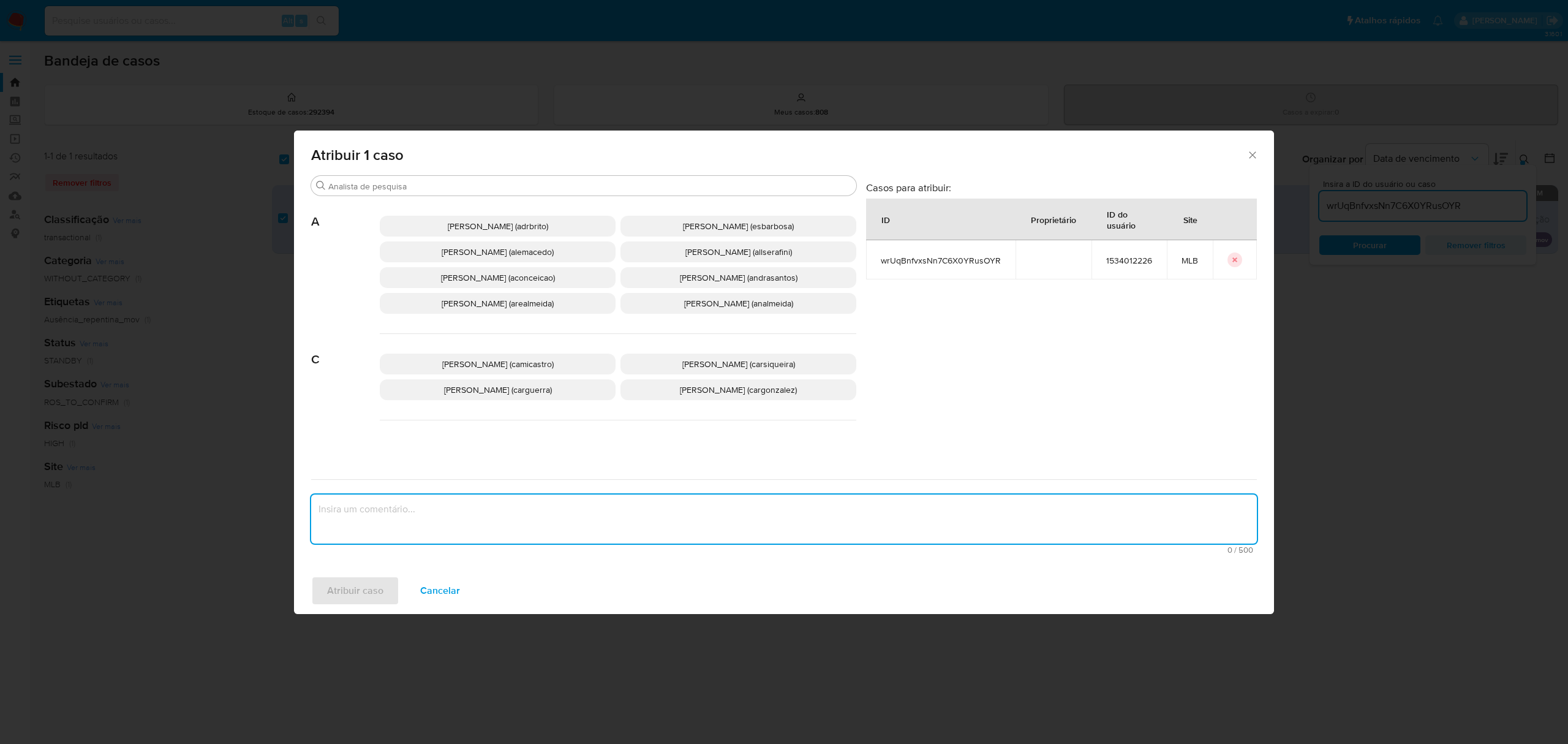
click at [446, 523] on textarea "assign-modal" at bounding box center [784, 518] width 946 height 49
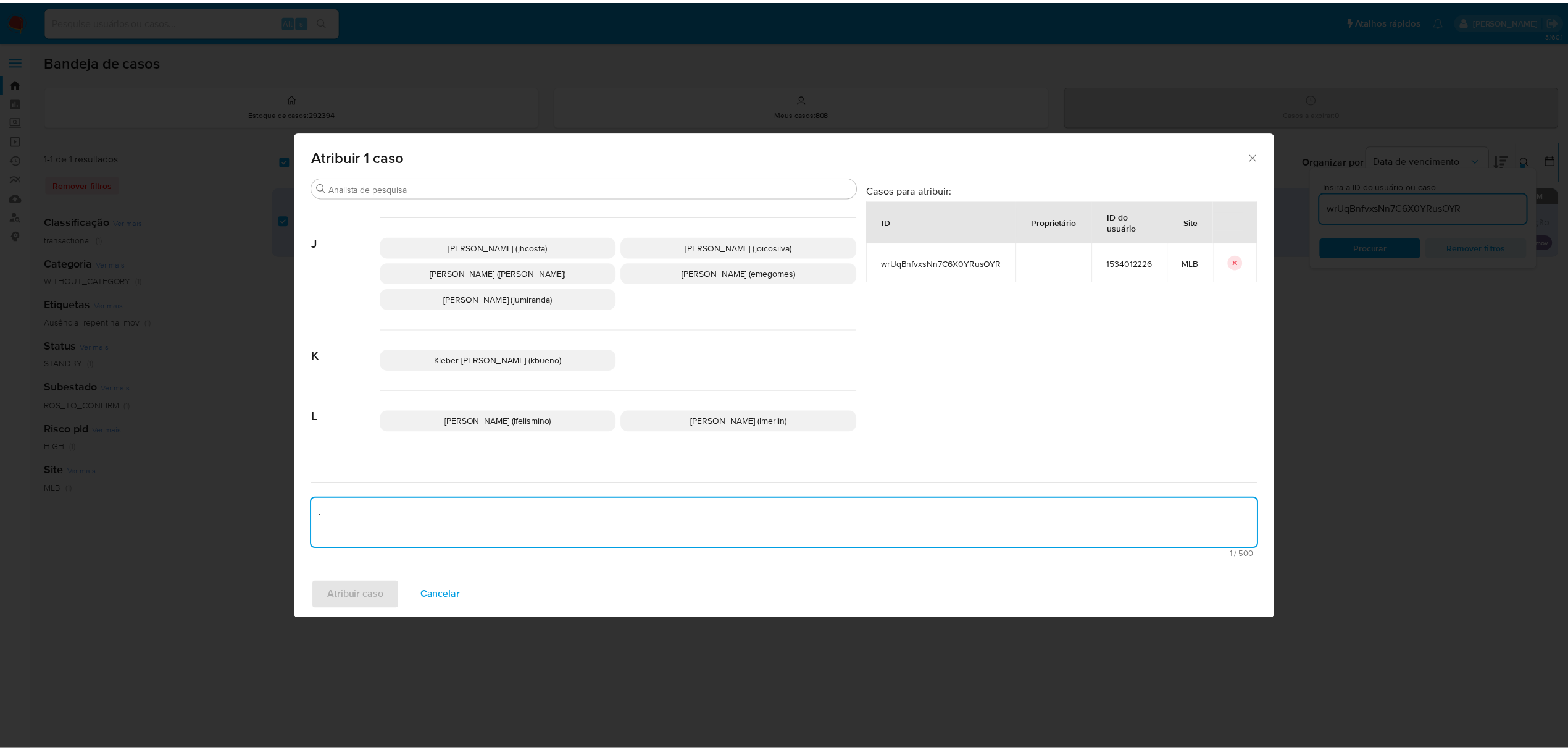
scroll to position [576, 0]
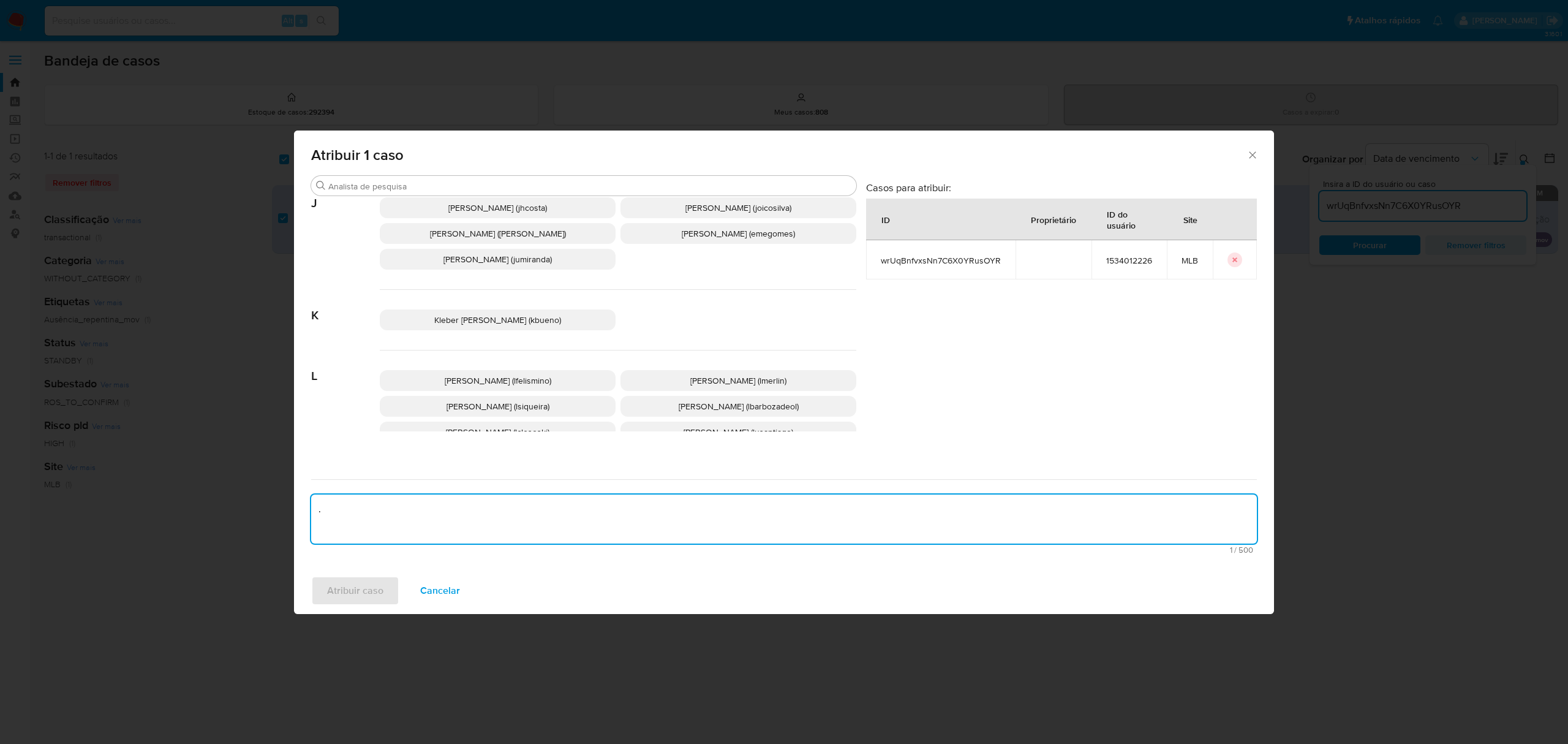
type textarea "."
click at [681, 239] on span "Jose Emerson Gomes Pereira (emegomes)" at bounding box center [738, 233] width 113 height 13
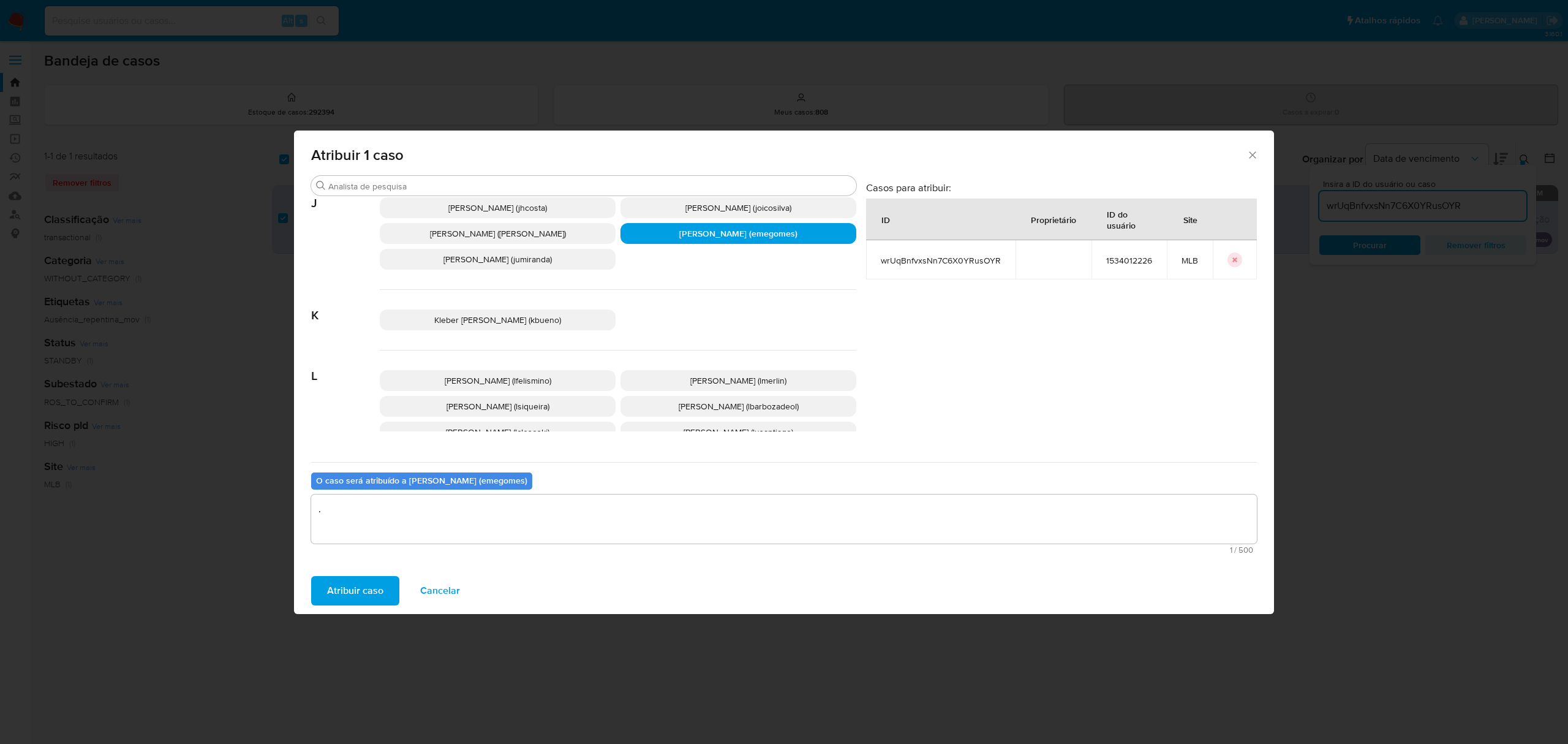
click at [366, 593] on span "Atribuir caso" at bounding box center [355, 591] width 57 height 27
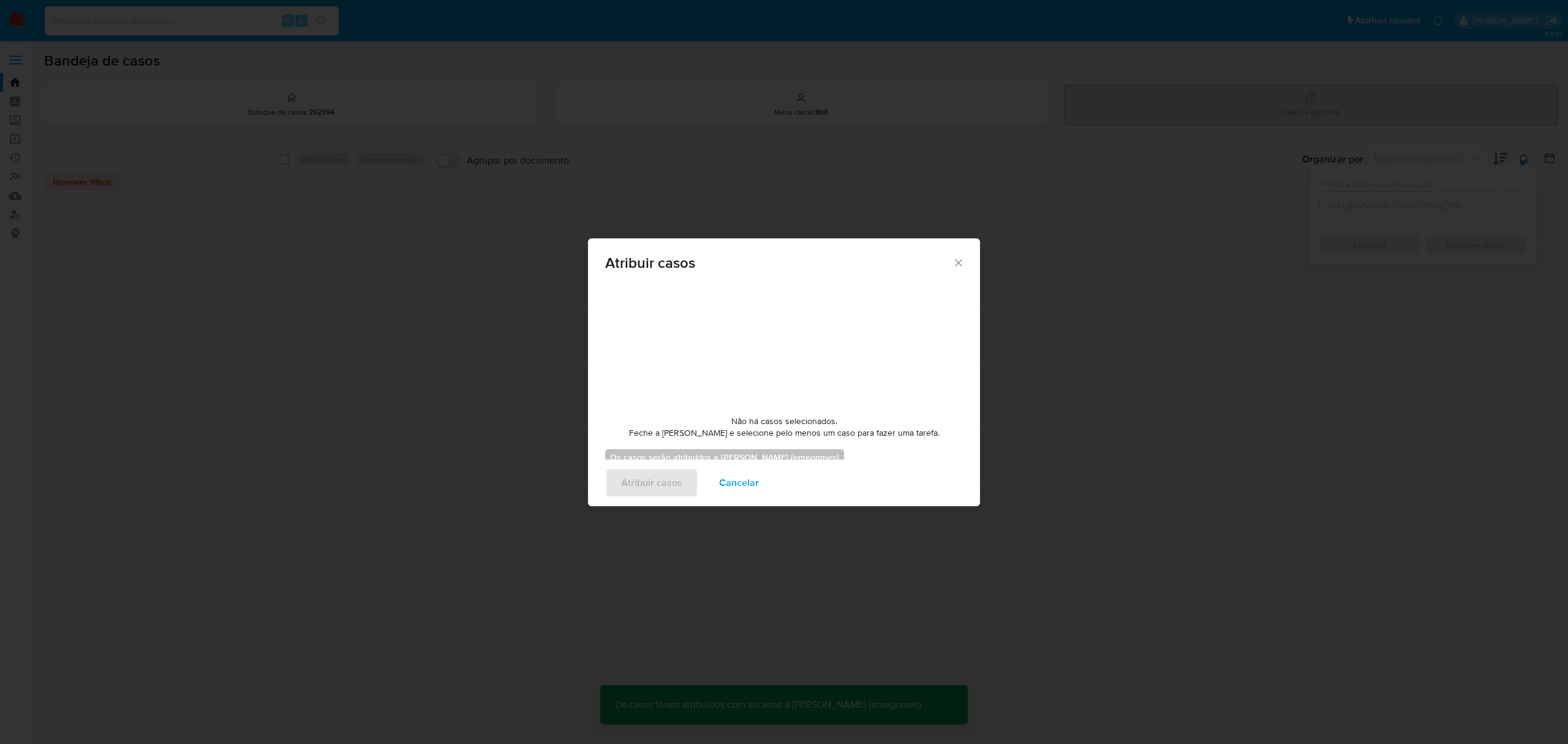
checkbox input "false"
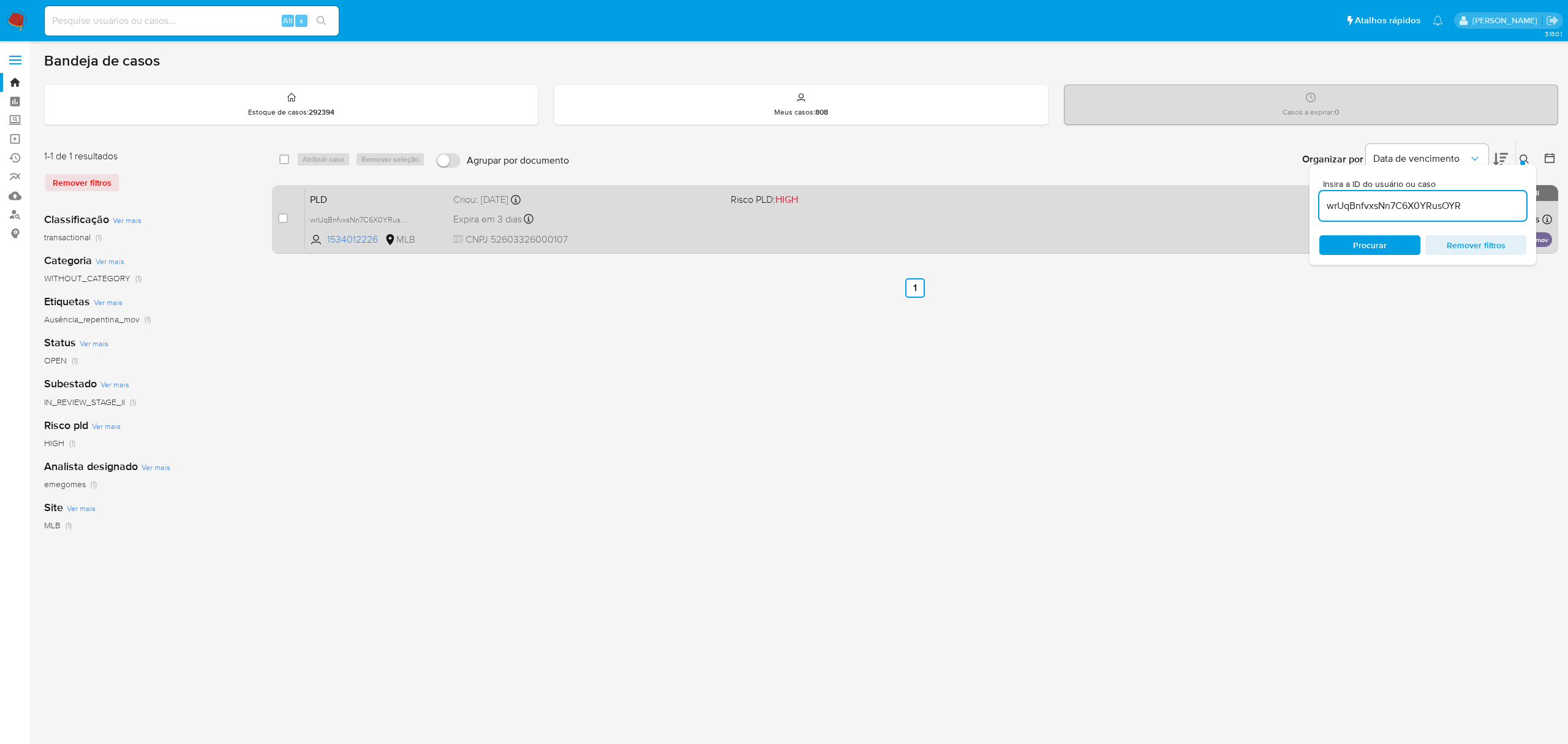
click at [653, 233] on span "CNPJ 52603326000107" at bounding box center [587, 239] width 268 height 14
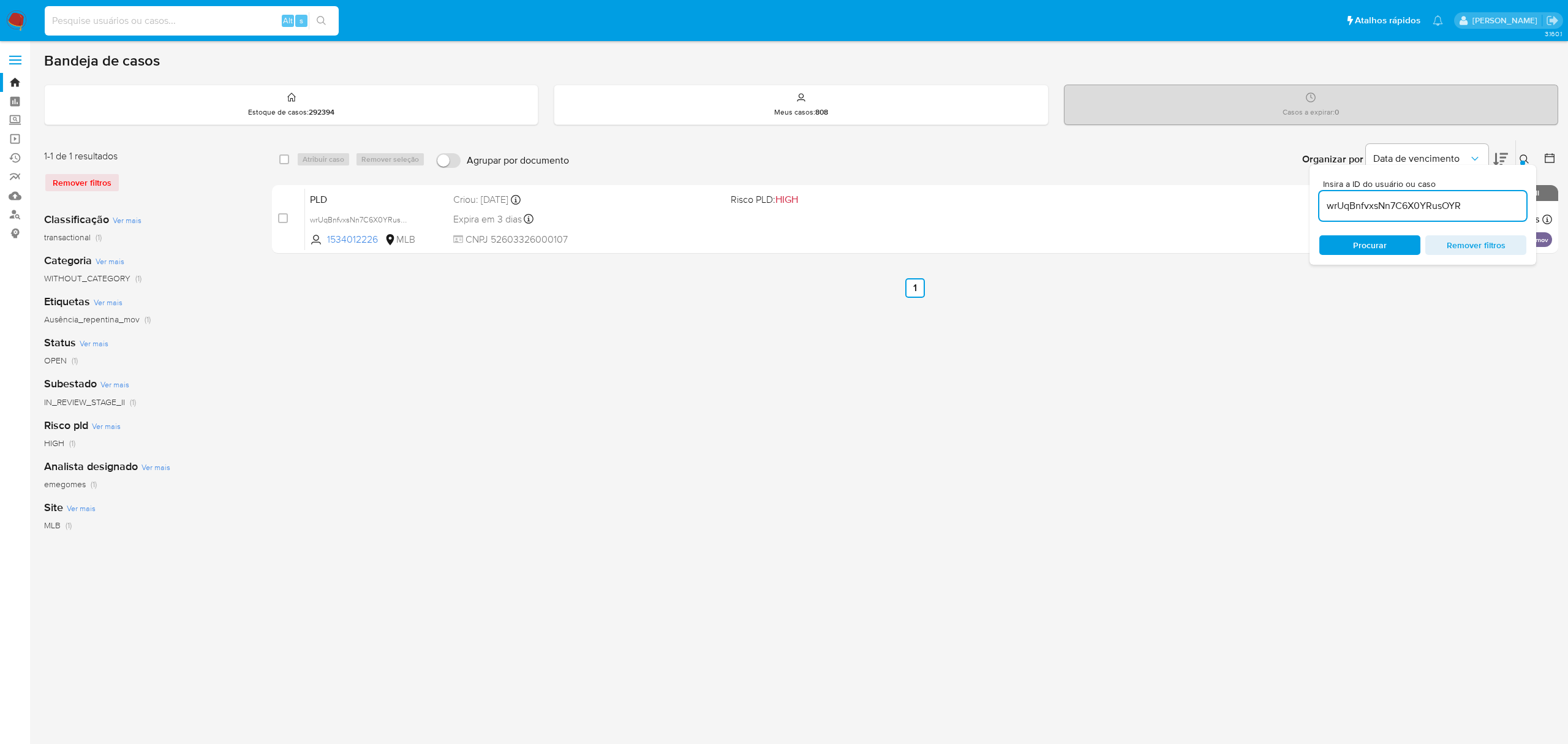
click at [231, 14] on input at bounding box center [191, 21] width 294 height 16
paste input "S0albdTHoK4hlnGkEE0jLQ7m"
type input "S0albdTHoK4hlnGkEE0jLQ7m"
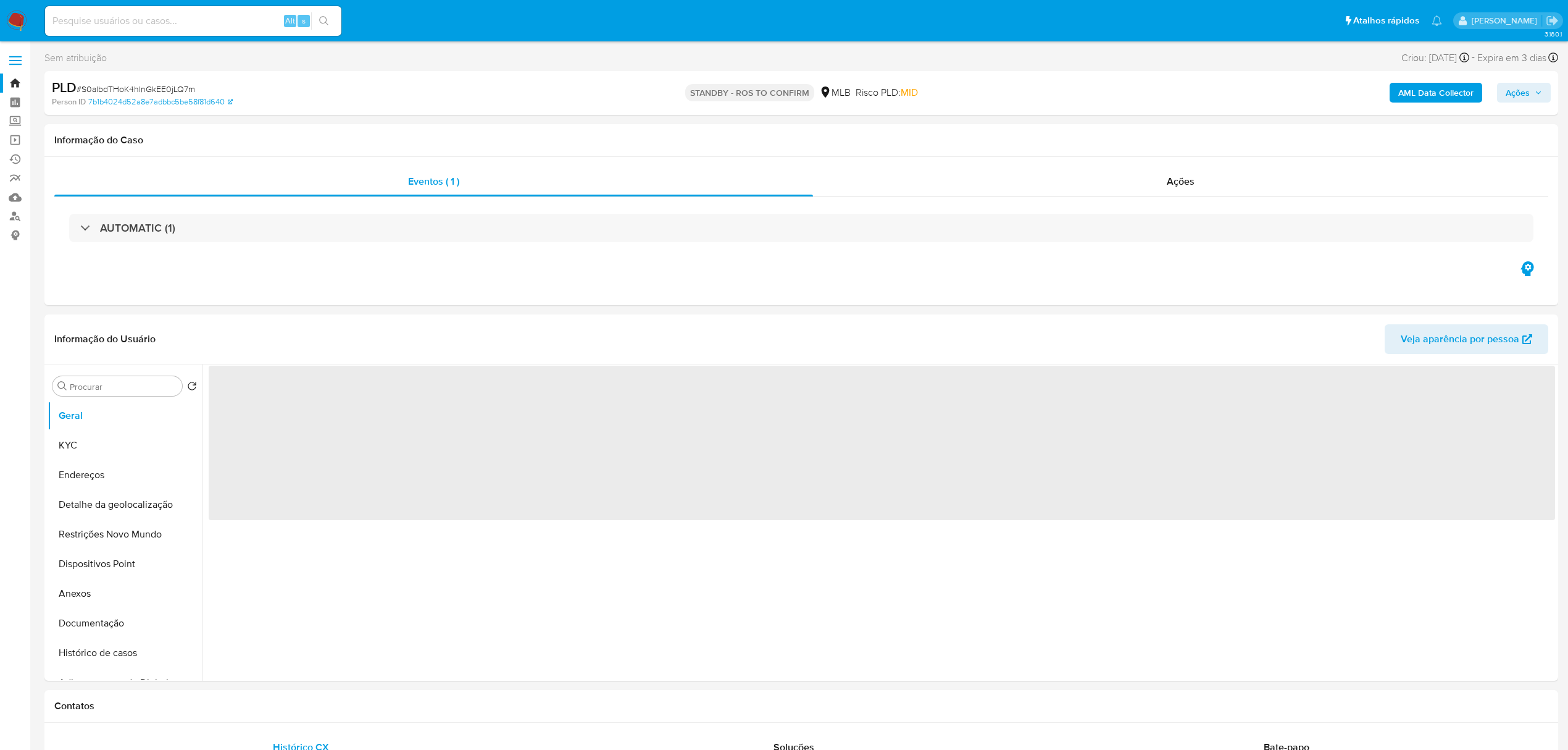
select select "10"
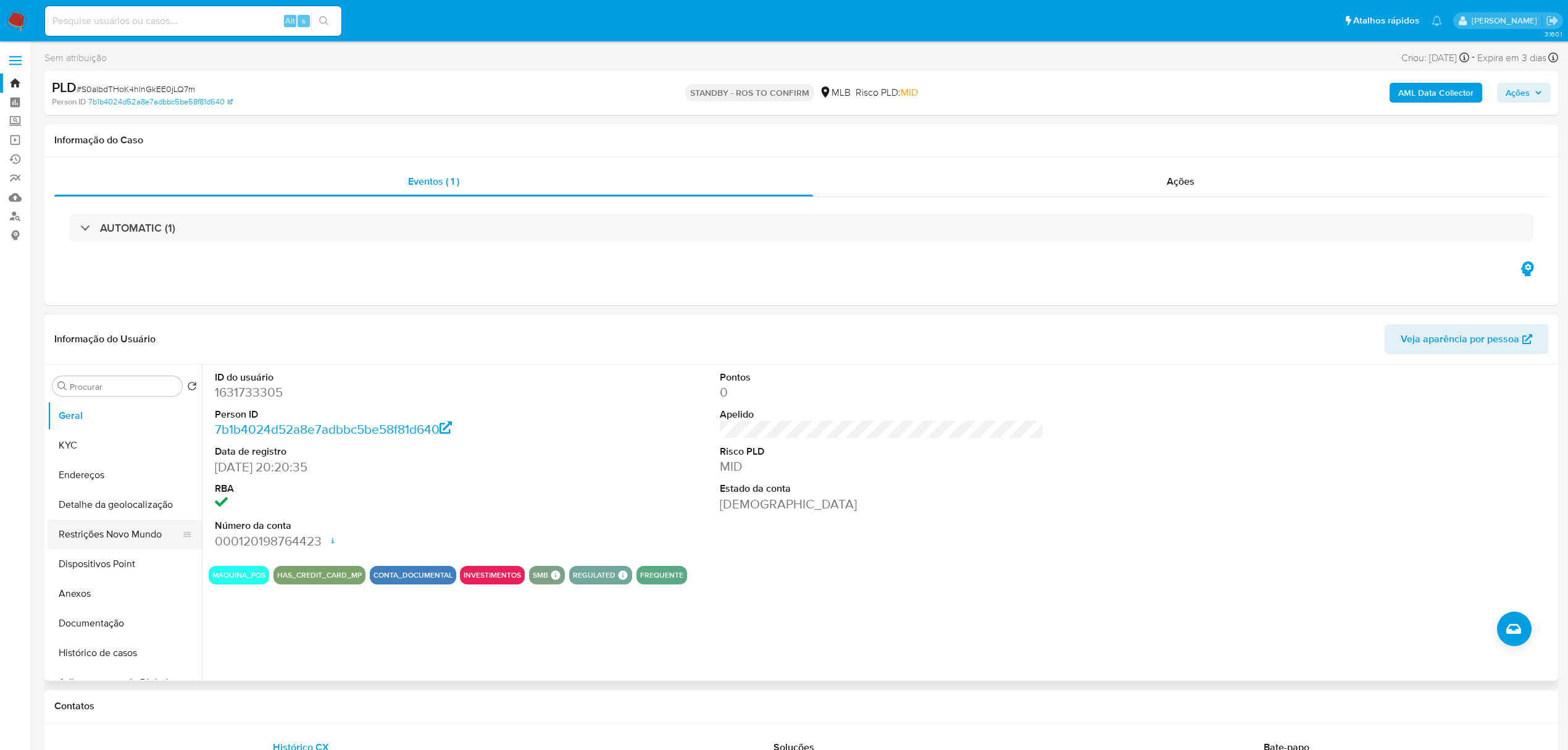
click at [114, 539] on button "Restrições Novo Mundo" at bounding box center [119, 534] width 145 height 30
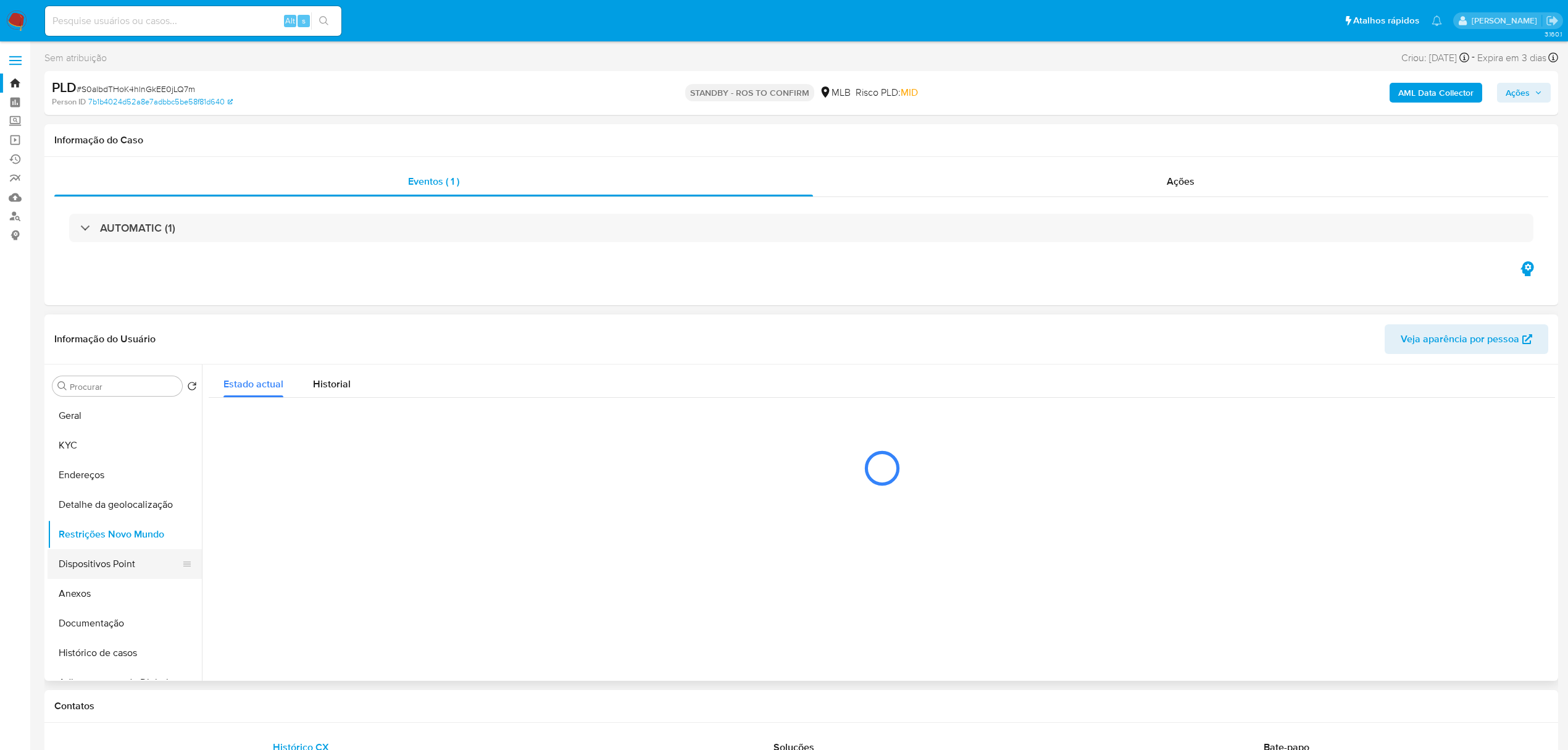
click at [107, 564] on button "Dispositivos Point" at bounding box center [119, 564] width 145 height 30
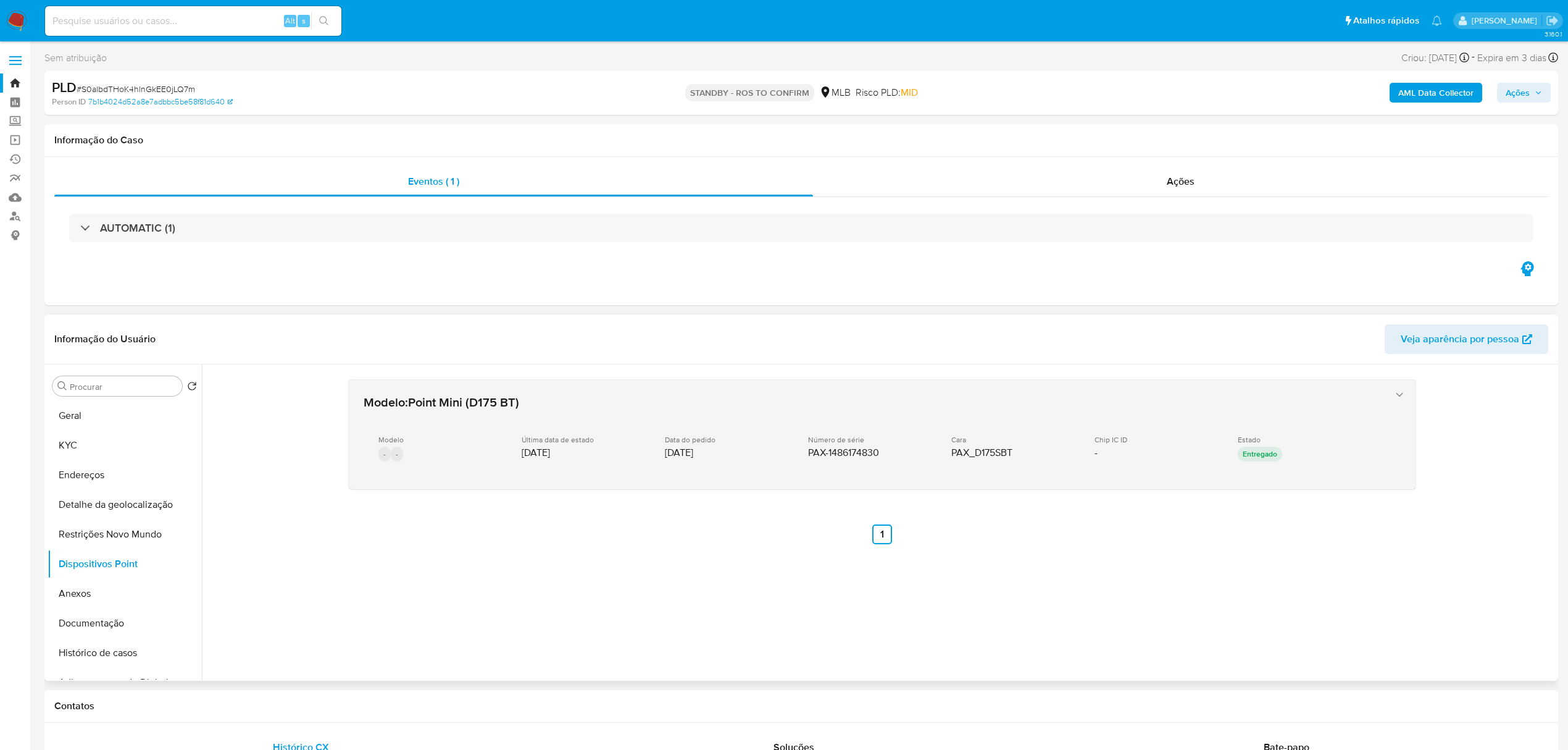
click at [467, 458] on div "Modelo - -" at bounding box center [440, 450] width 123 height 30
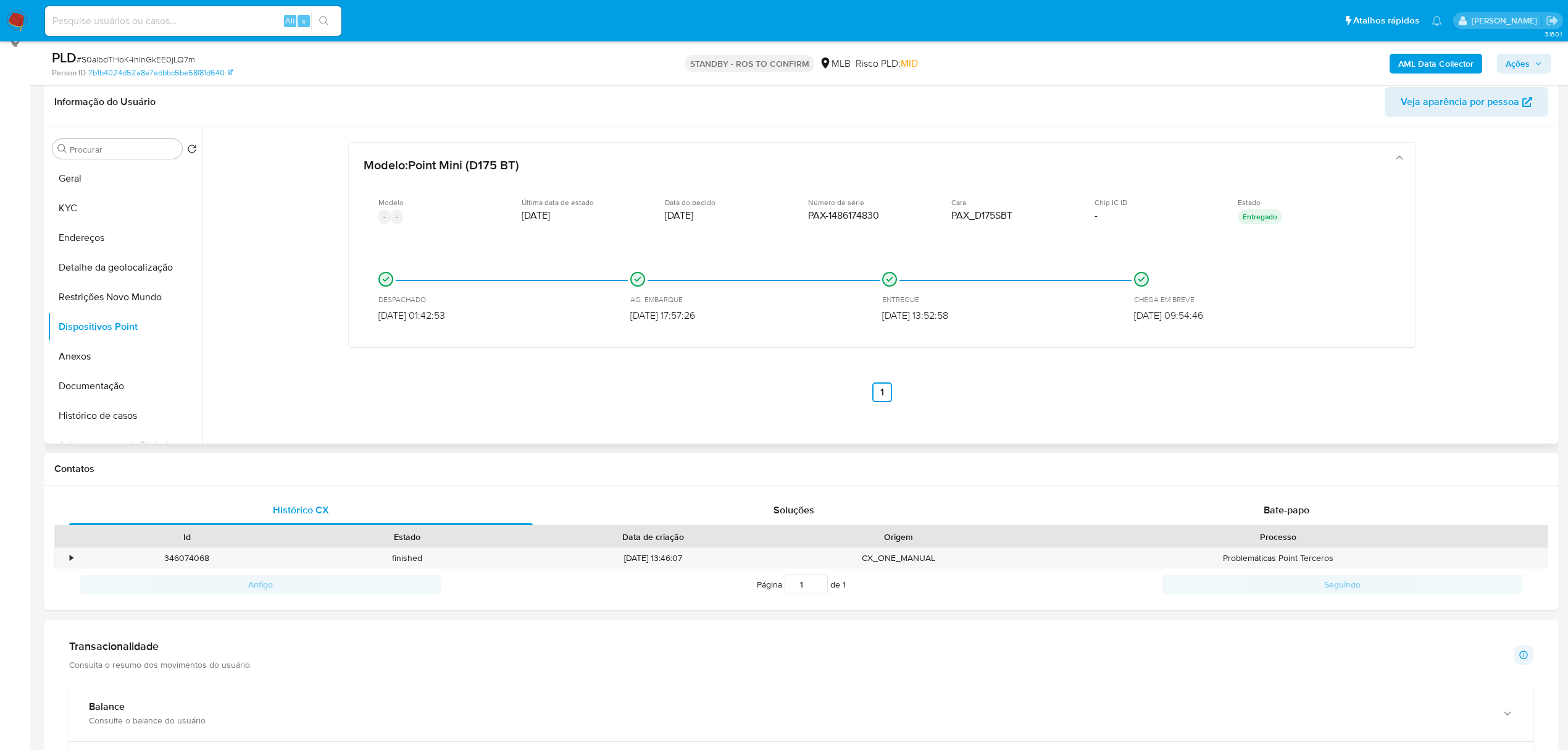
scroll to position [164, 0]
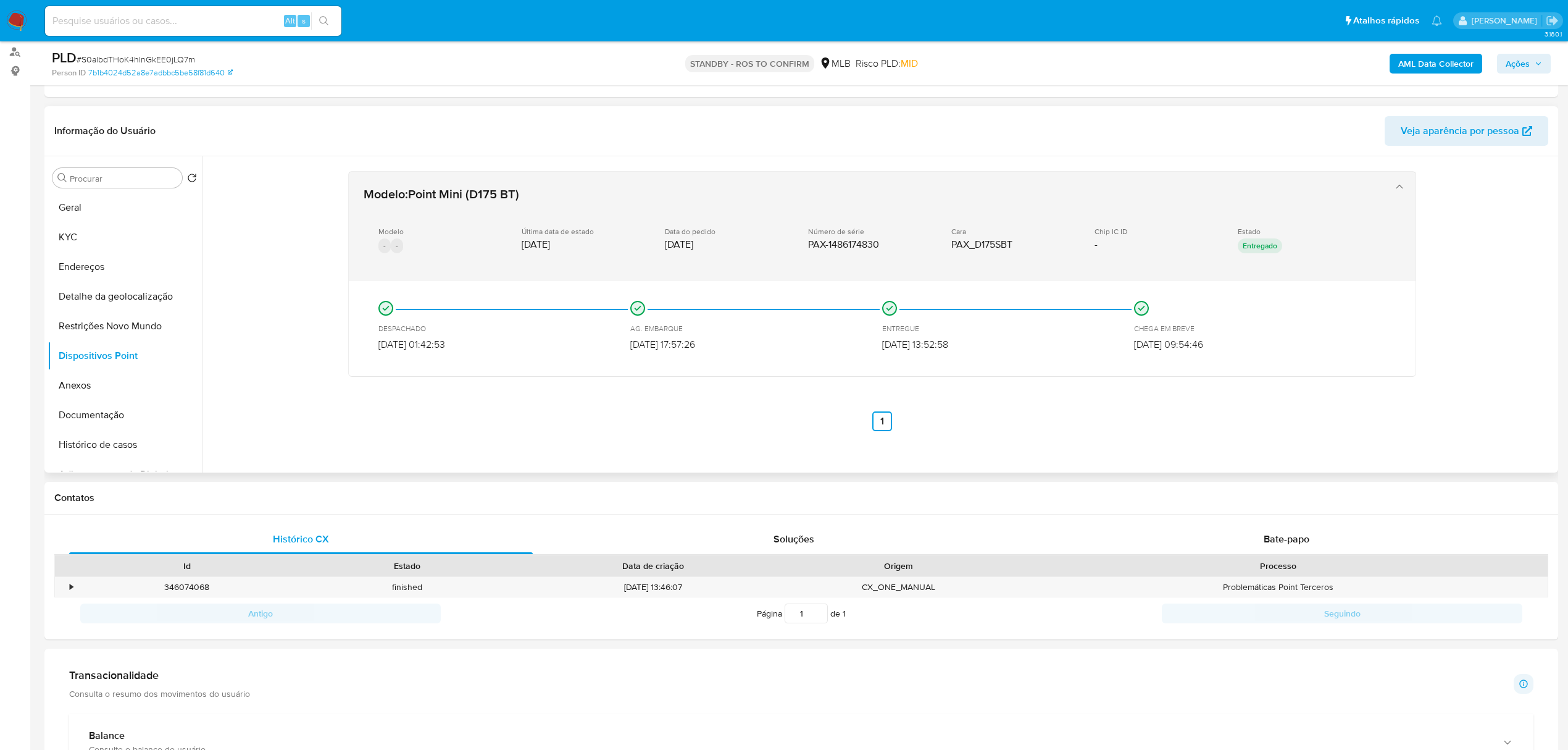
drag, startPoint x: 892, startPoint y: 244, endPoint x: 809, endPoint y: 244, distance: 83.0
click at [809, 244] on div "Número de série PAX-1486174830" at bounding box center [869, 238] width 123 height 24
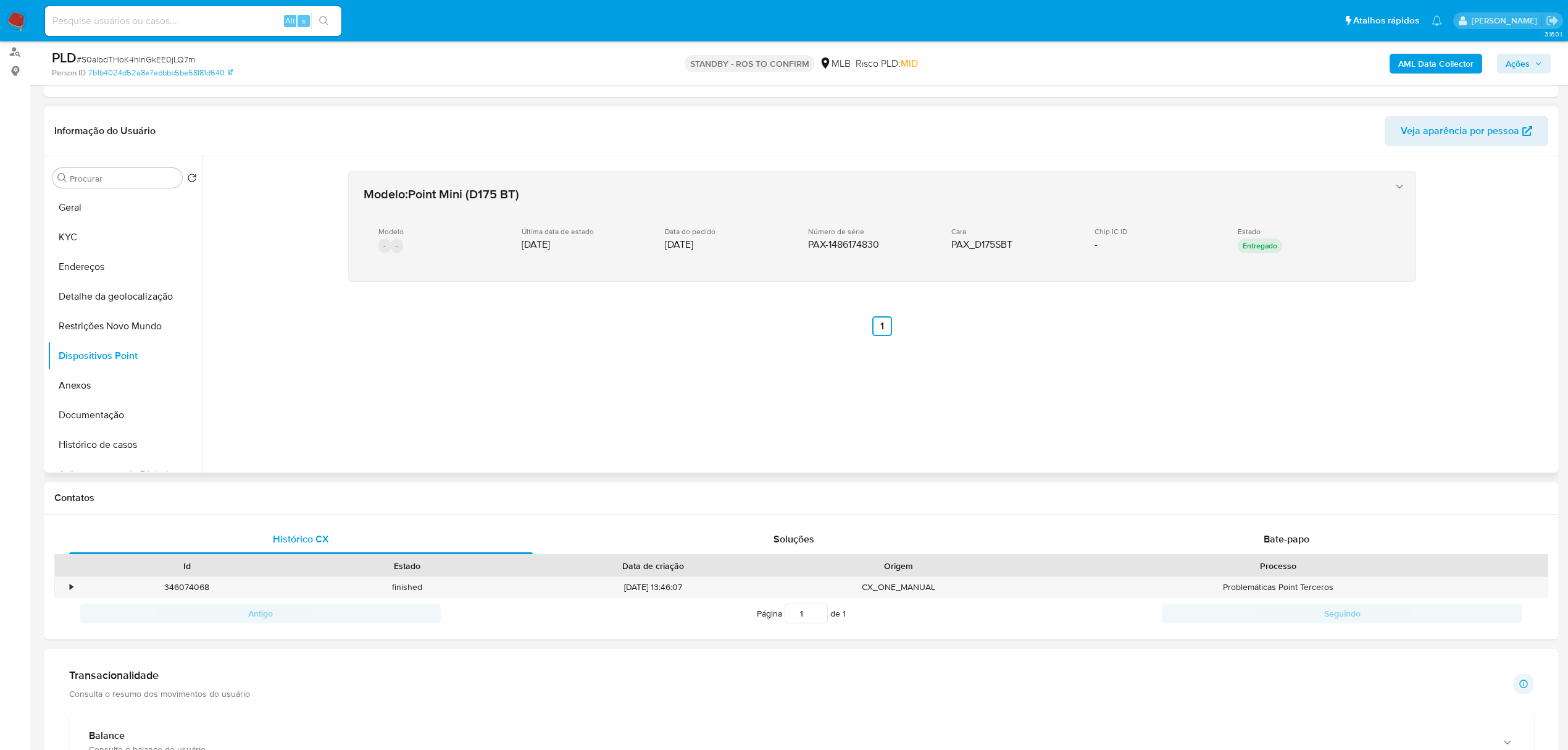
drag, startPoint x: 809, startPoint y: 244, endPoint x: 855, endPoint y: 244, distance: 46.0
click at [855, 244] on span "PAX-1486174830" at bounding box center [844, 244] width 71 height 13
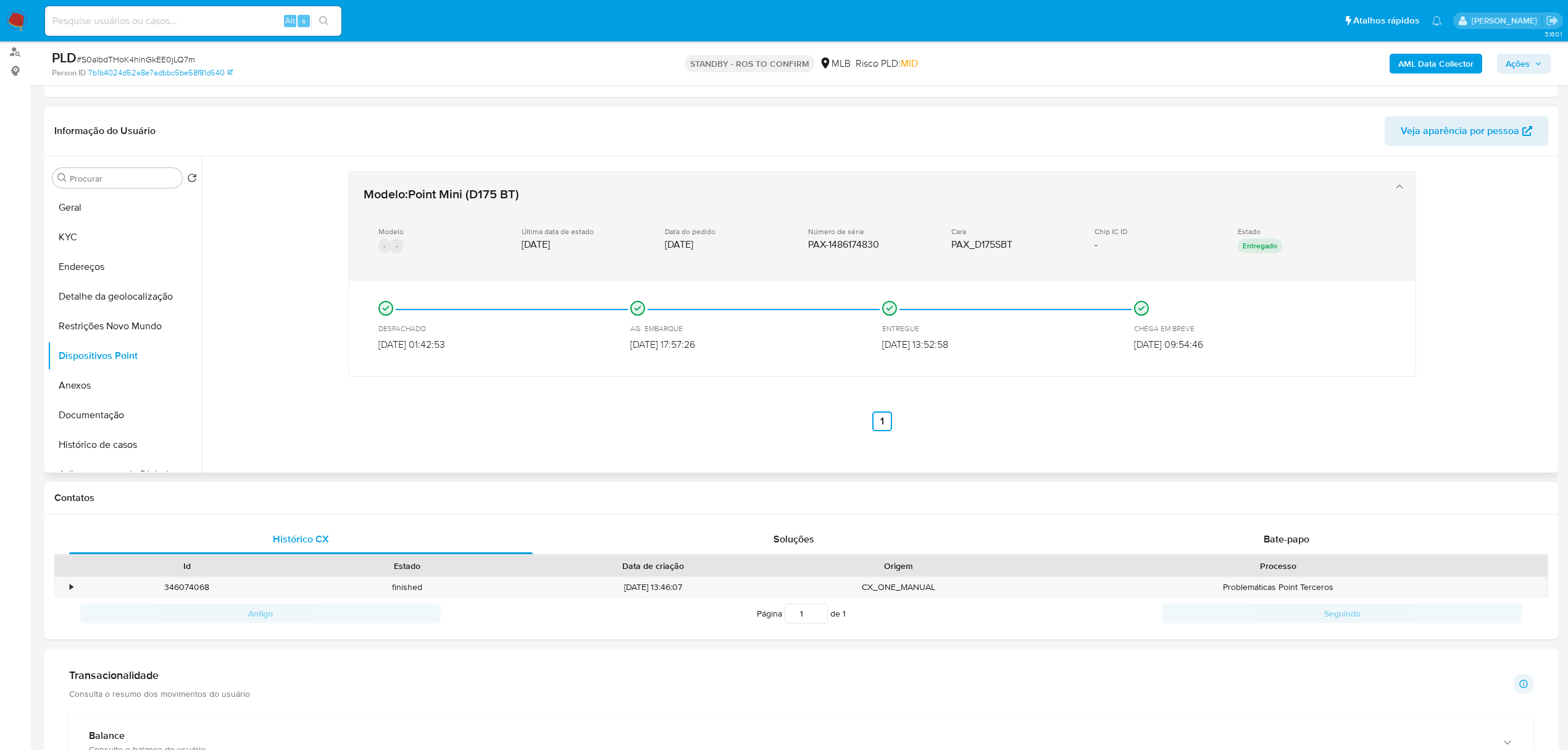
click at [831, 265] on div "Modelo - - Última data de estado 13/03/2024 Data do pedido 08/03/2024 Número de…" at bounding box center [869, 241] width 1013 height 49
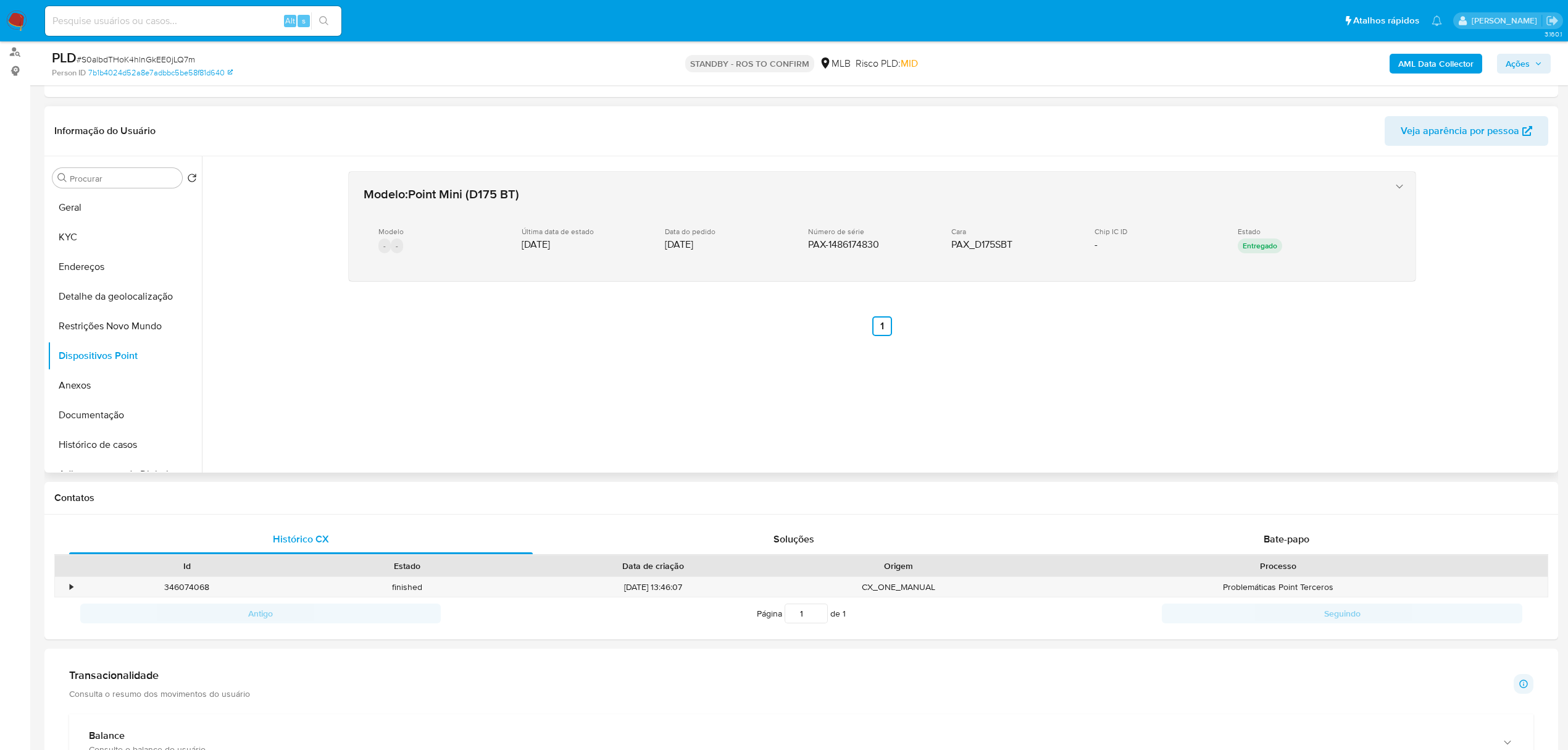
drag, startPoint x: 806, startPoint y: 246, endPoint x: 884, endPoint y: 245, distance: 78.0
click at [884, 245] on div "Número de série PAX-1486174830" at bounding box center [869, 238] width 123 height 24
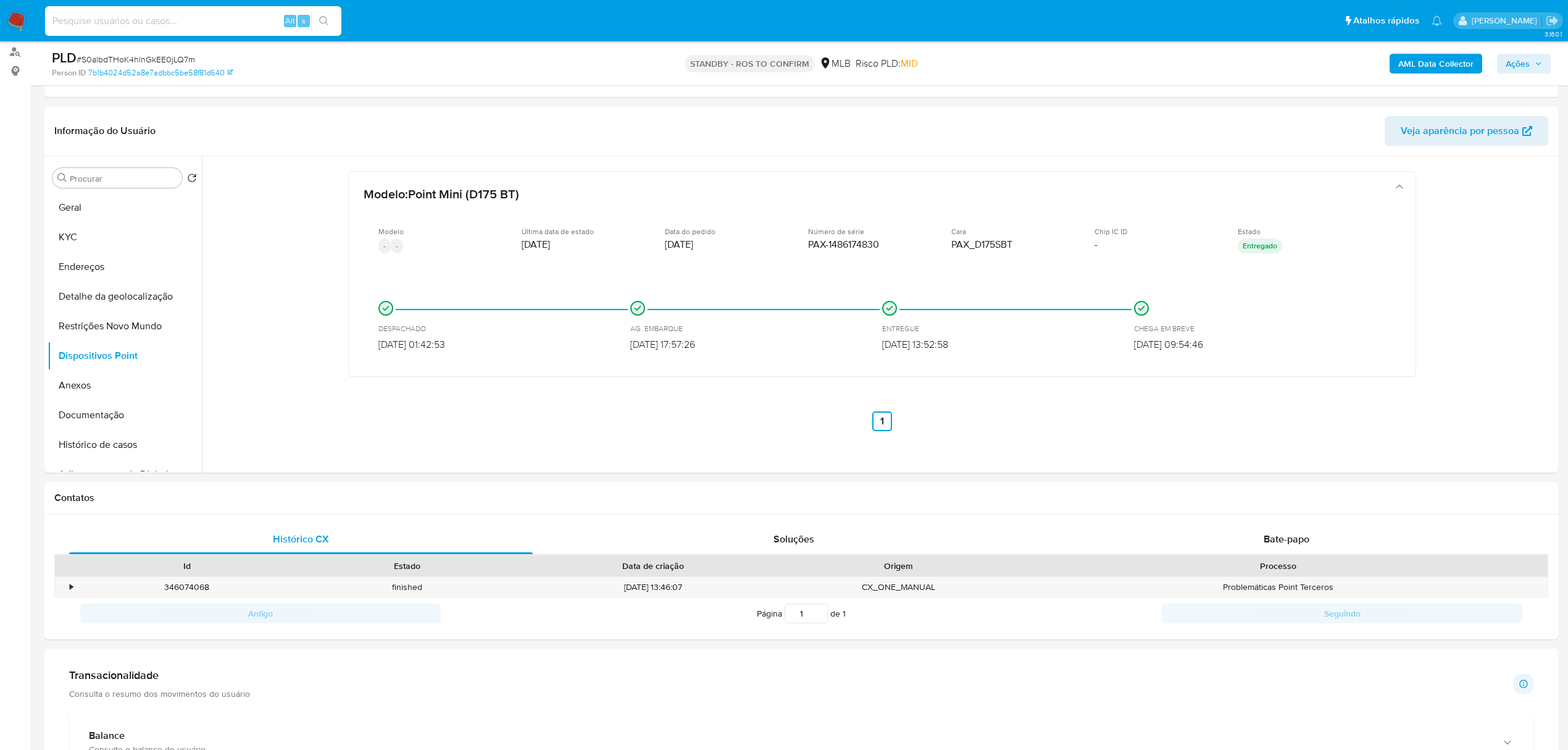
click at [178, 15] on input at bounding box center [193, 21] width 296 height 16
paste input "S0albdTHoK4hlnGkEE0jLQ7m"
type input "S0albdTHoK4hlnGkEE0jLQ7m"
click at [178, 15] on input "S0albdTHoK4hlnGkEE0jLQ7m" at bounding box center [193, 21] width 296 height 16
click at [105, 329] on button "Restrições Novo Mundo" at bounding box center [119, 326] width 145 height 30
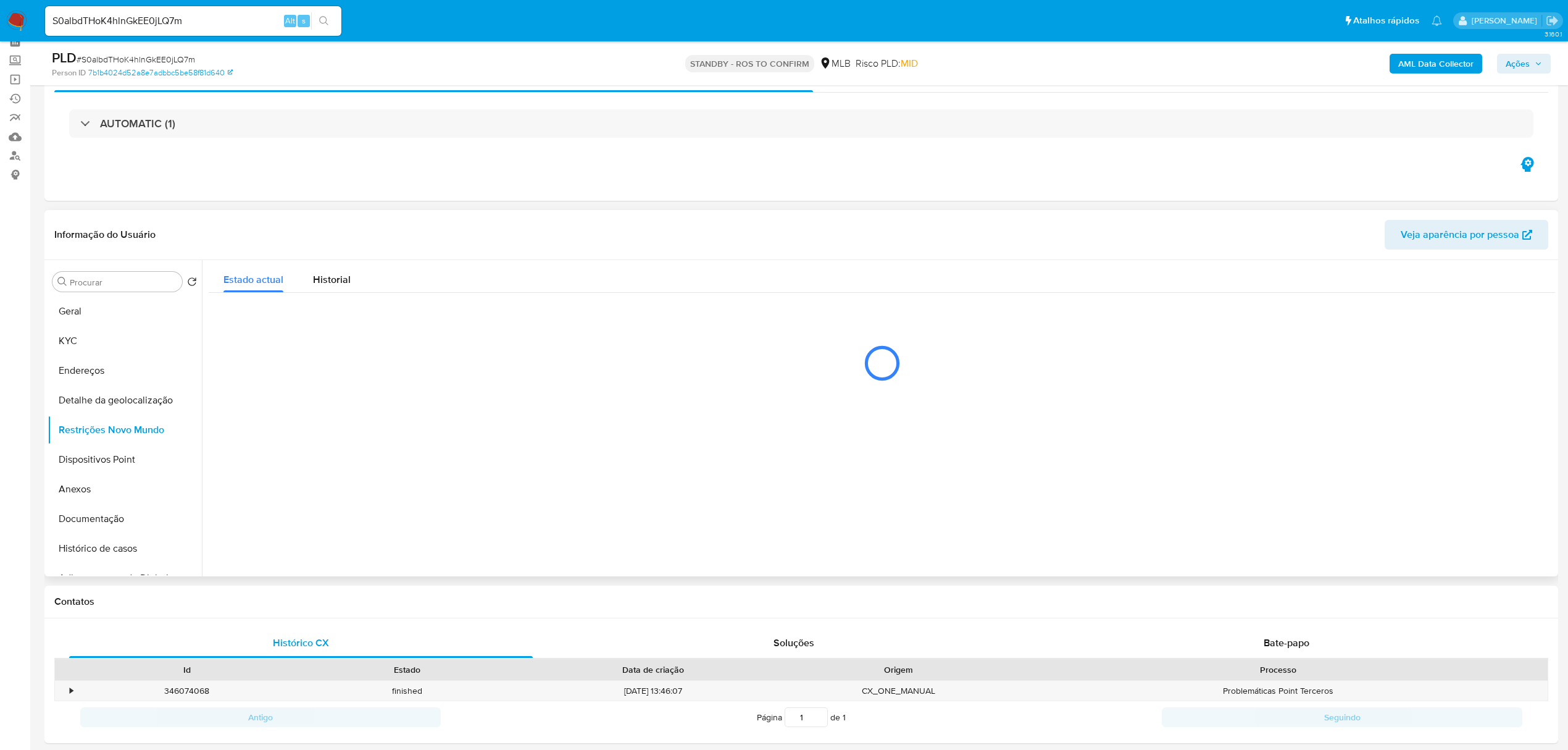
scroll to position [0, 0]
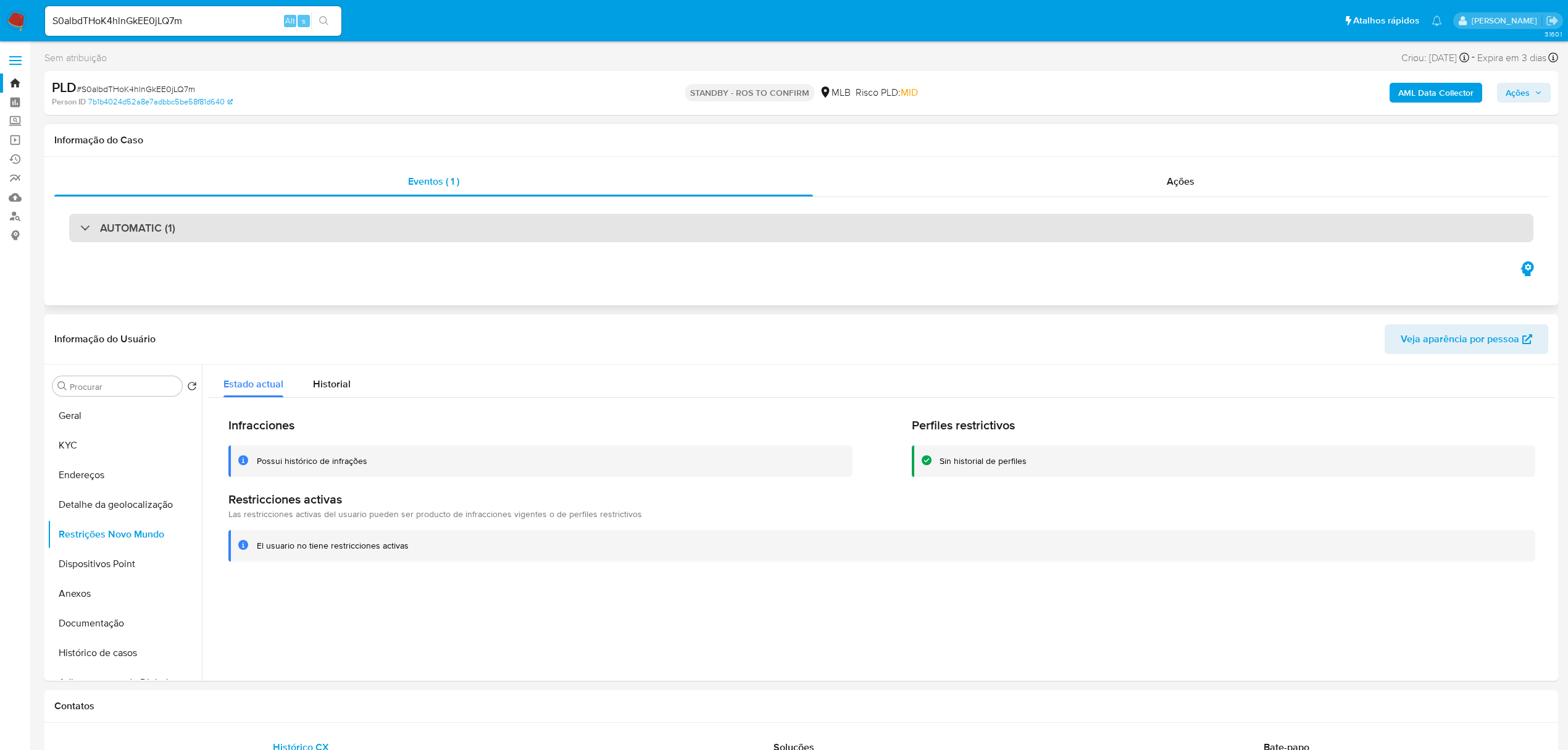
click at [379, 228] on div "AUTOMATIC (1)" at bounding box center [801, 227] width 1465 height 29
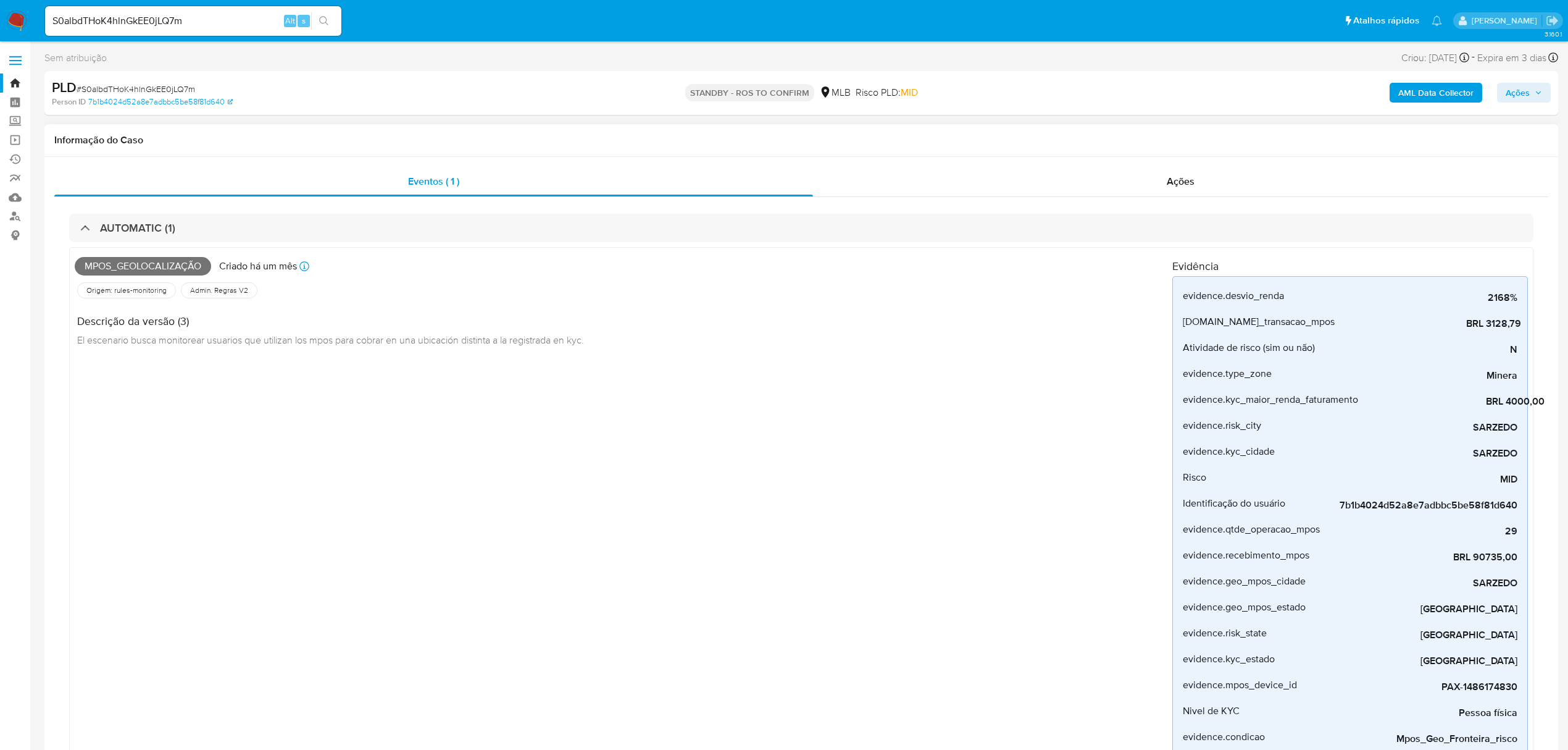
scroll to position [82, 0]
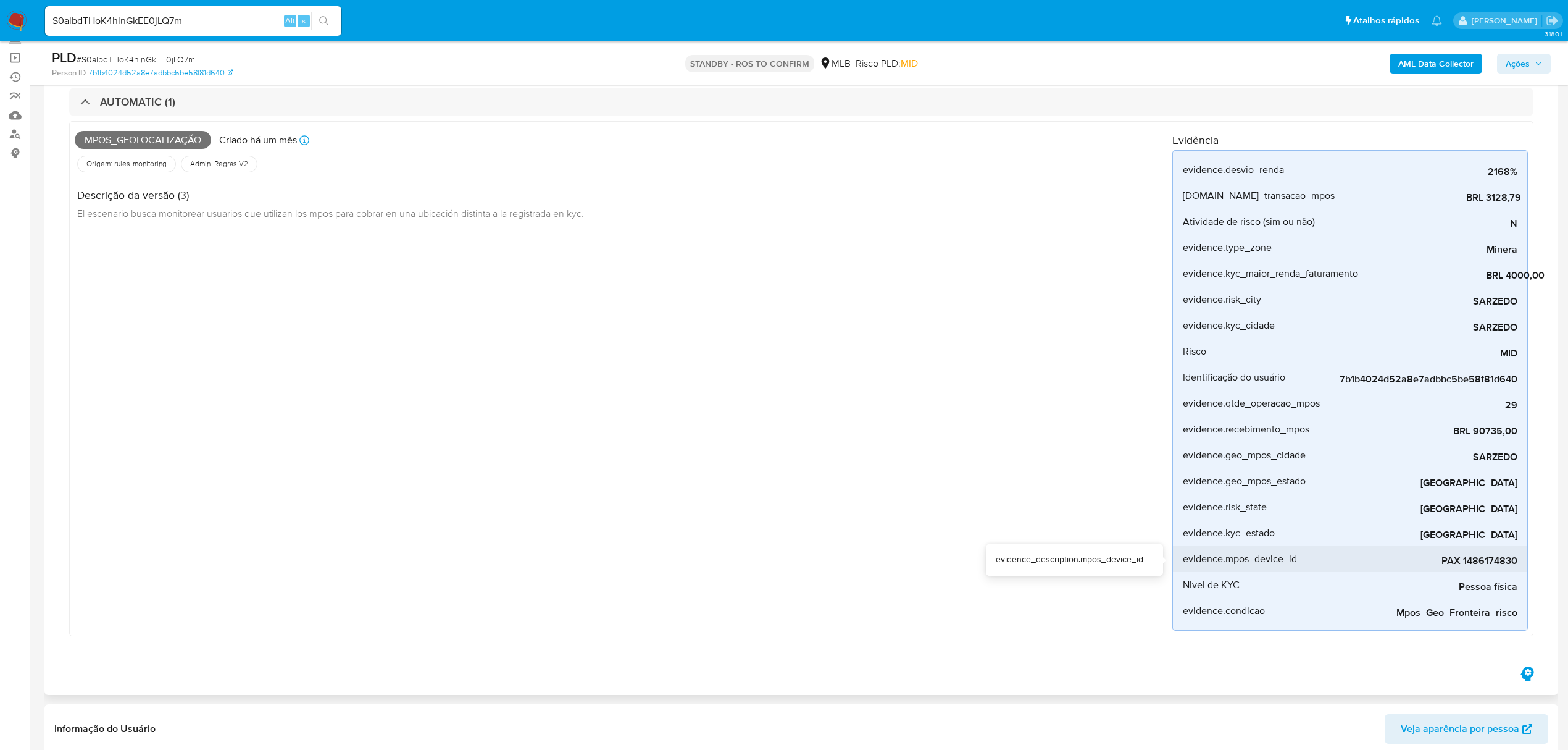
drag, startPoint x: 1517, startPoint y: 559, endPoint x: 1446, endPoint y: 563, distance: 71.1
click at [1446, 563] on li "evidence.mpos_device_id PAX-1486174830" at bounding box center [1350, 559] width 354 height 26
click at [214, 23] on input "S0albdTHoK4hlnGkEE0jLQ7m" at bounding box center [193, 21] width 296 height 16
paste input "qgZ9ScuZAsUDQmbNfmYeFi1m"
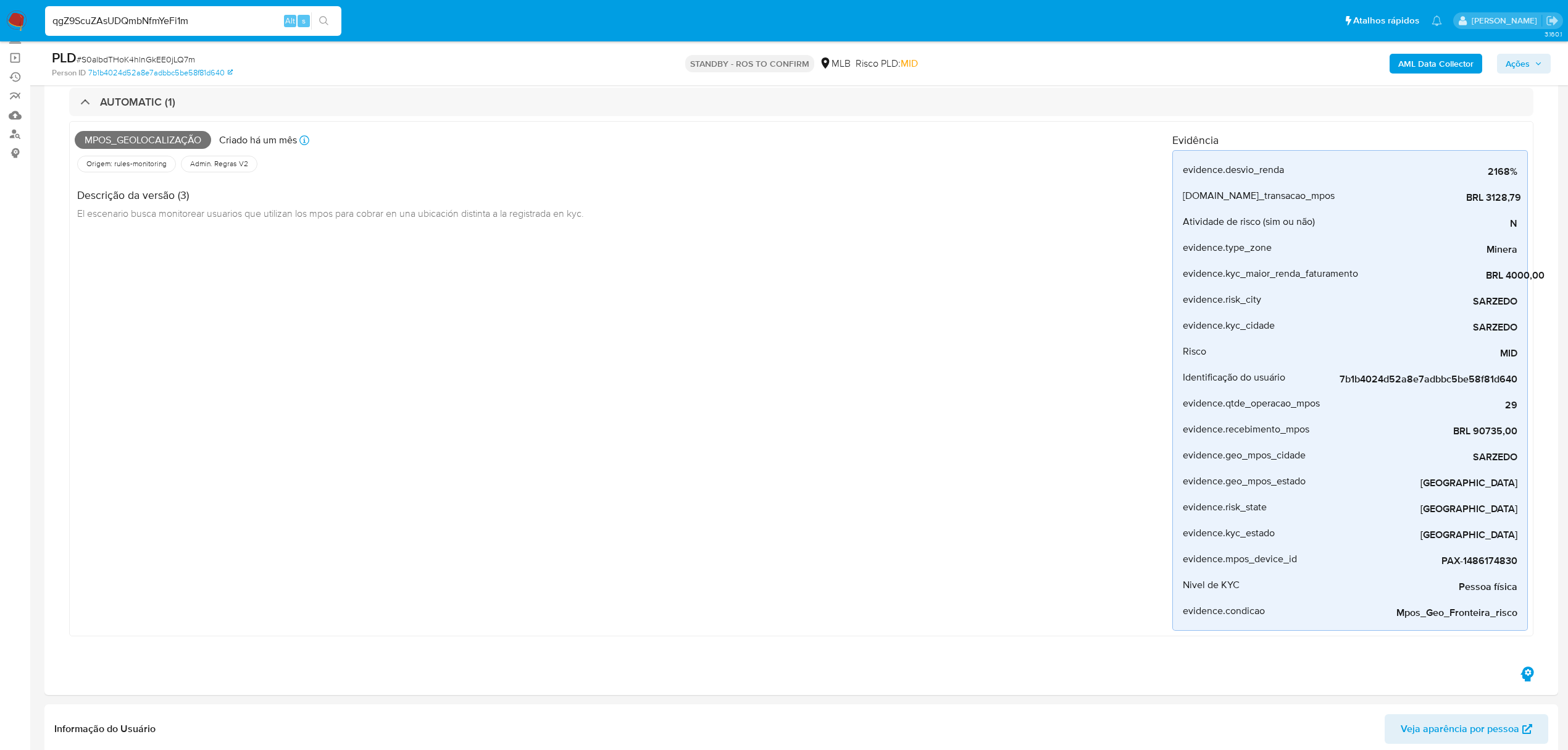
type input "qgZ9ScuZAsUDQmbNfmYeFi1m"
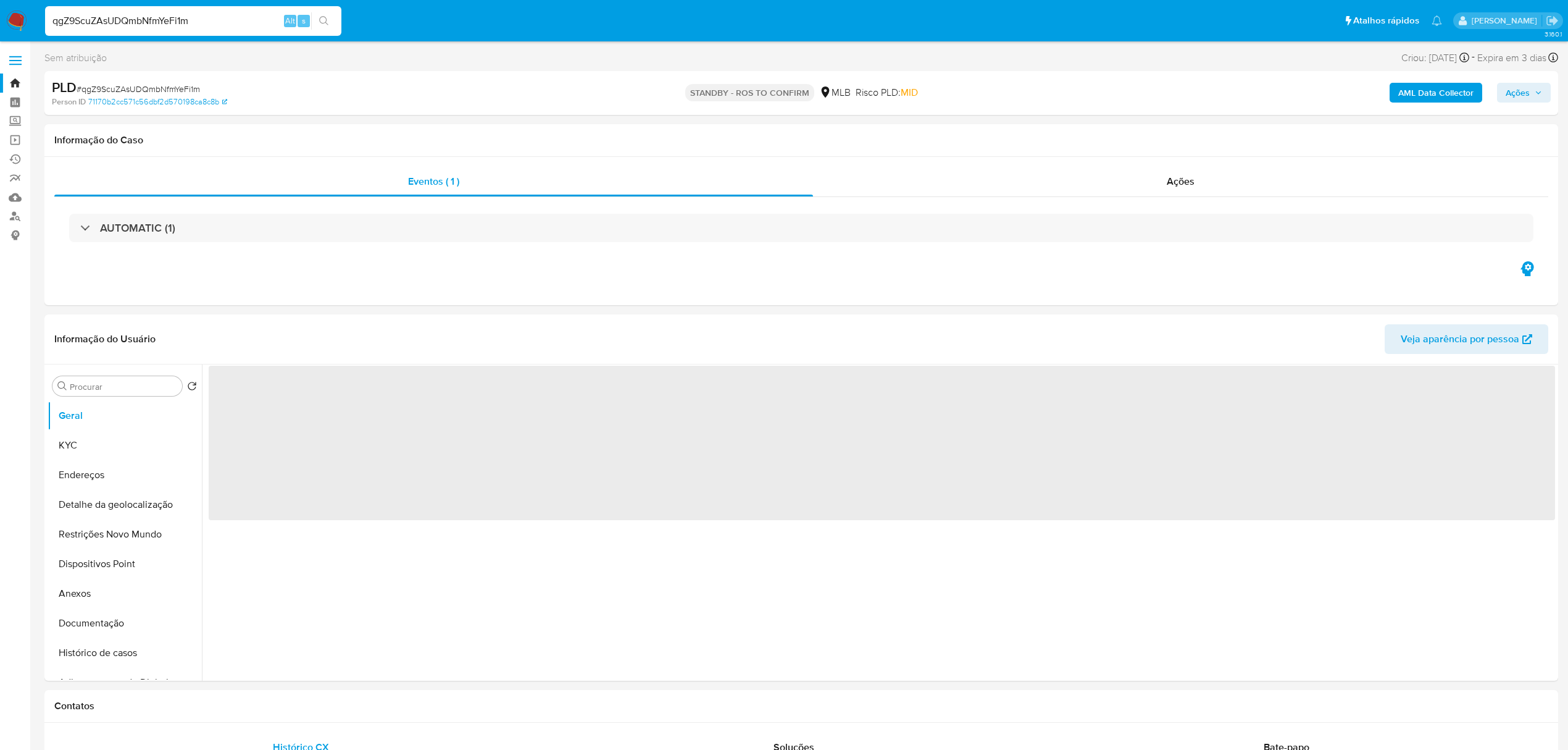
select select "10"
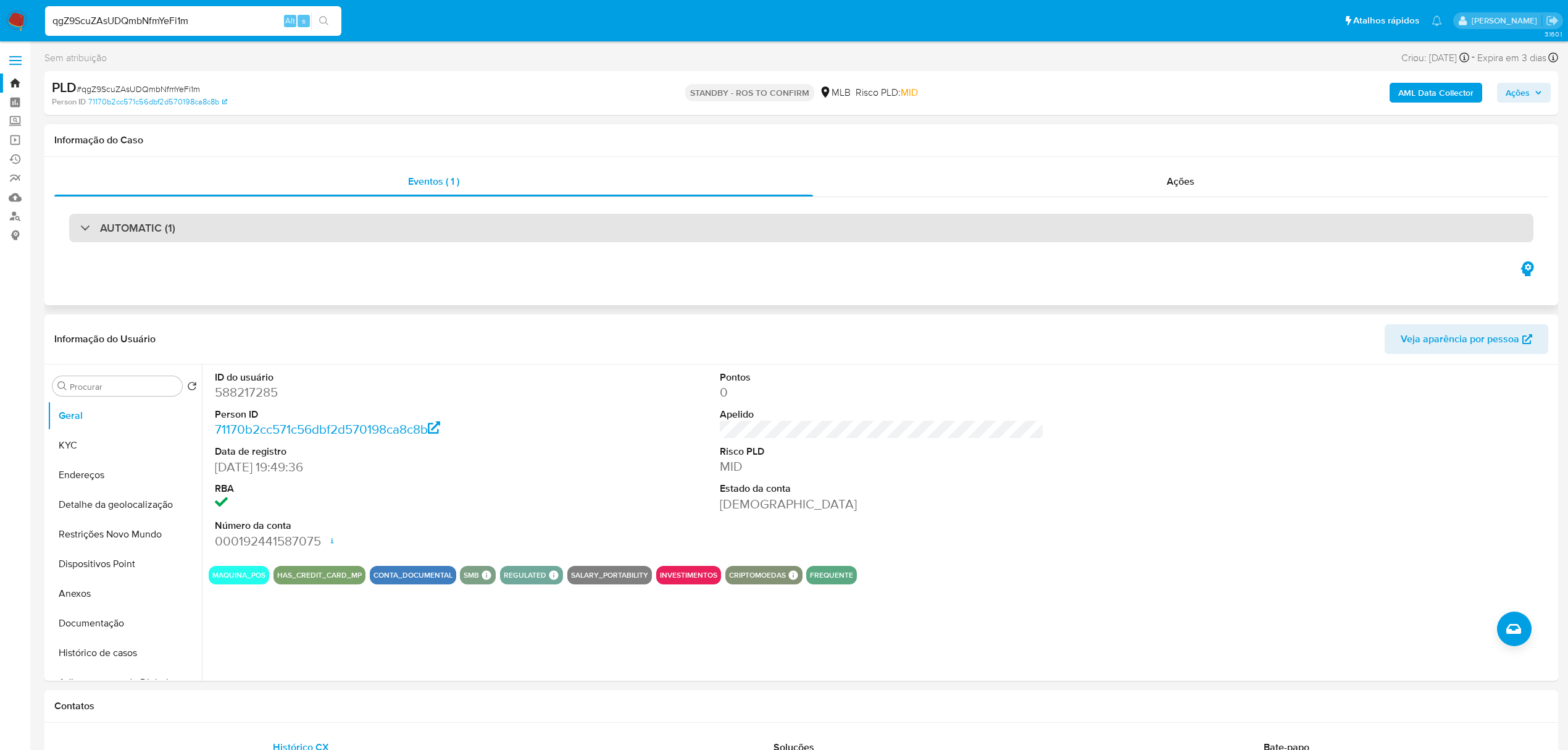
click at [321, 221] on div "AUTOMATIC (1)" at bounding box center [801, 227] width 1465 height 29
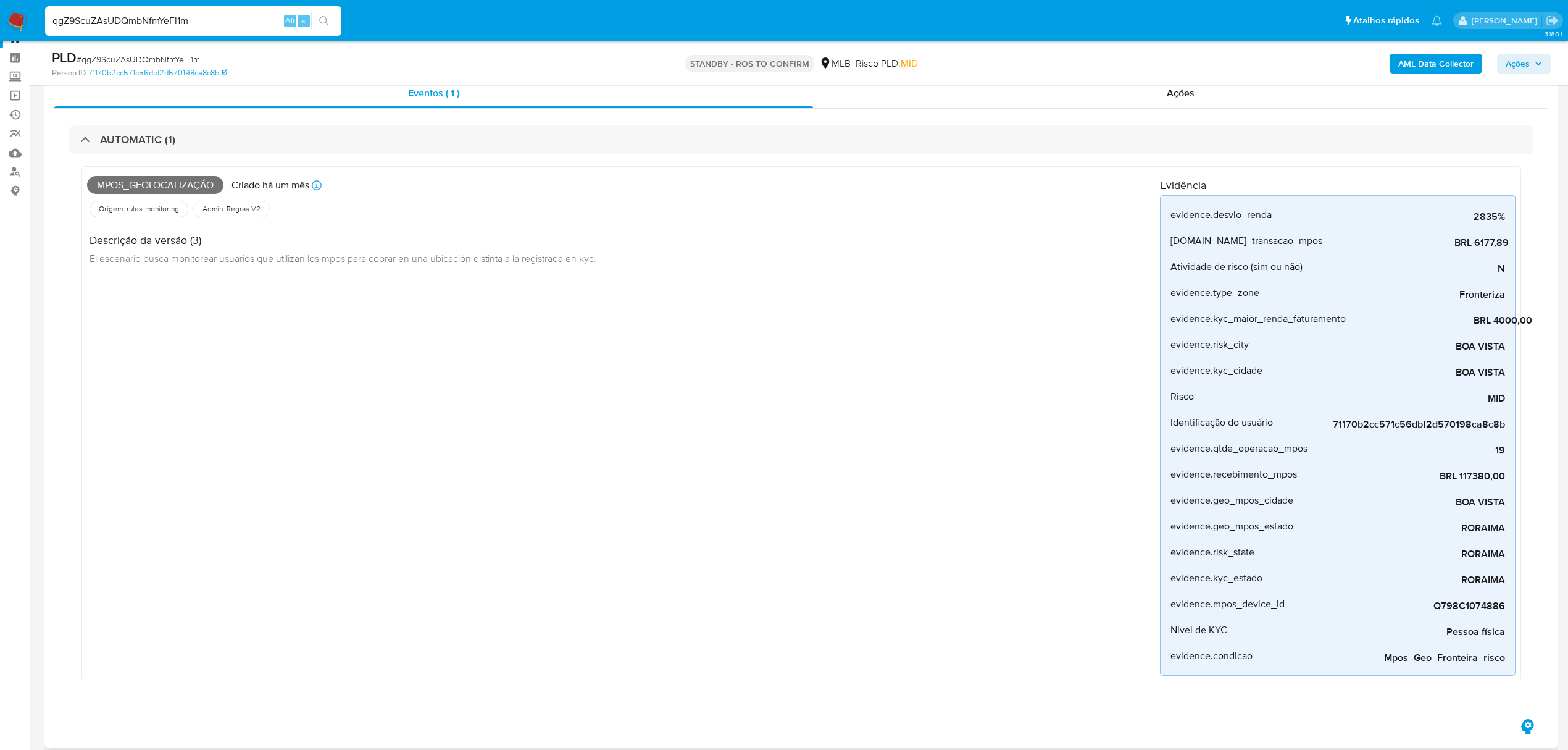
scroll to position [82, 0]
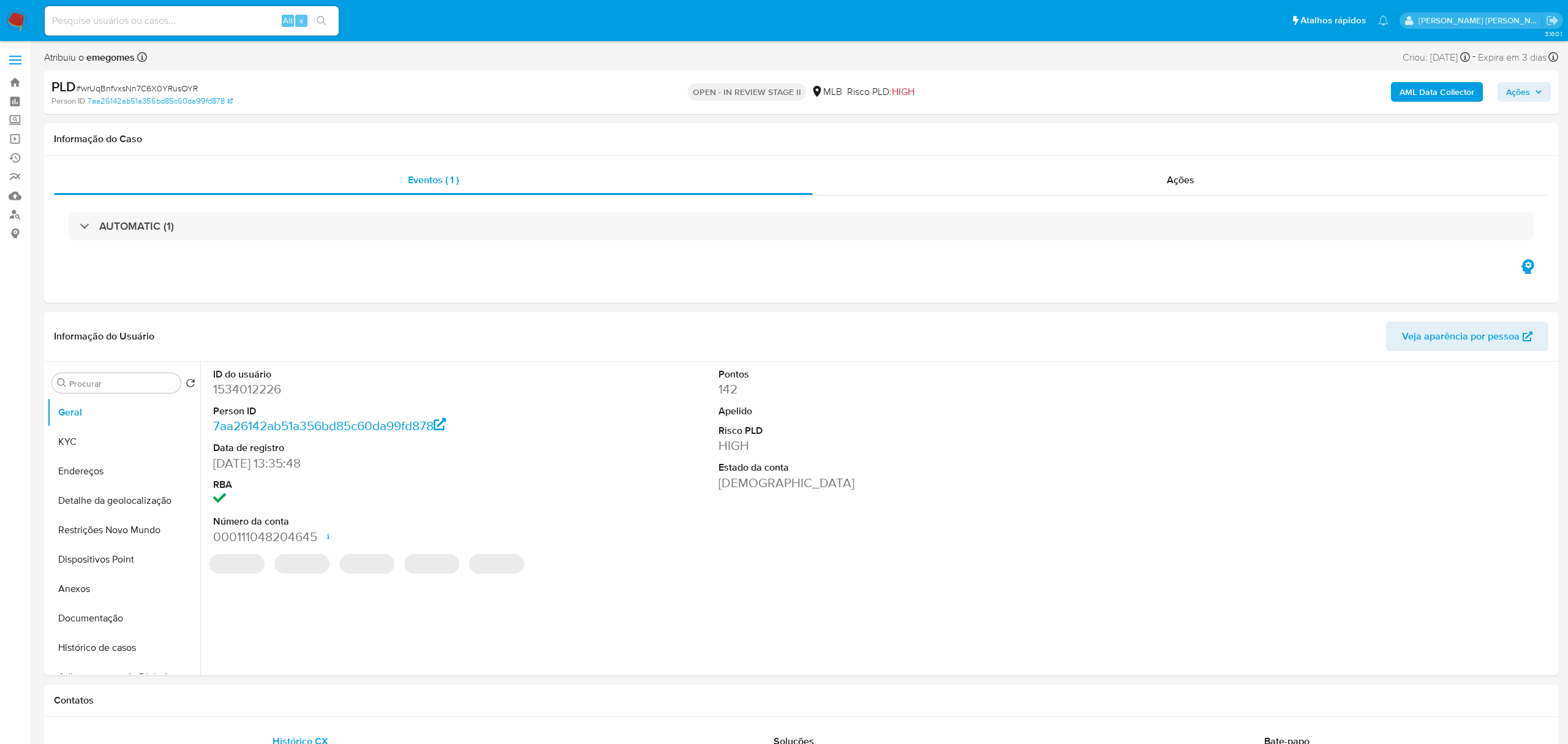
select select "10"
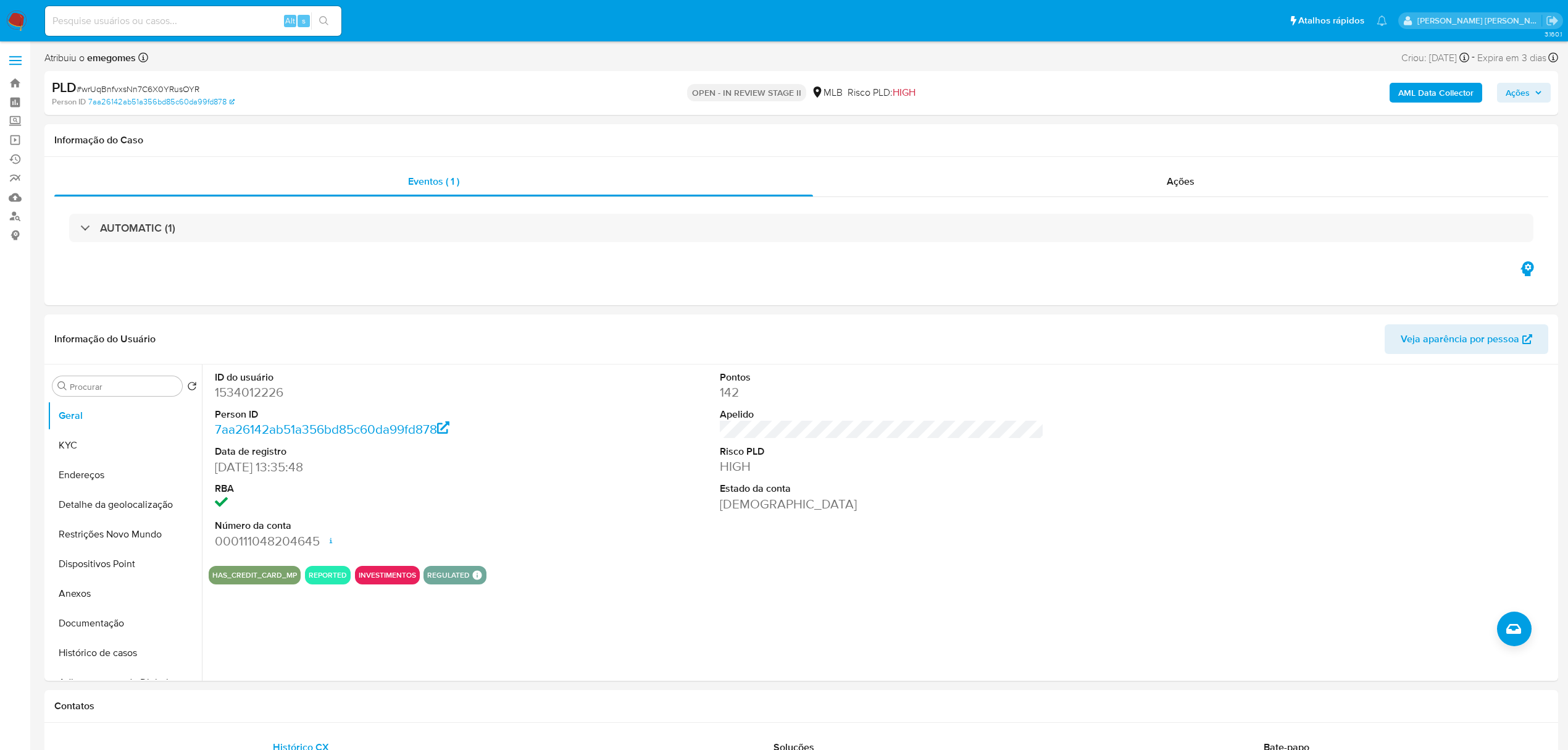
click at [1540, 96] on icon "button" at bounding box center [1538, 93] width 8 height 8
click at [1535, 84] on span "Ações" at bounding box center [1524, 93] width 36 height 18
click at [1192, 131] on span "Resolução do caso" at bounding box center [1165, 132] width 84 height 14
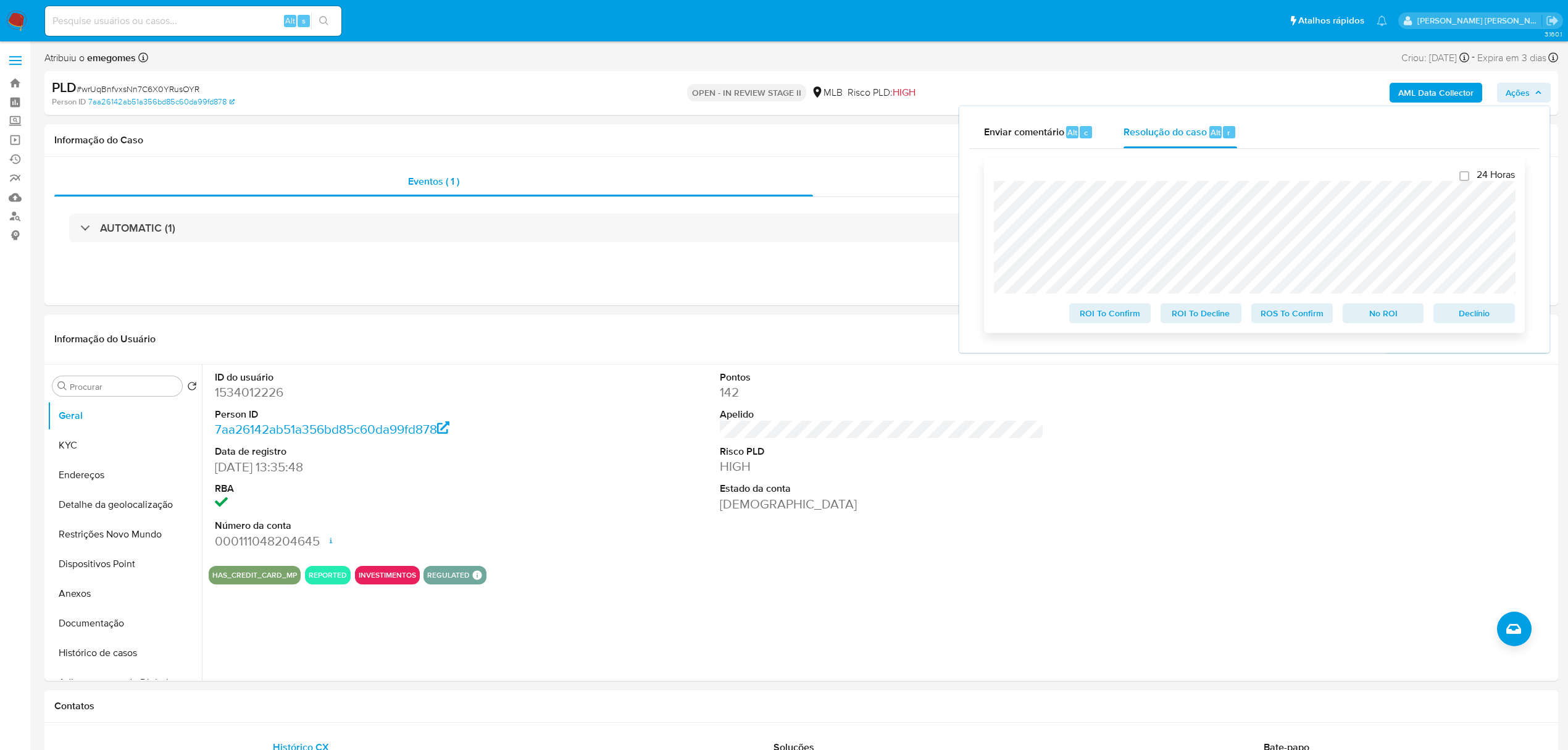
click at [1468, 317] on span "Declínio" at bounding box center [1474, 313] width 64 height 18
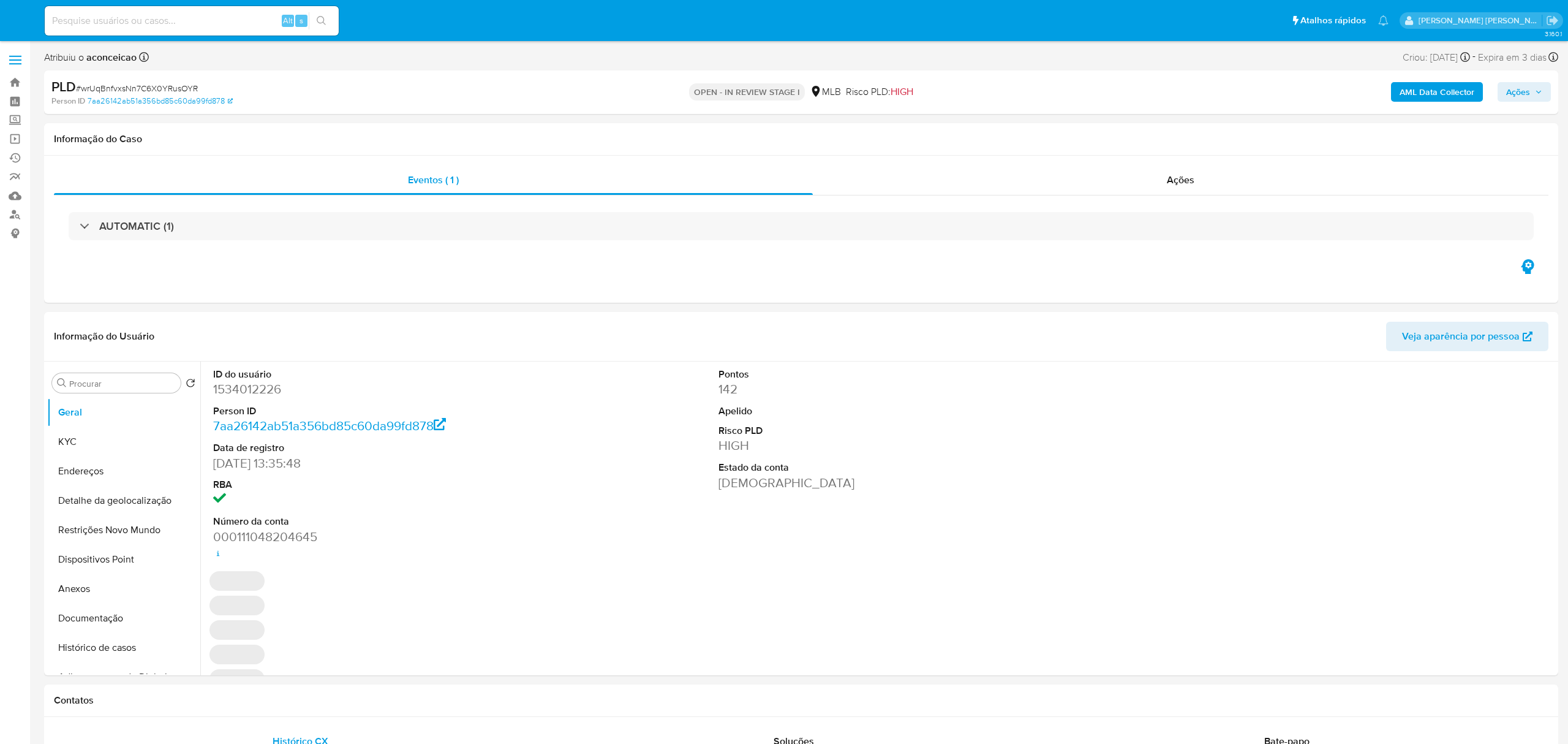
select select "10"
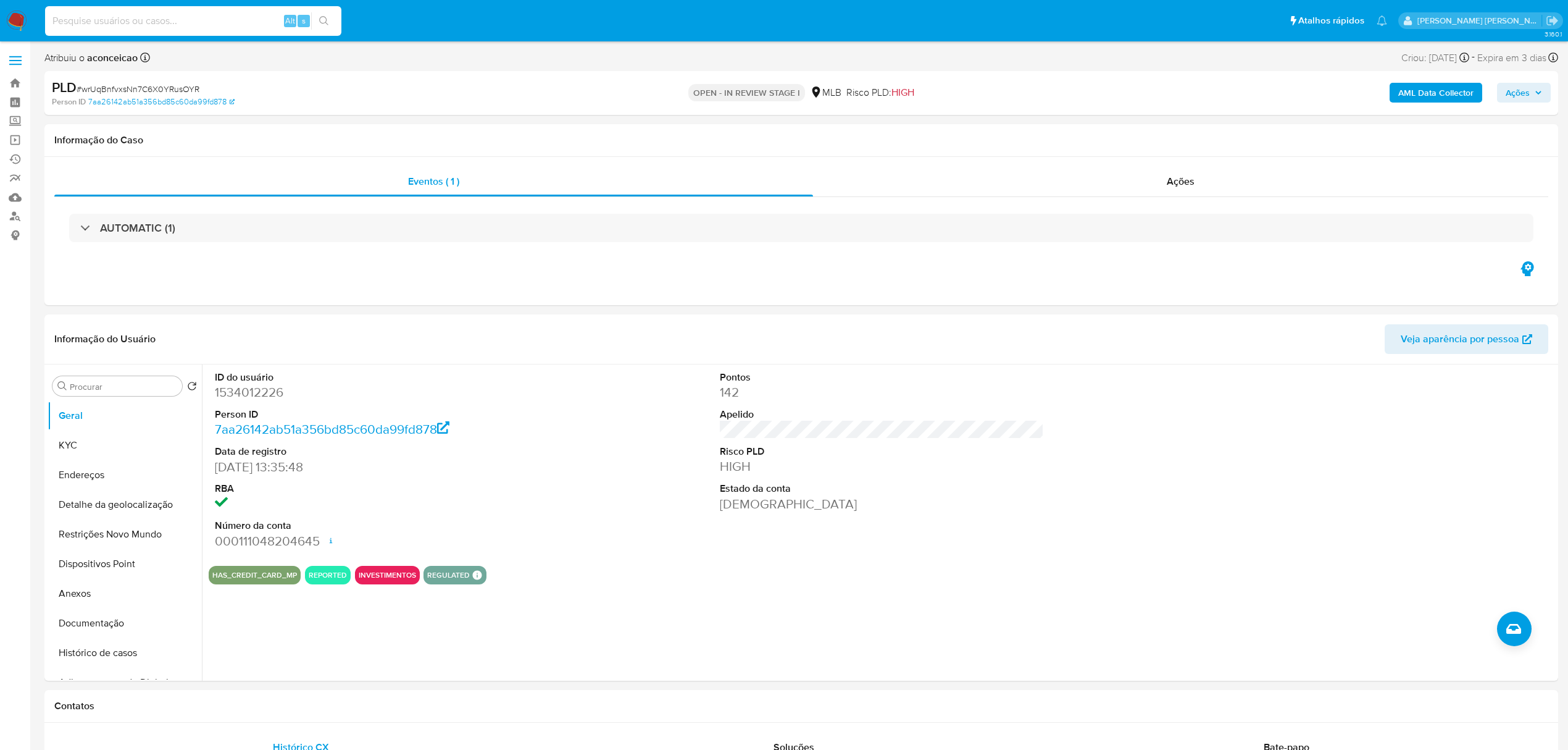
click at [206, 26] on input at bounding box center [193, 21] width 296 height 16
paste input "Y6tcIHi7rYqgLHBo5b28C995"
type input "Y6tcIHi7rYqgLHBo5b28C995"
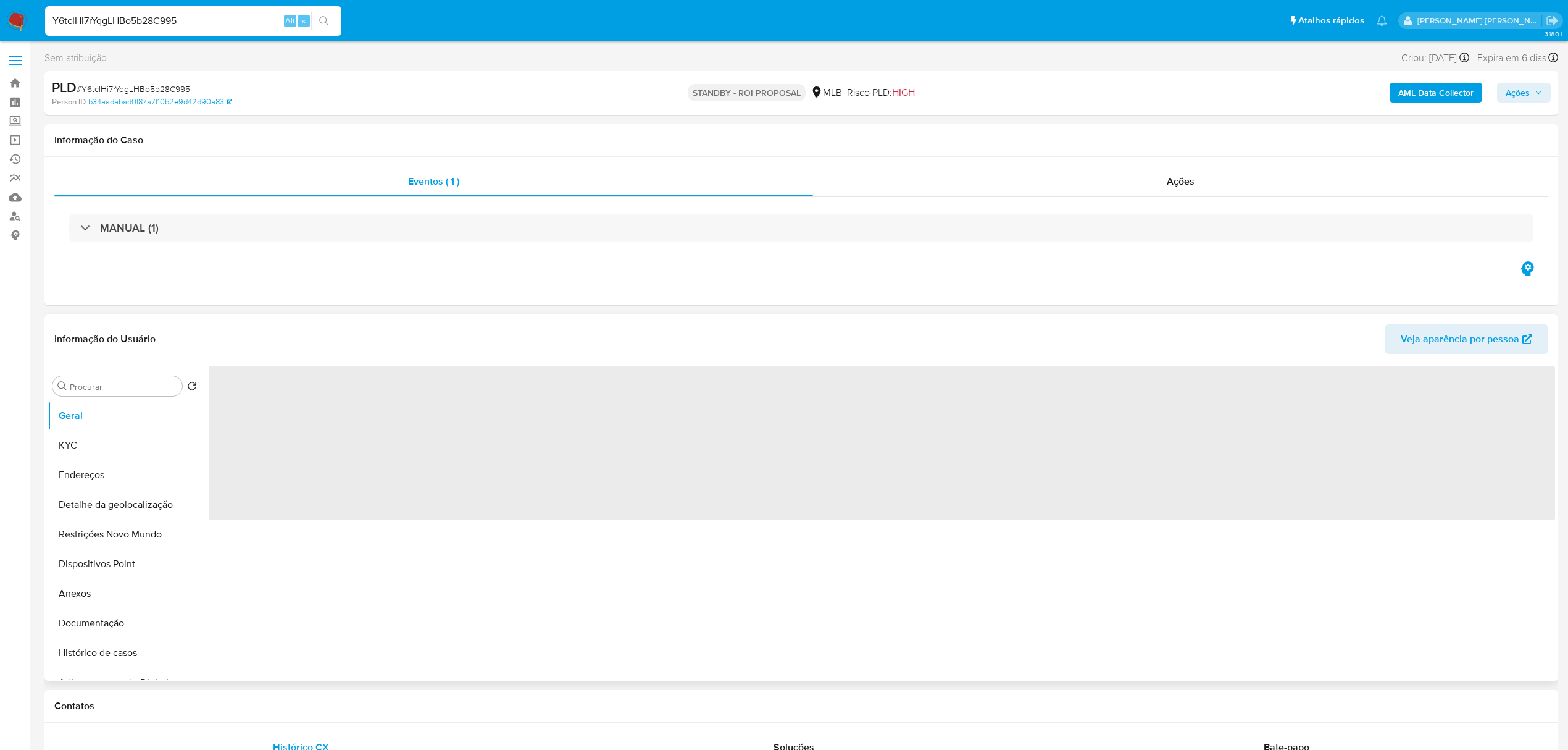
select select "10"
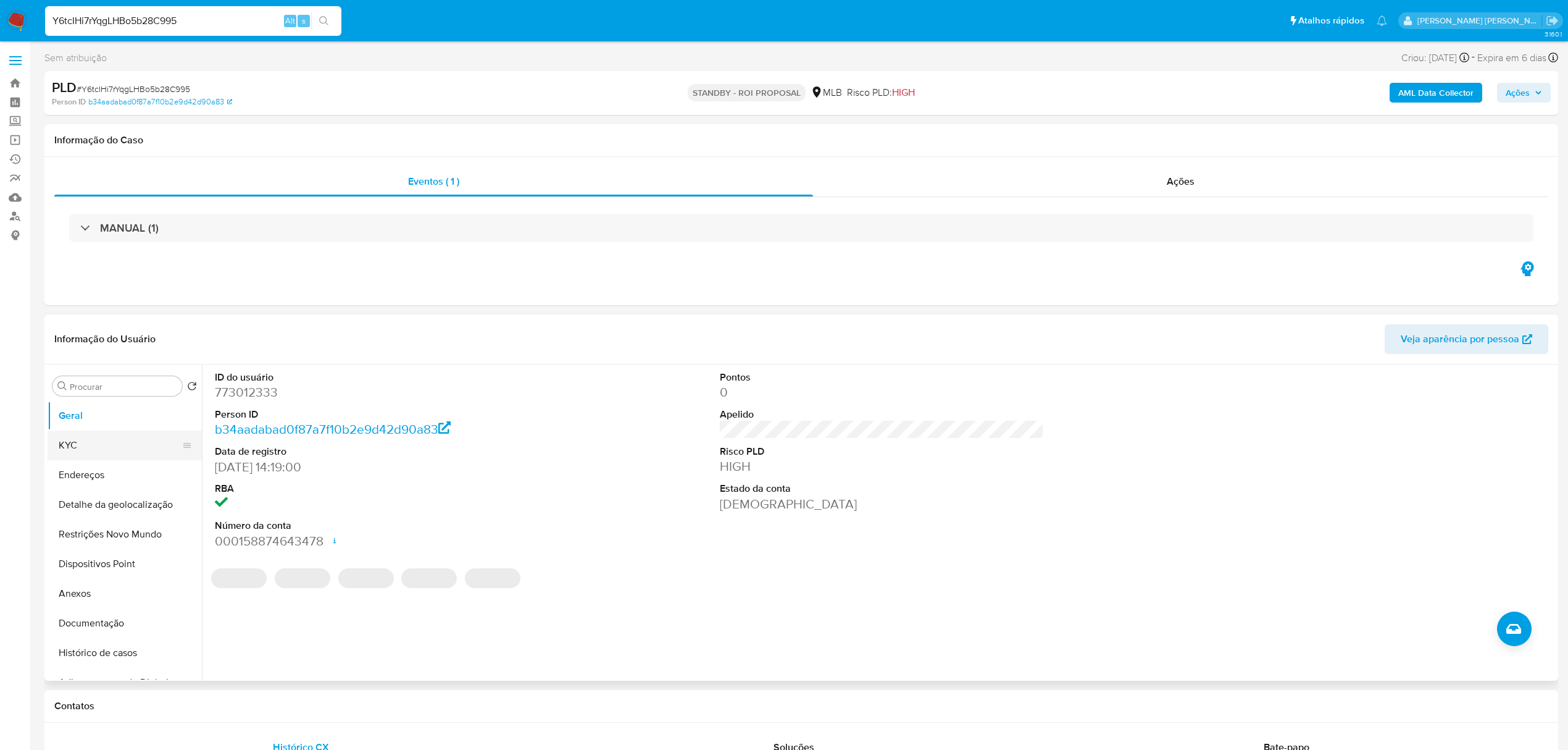
click at [80, 450] on button "KYC" at bounding box center [119, 445] width 145 height 30
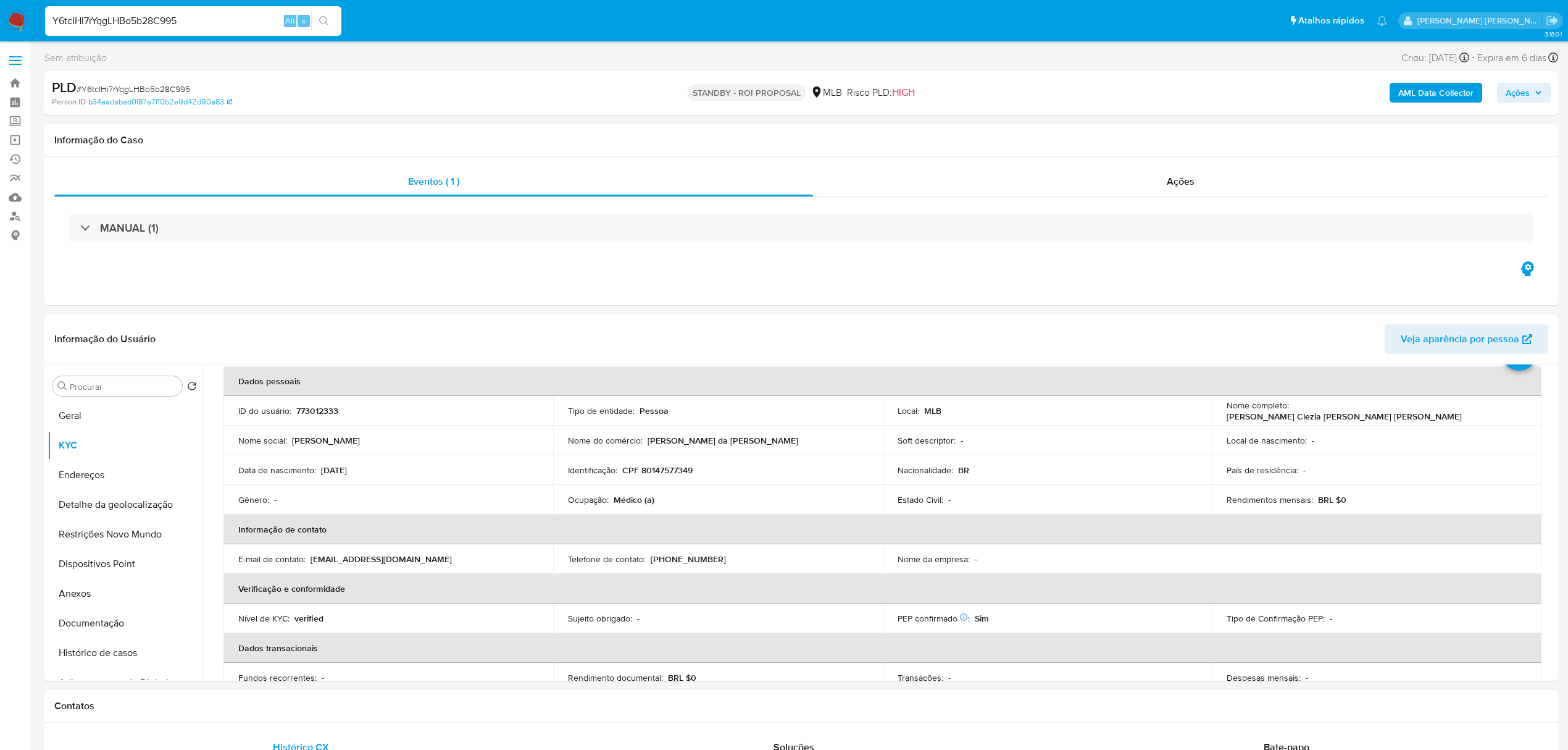
scroll to position [82, 0]
